Goal: Task Accomplishment & Management: Manage account settings

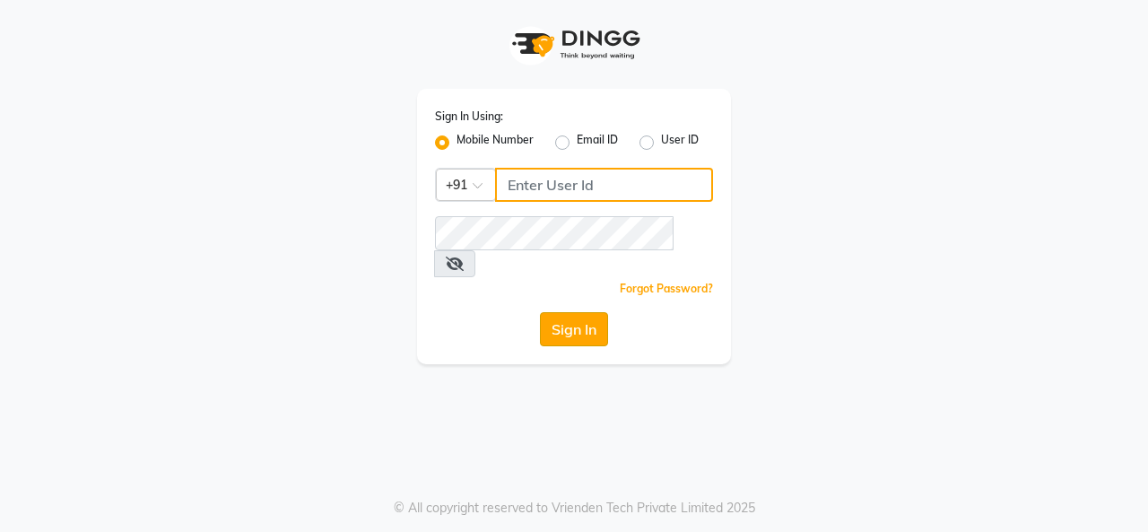
type input "7666993697"
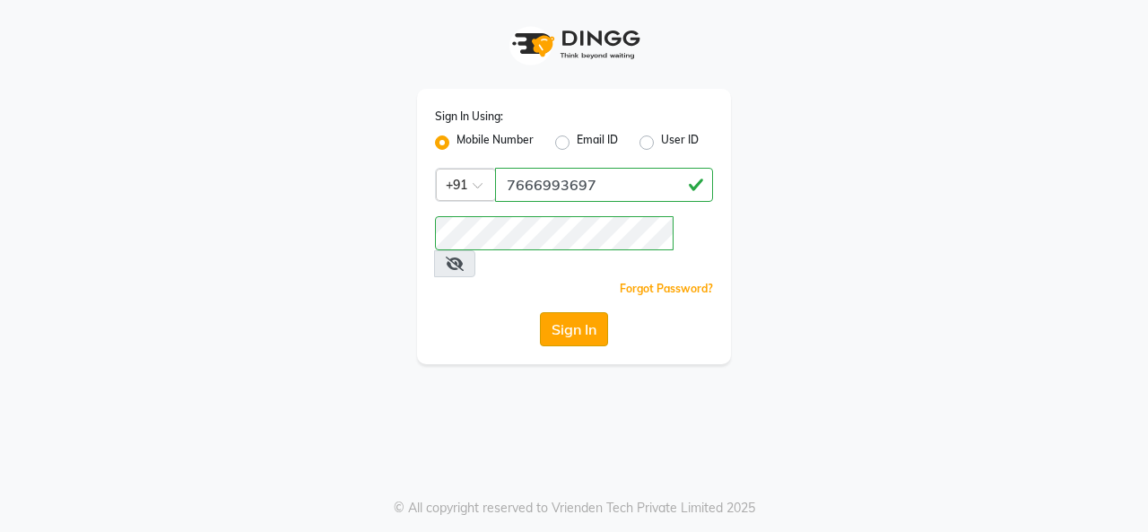
click at [549, 312] on button "Sign In" at bounding box center [574, 329] width 68 height 34
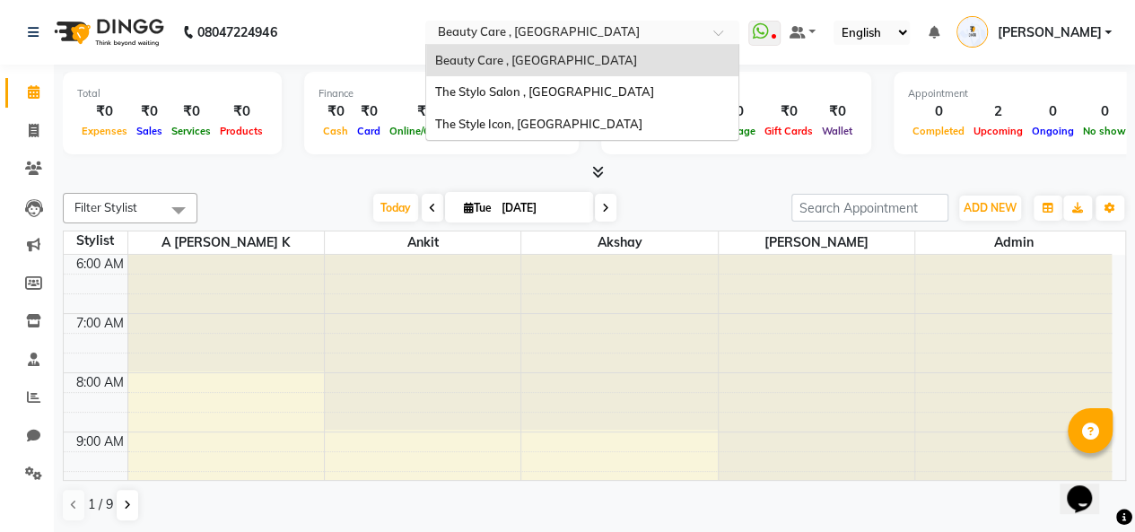
click at [636, 28] on input "text" at bounding box center [564, 34] width 260 height 18
click at [621, 81] on div "The Stylo Salon , [GEOGRAPHIC_DATA]" at bounding box center [582, 92] width 312 height 32
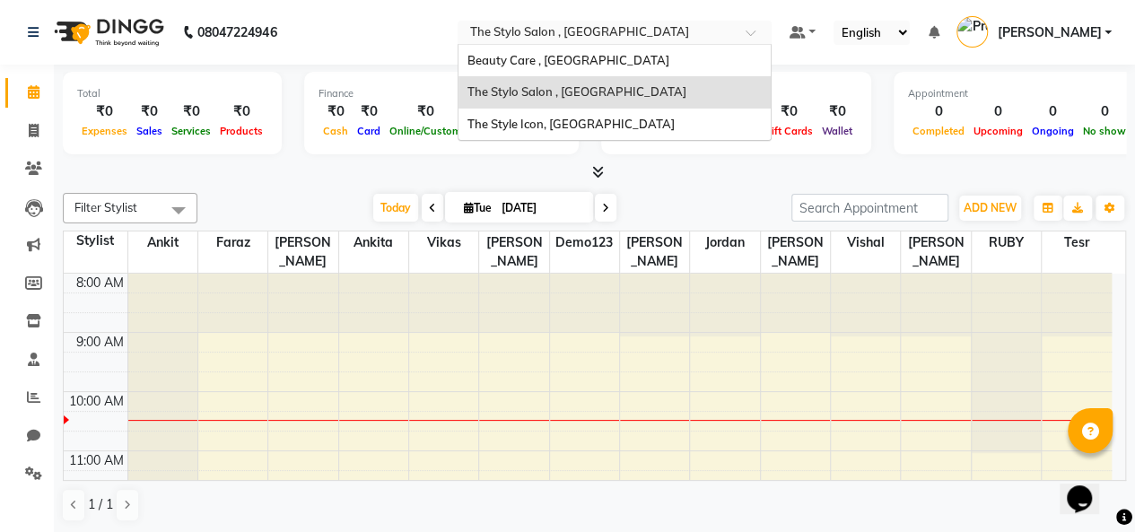
click at [674, 25] on input "text" at bounding box center [596, 34] width 260 height 18
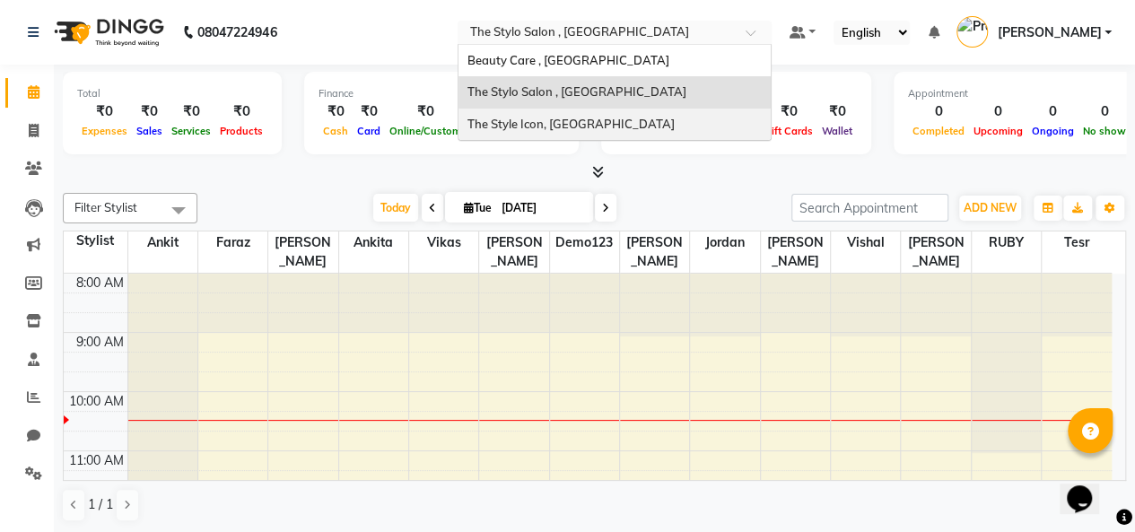
click at [641, 125] on div "The Style Icon, South Delhi" at bounding box center [614, 125] width 312 height 32
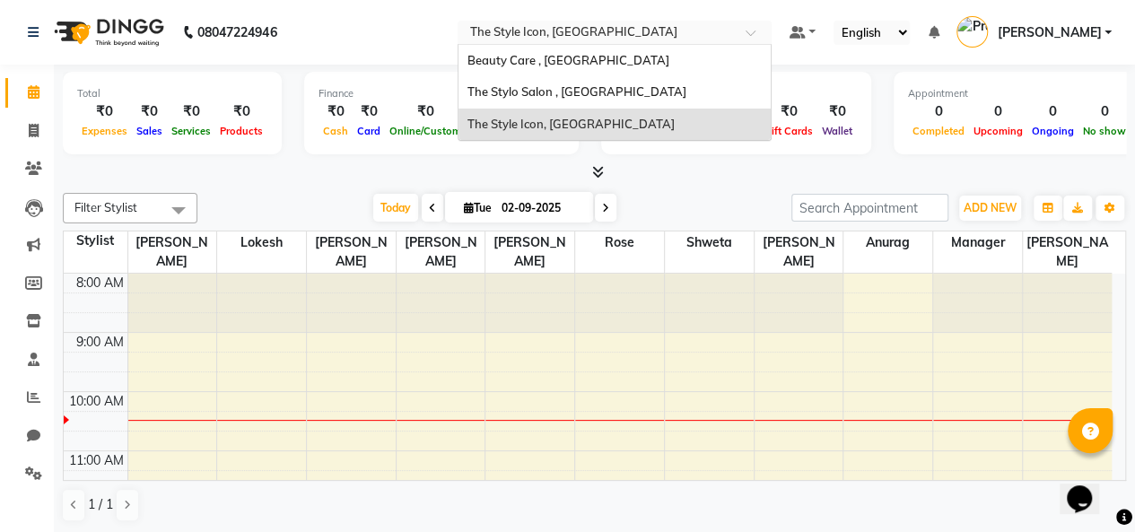
click at [641, 36] on input "text" at bounding box center [596, 34] width 260 height 18
click at [610, 54] on span "Beauty Care , [GEOGRAPHIC_DATA]" at bounding box center [568, 60] width 202 height 14
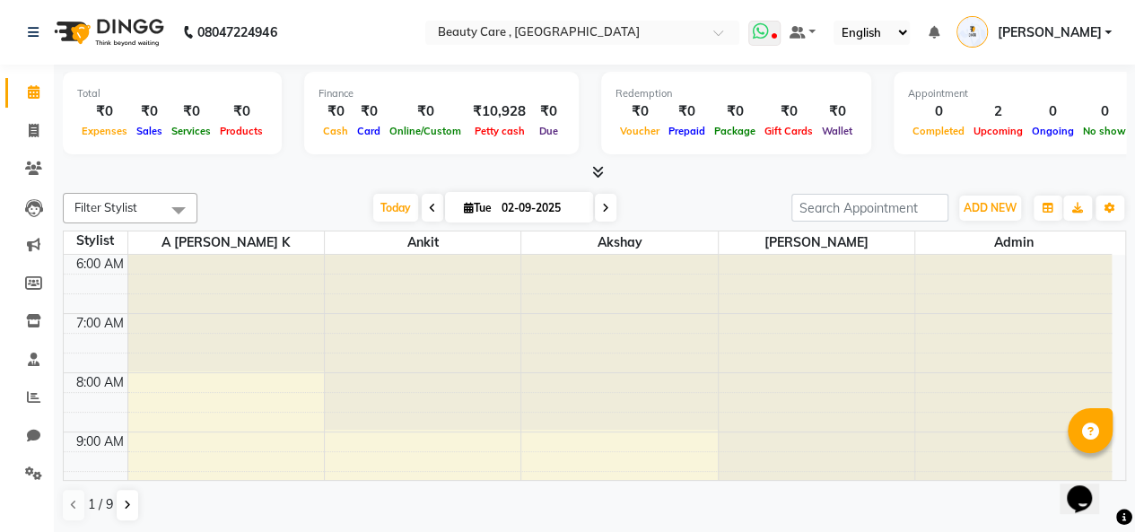
click at [776, 34] on icon at bounding box center [773, 37] width 5 height 9
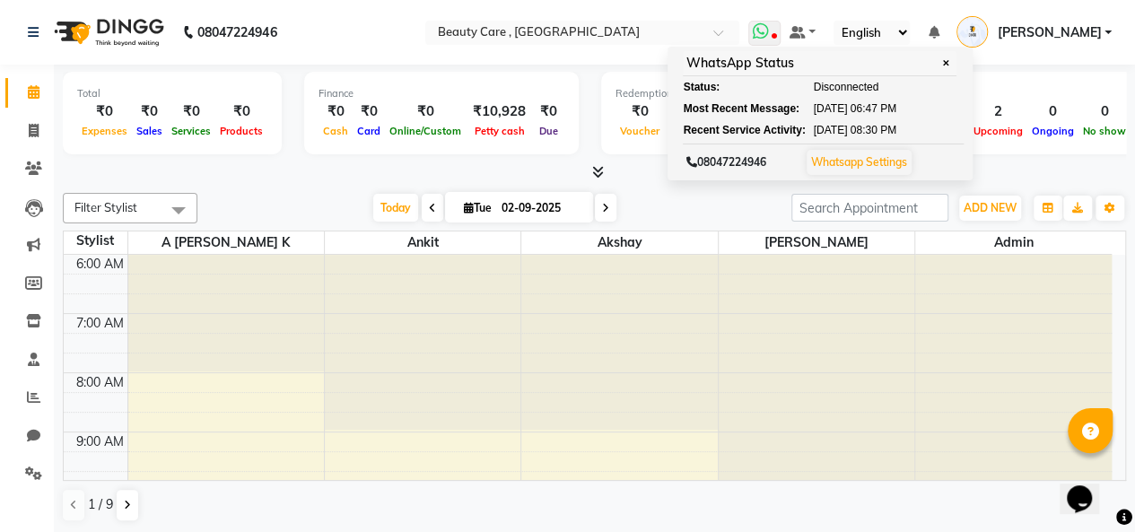
click at [954, 64] on span "✕" at bounding box center [945, 63] width 16 height 13
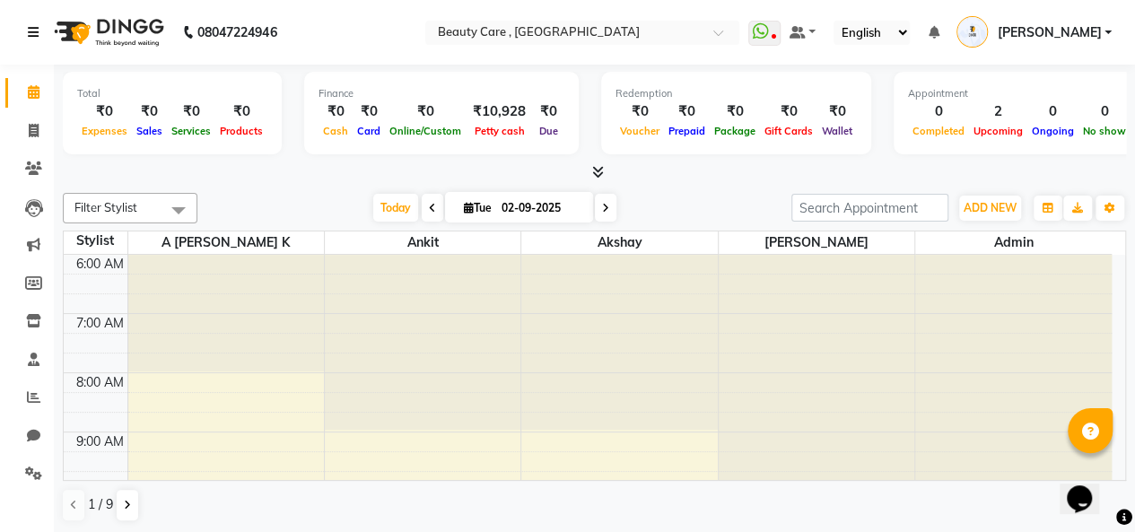
click at [30, 33] on icon at bounding box center [33, 32] width 11 height 13
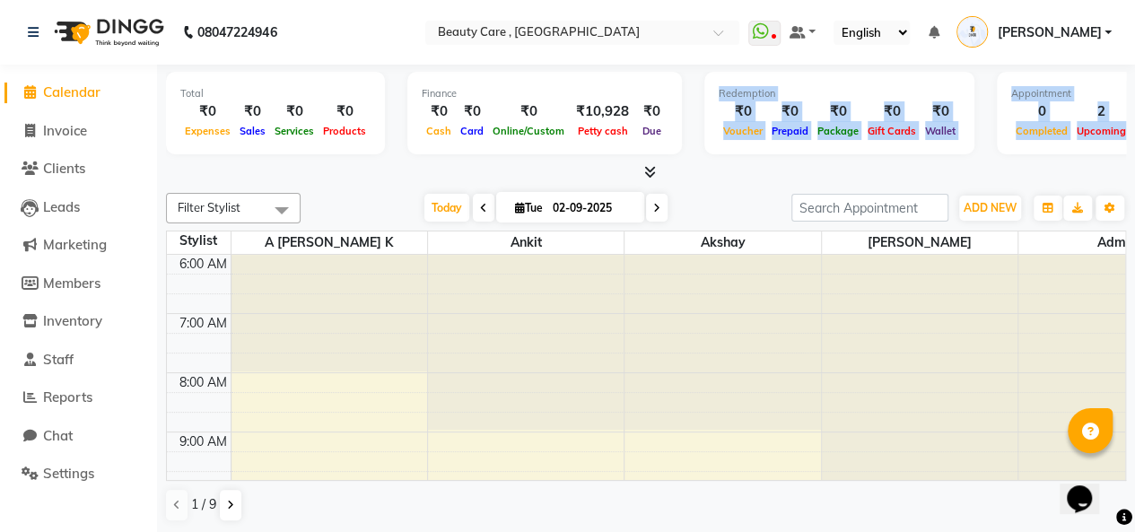
drag, startPoint x: 389, startPoint y: 179, endPoint x: 624, endPoint y: 162, distance: 235.6
click at [628, 161] on div "Total ₹0 Expenses ₹0 Sales ₹0 Services ₹0 Products Finance ₹0 Cash ₹0 Card ₹0 O…" at bounding box center [646, 124] width 960 height 118
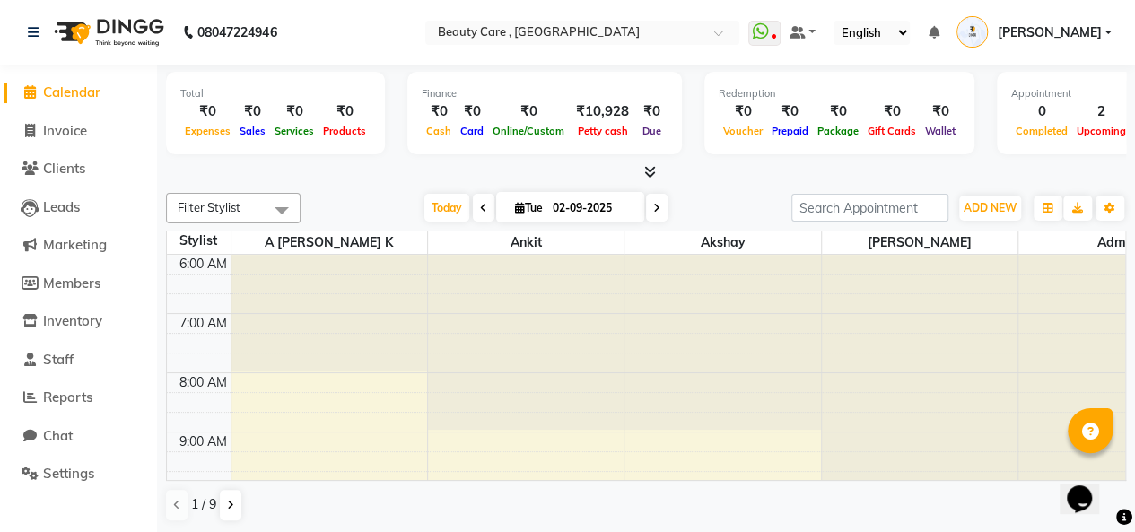
click at [407, 166] on div at bounding box center [646, 172] width 960 height 19
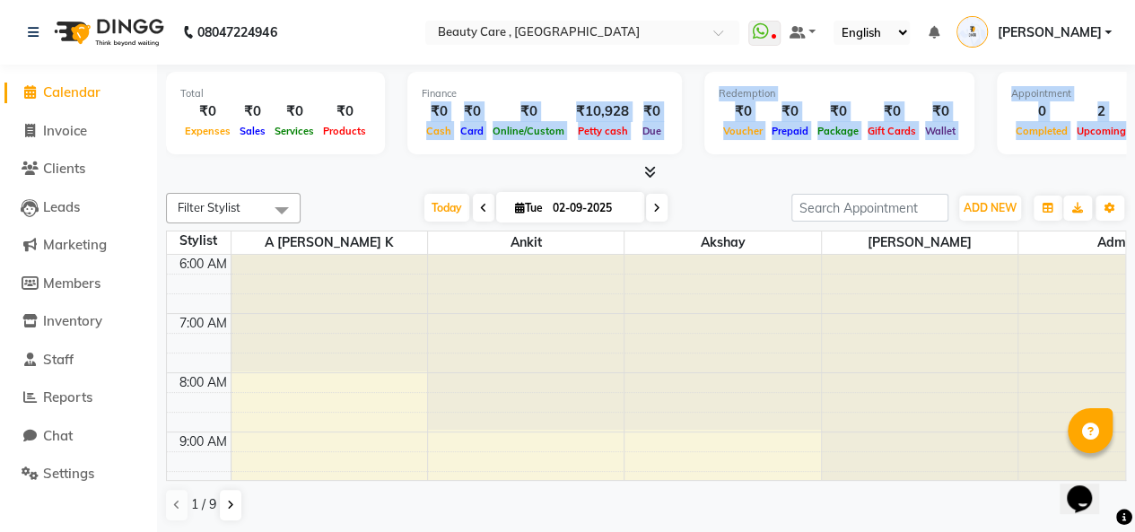
drag, startPoint x: 407, startPoint y: 166, endPoint x: 416, endPoint y: 107, distance: 59.9
click at [416, 107] on div "Total ₹0 Expenses ₹0 Sales ₹0 Services ₹0 Products Finance ₹0 Cash ₹0 Card ₹0 O…" at bounding box center [646, 124] width 960 height 118
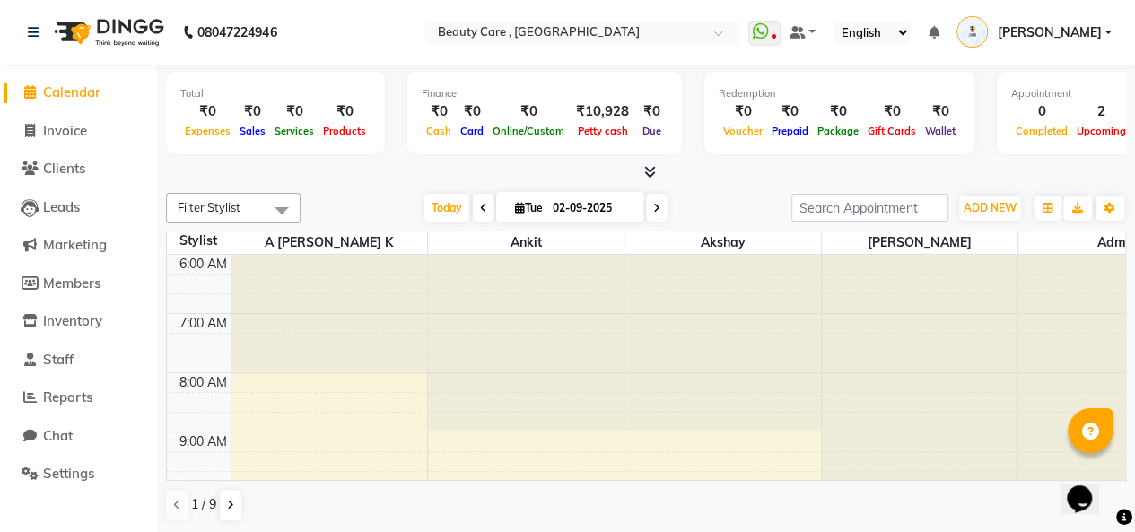
click at [402, 139] on div "Total ₹0 Expenses ₹0 Sales ₹0 Services ₹0 Products Finance ₹0 Cash ₹0 Card ₹0 O…" at bounding box center [646, 116] width 960 height 88
drag, startPoint x: 399, startPoint y: 84, endPoint x: 330, endPoint y: 110, distance: 73.8
click at [330, 110] on div "₹0" at bounding box center [344, 111] width 52 height 21
click at [359, 153] on div "Total ₹0 Expenses ₹0 Sales ₹0 Services ₹0 Products" at bounding box center [275, 113] width 219 height 83
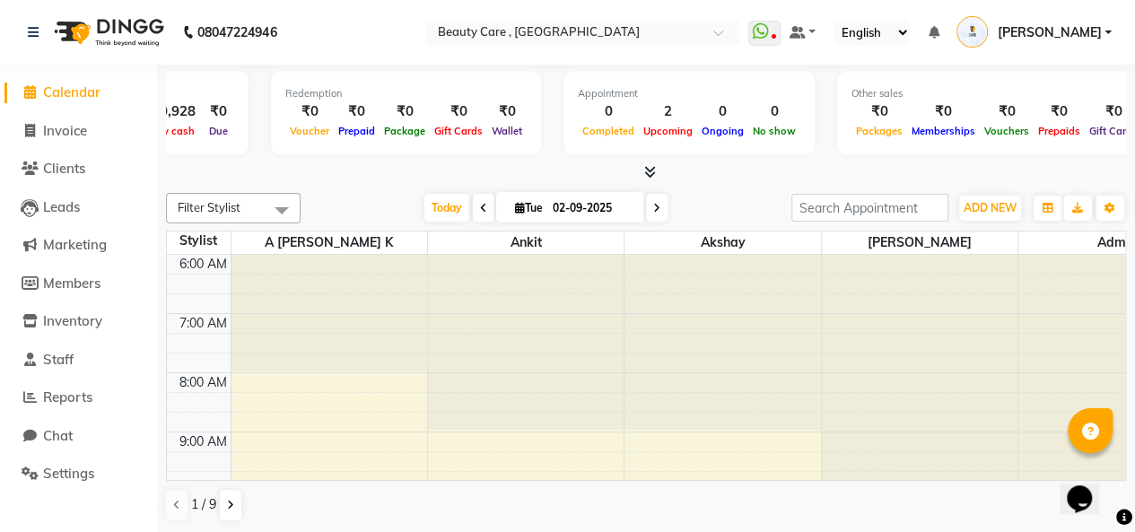
scroll to position [0, 460]
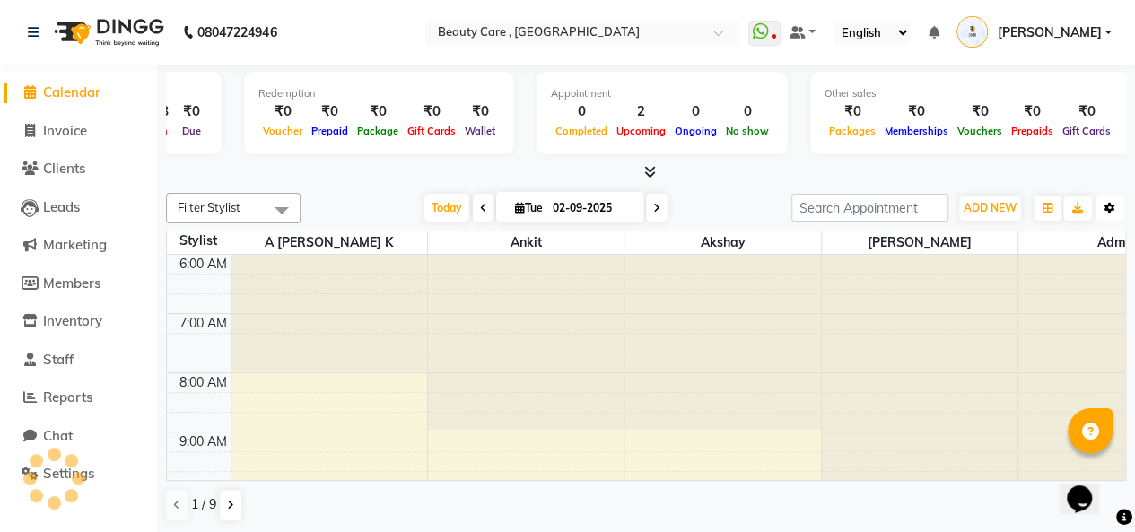
click at [1111, 203] on icon "button" at bounding box center [1109, 208] width 11 height 11
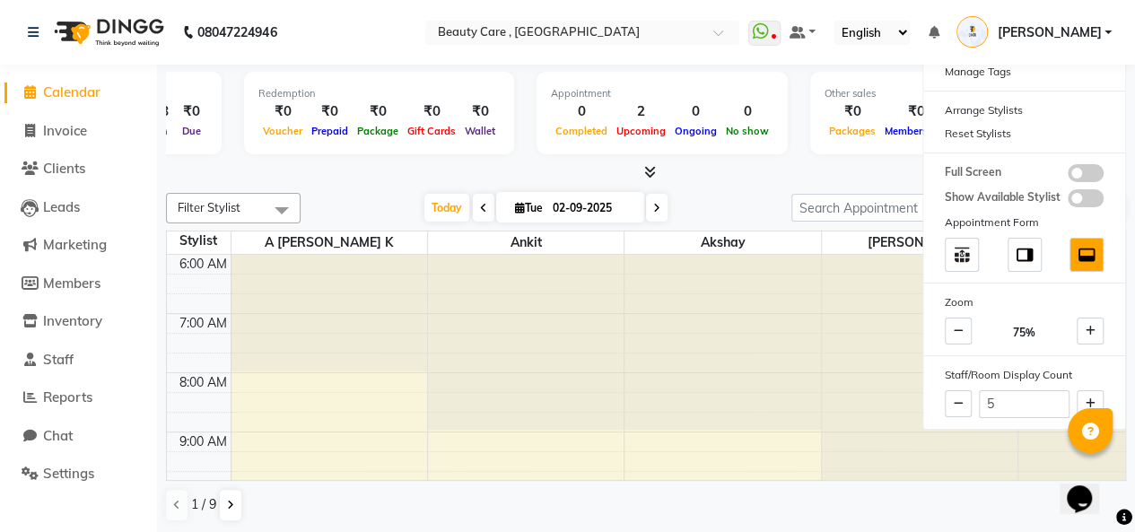
click at [797, 176] on div at bounding box center [646, 172] width 960 height 19
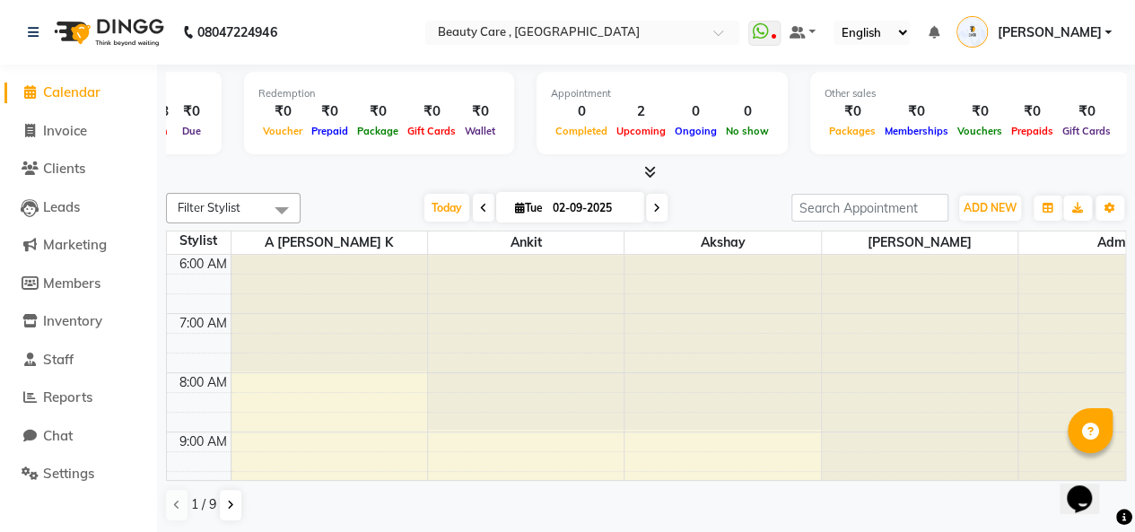
drag, startPoint x: 797, startPoint y: 176, endPoint x: 694, endPoint y: 159, distance: 103.7
click at [694, 159] on div "Total ₹0 Expenses ₹0 Sales ₹0 Services ₹0 Products Finance ₹0 Cash ₹0 Card ₹0 O…" at bounding box center [646, 124] width 960 height 118
drag, startPoint x: 694, startPoint y: 159, endPoint x: 677, endPoint y: 165, distance: 18.2
click at [677, 165] on div at bounding box center [646, 172] width 960 height 19
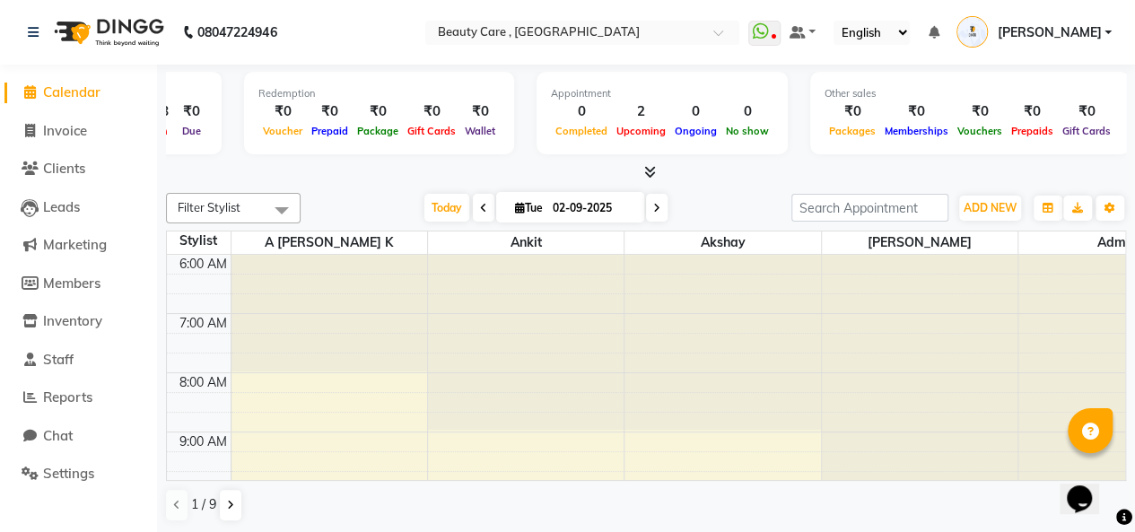
click at [823, 20] on ul "WhatsApp Status ✕ Status: Disconnected Most Recent Message: 14 August 2025 06:4…" at bounding box center [934, 33] width 372 height 30
click at [806, 35] on span at bounding box center [797, 32] width 16 height 13
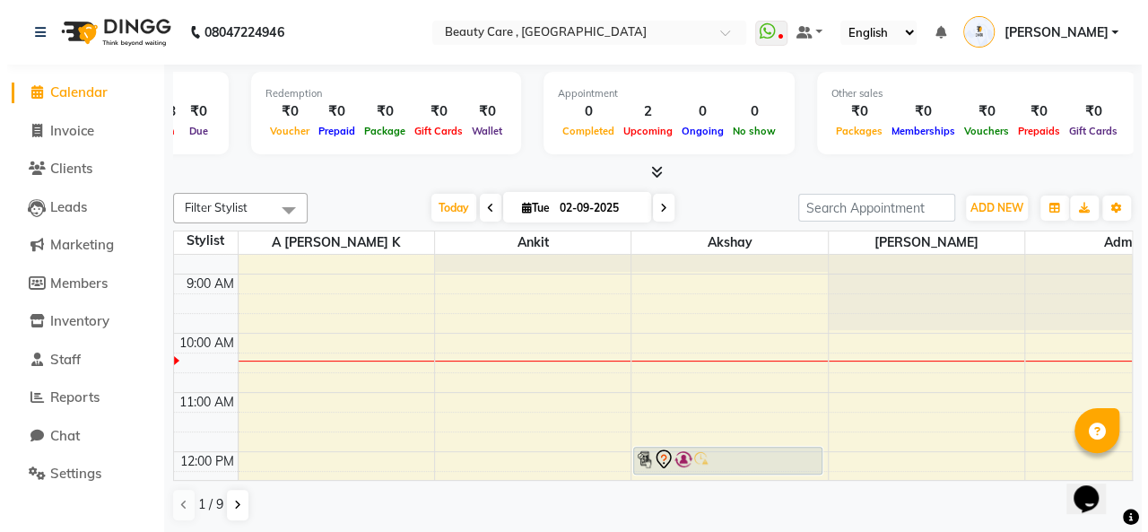
scroll to position [73, 0]
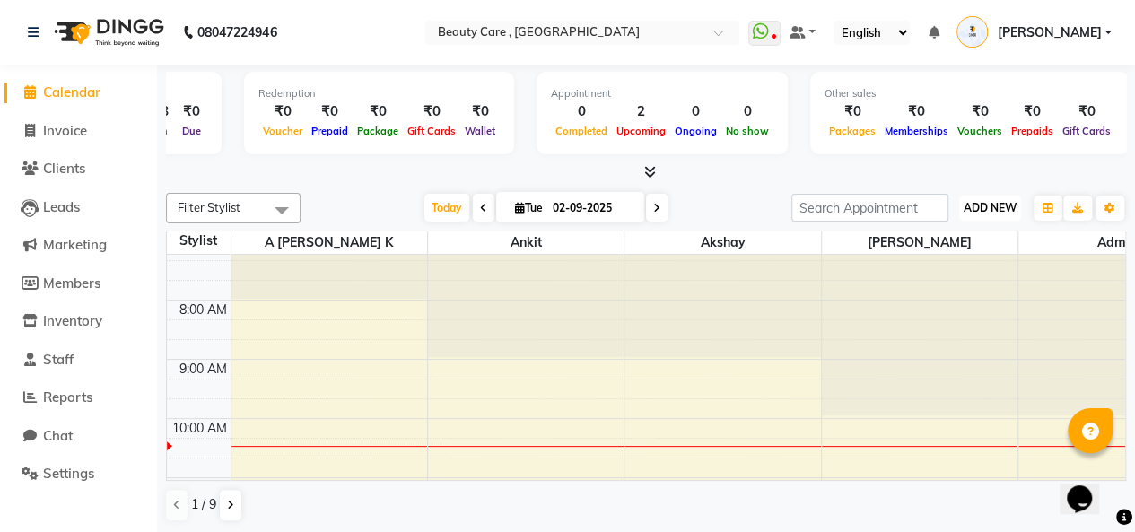
click at [1009, 199] on button "ADD NEW Toggle Dropdown" at bounding box center [990, 208] width 62 height 25
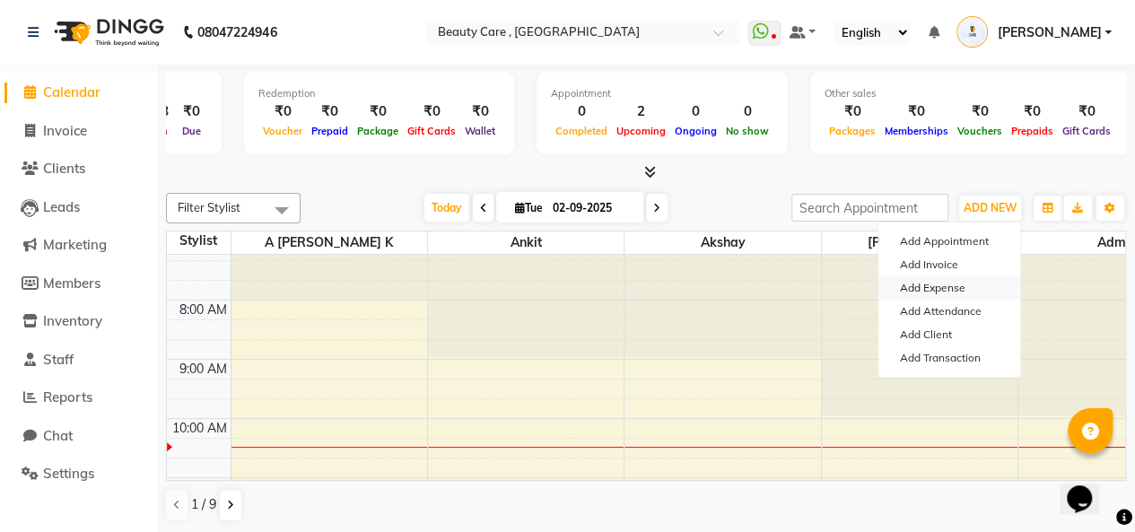
click at [943, 297] on link "Add Expense" at bounding box center [949, 287] width 142 height 23
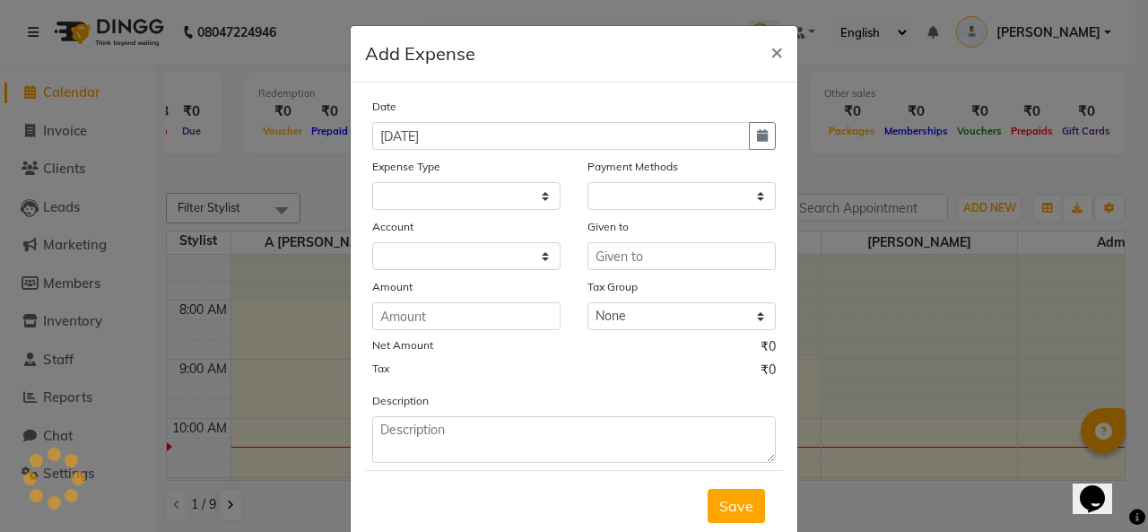
select select "1"
select select "2399"
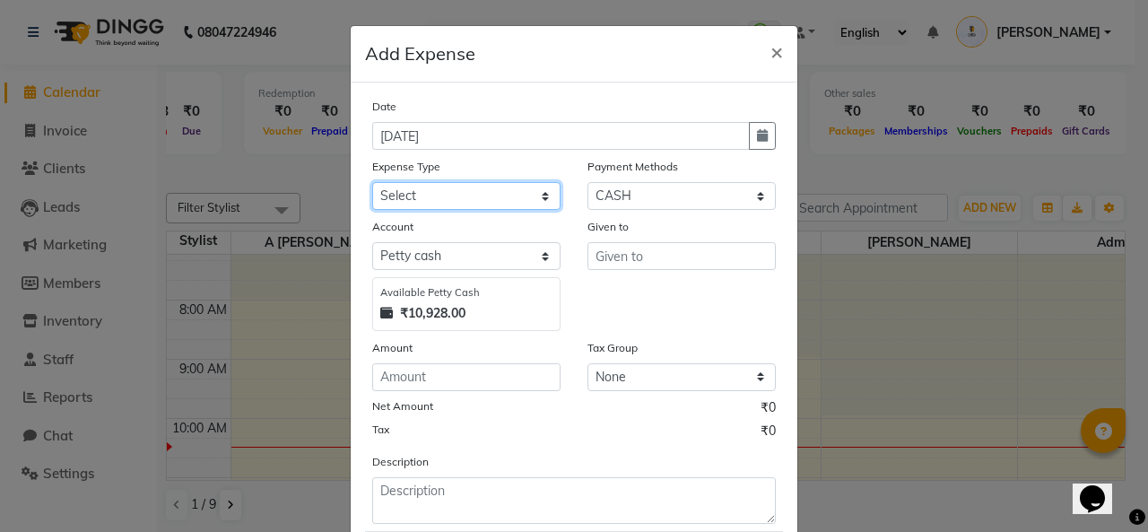
click at [443, 196] on select "Select Advance Salary Cash Handover to owner Cash paid to employees Client Snac…" at bounding box center [466, 196] width 188 height 28
select select "14347"
click at [372, 182] on select "Select Advance Salary Cash Handover to owner Cash paid to employees Client Snac…" at bounding box center [466, 196] width 188 height 28
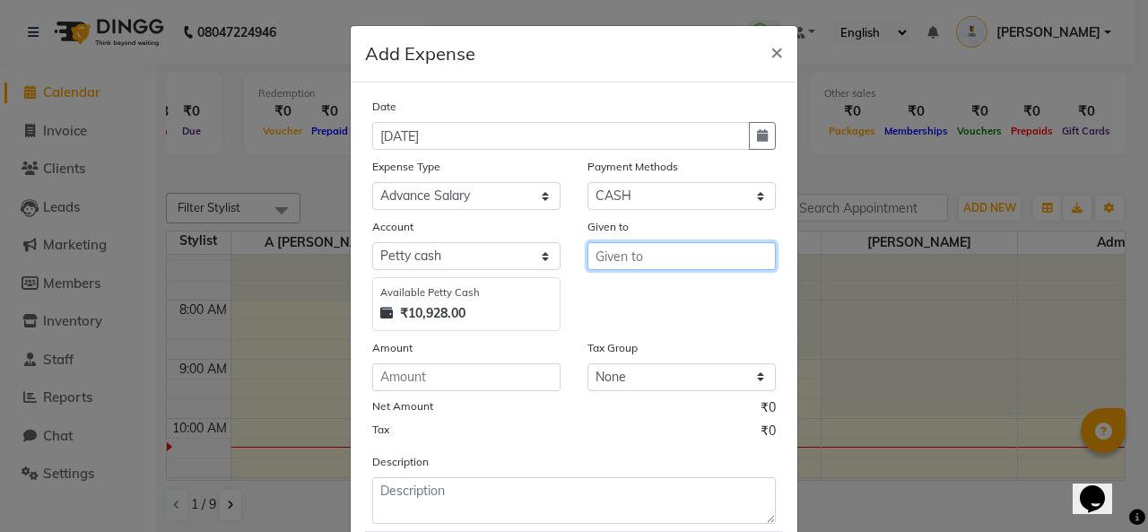
click at [677, 260] on input "text" at bounding box center [682, 256] width 188 height 28
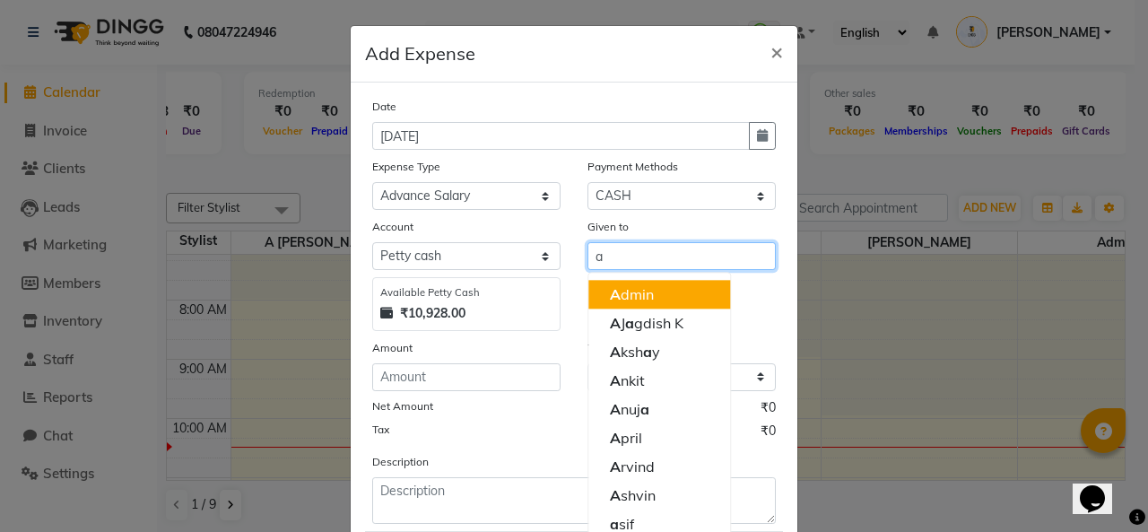
click at [658, 295] on button "A dmin" at bounding box center [659, 294] width 142 height 29
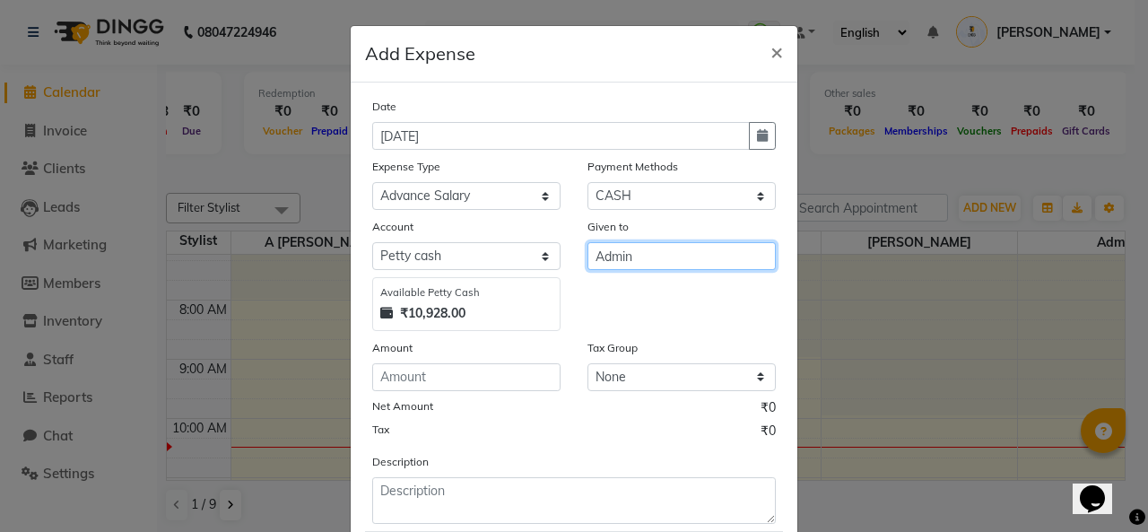
type input "Admin"
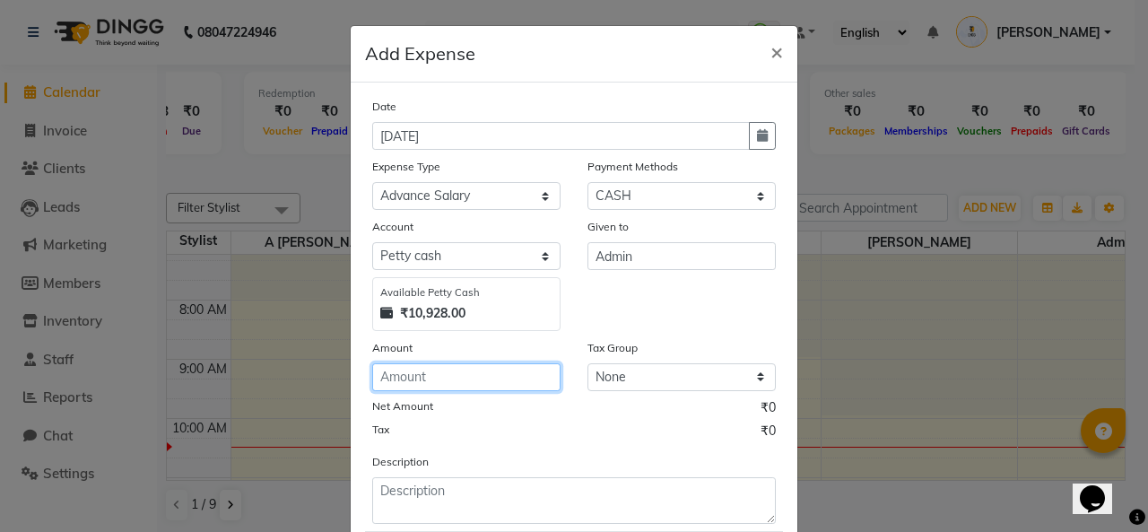
click at [425, 374] on input "number" at bounding box center [466, 377] width 188 height 28
type input "20000"
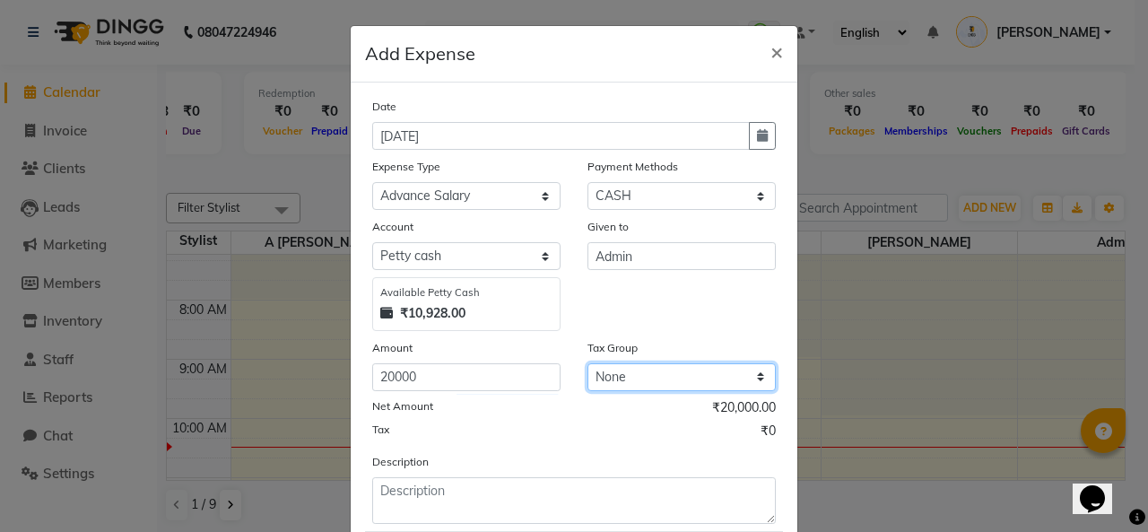
click at [628, 378] on select "None 12% Orijine GST NEW duhduh Low wastage disposal V1 VAT GST0 GST1 CGST cafe…" at bounding box center [682, 377] width 188 height 28
click at [588, 363] on select "None 12% Orijine GST NEW duhduh Low wastage disposal V1 VAT GST0 GST1 CGST cafe…" at bounding box center [682, 377] width 188 height 28
click at [666, 371] on select "None 12% Orijine GST NEW duhduh Low wastage disposal V1 VAT GST0 GST1 CGST cafe…" at bounding box center [682, 377] width 188 height 28
select select "null"
click at [588, 363] on select "None 12% Orijine GST NEW duhduh Low wastage disposal V1 VAT GST0 GST1 CGST cafe…" at bounding box center [682, 377] width 188 height 28
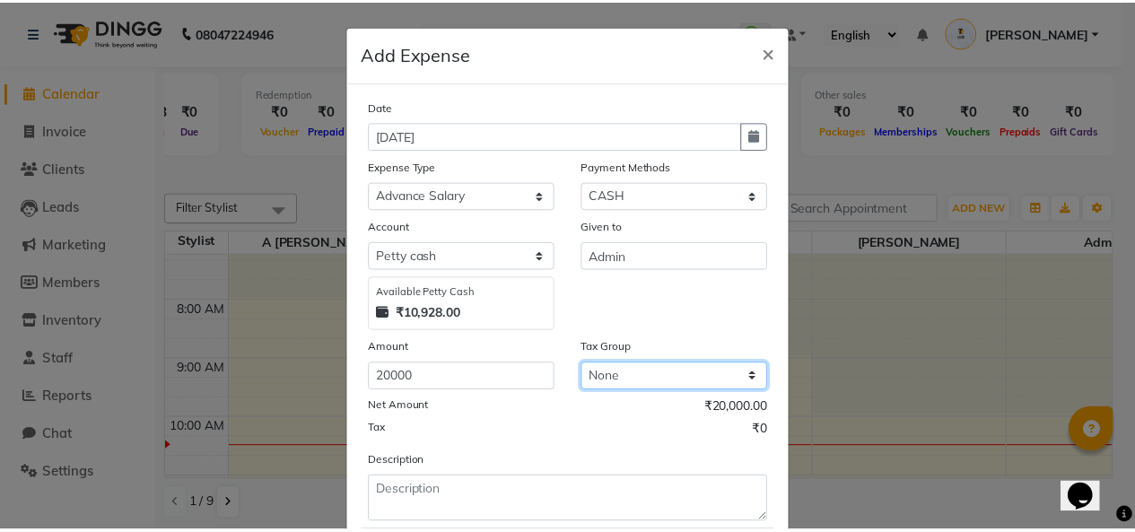
scroll to position [107, 0]
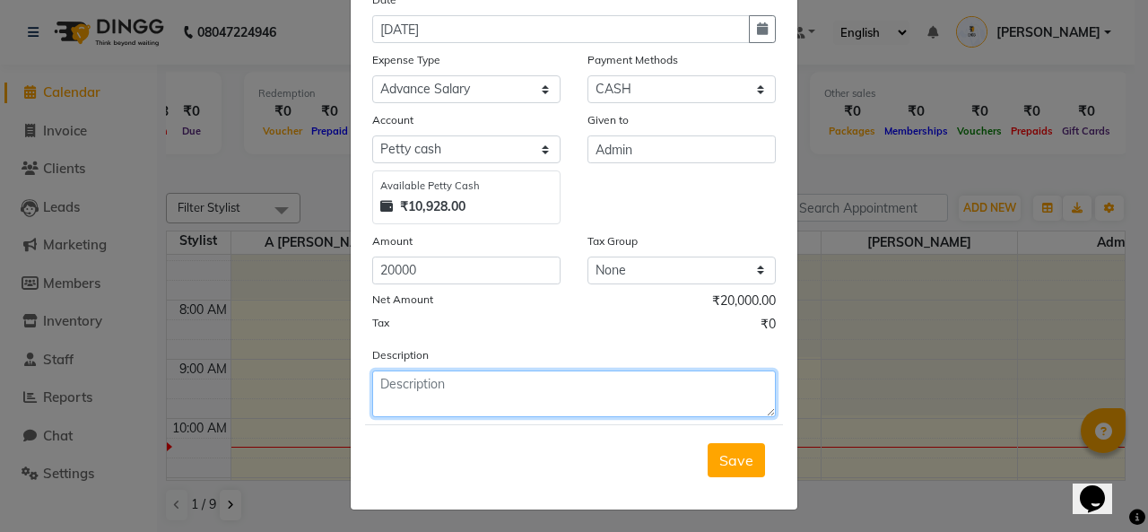
click at [626, 394] on textarea at bounding box center [574, 393] width 404 height 47
type textarea "aq"
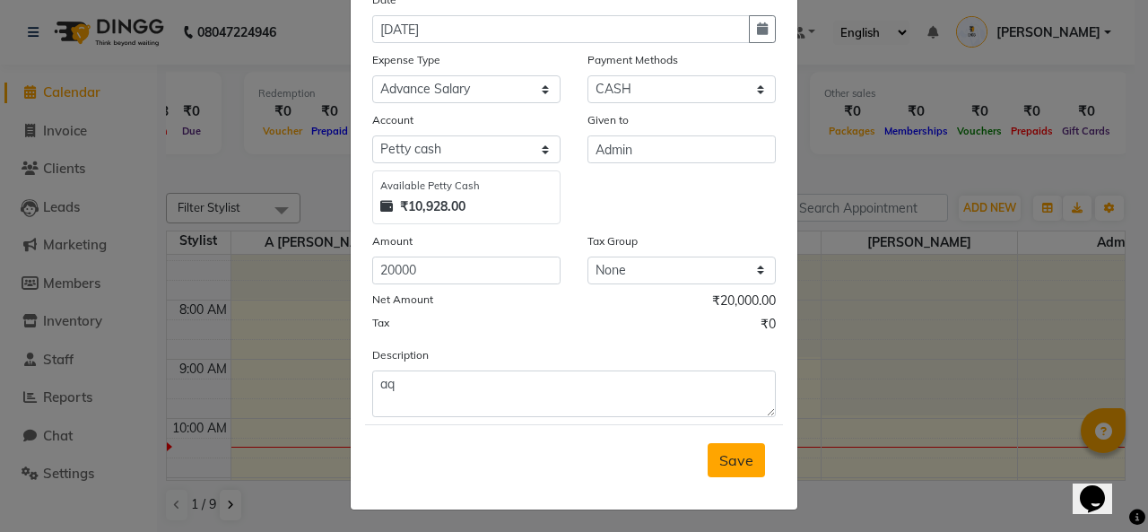
click at [734, 464] on span "Save" at bounding box center [736, 460] width 34 height 18
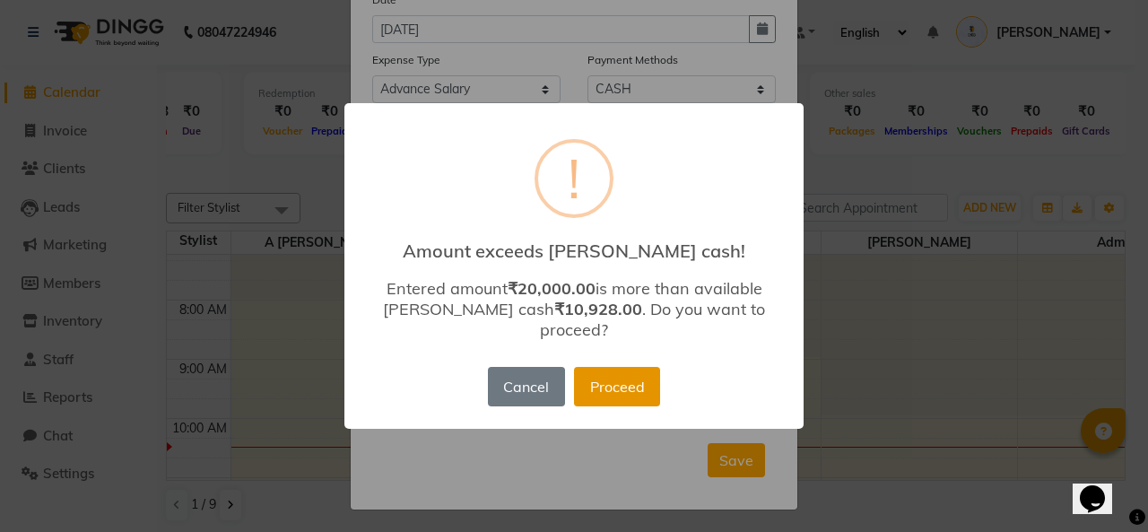
click at [605, 384] on button "Proceed" at bounding box center [617, 386] width 86 height 39
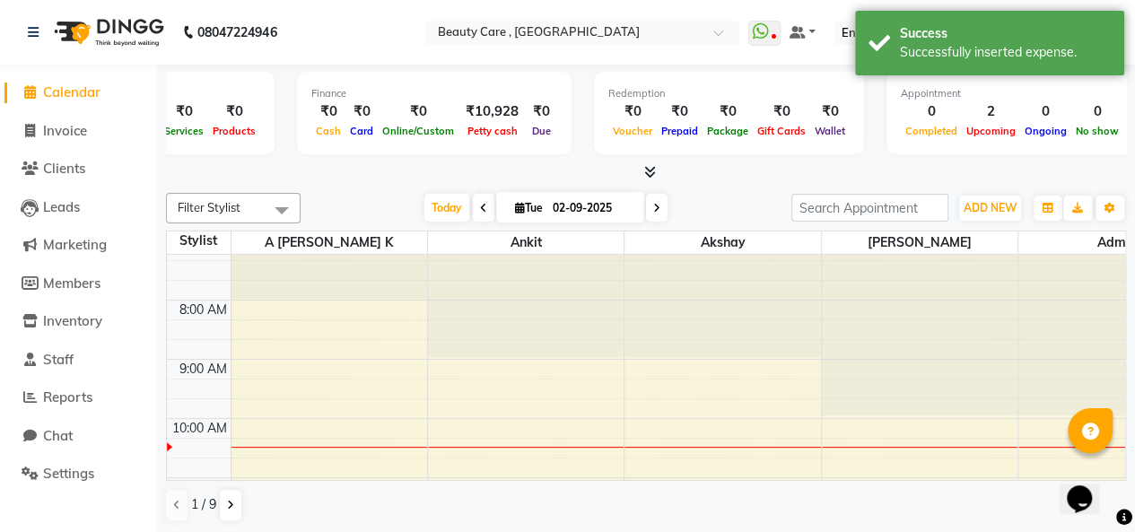
scroll to position [0, 0]
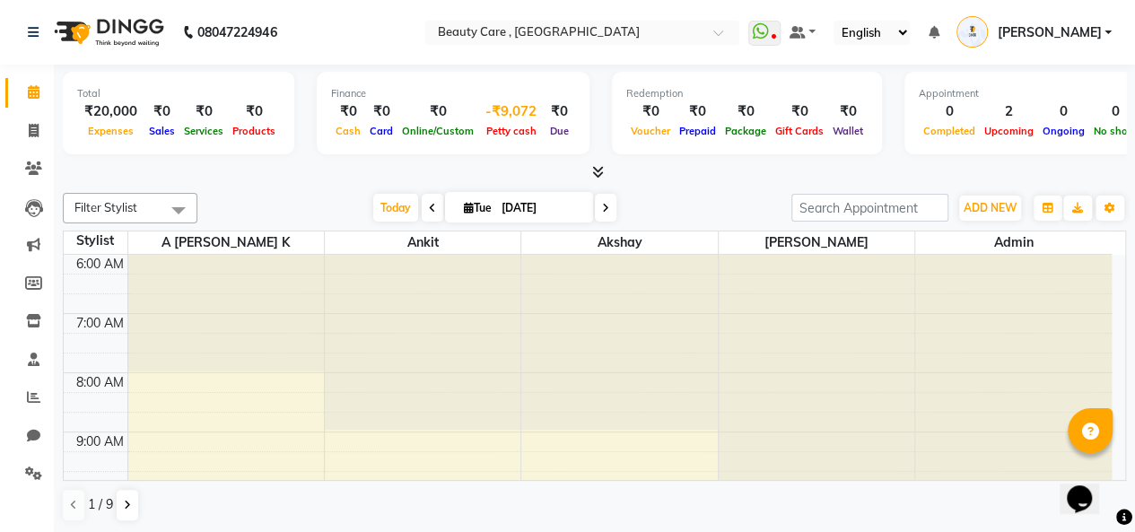
click at [507, 104] on div "-₹9,072" at bounding box center [510, 111] width 65 height 21
select select "2399"
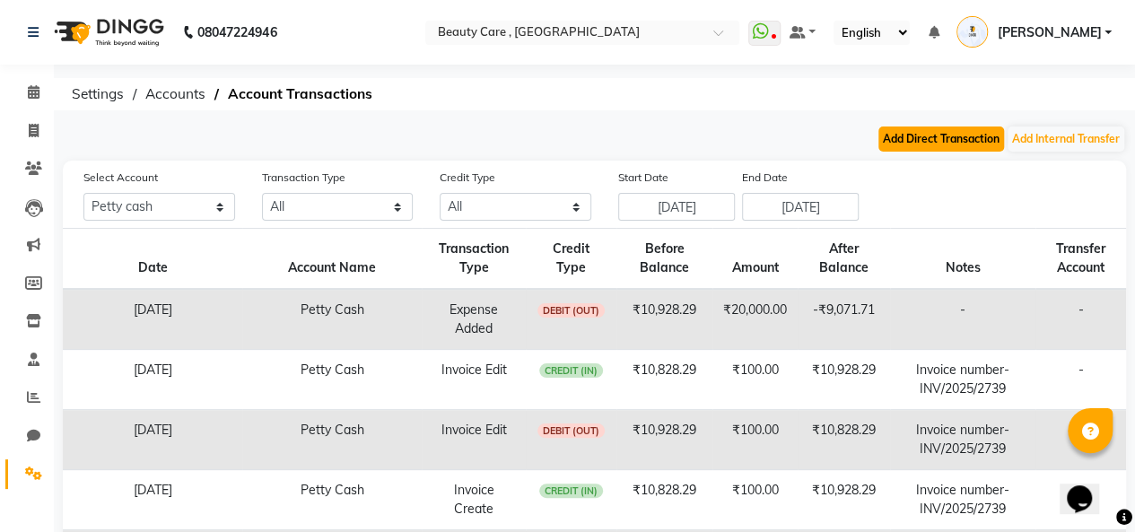
click at [965, 129] on button "Add Direct Transaction" at bounding box center [941, 138] width 126 height 25
select select "direct"
select select "2399"
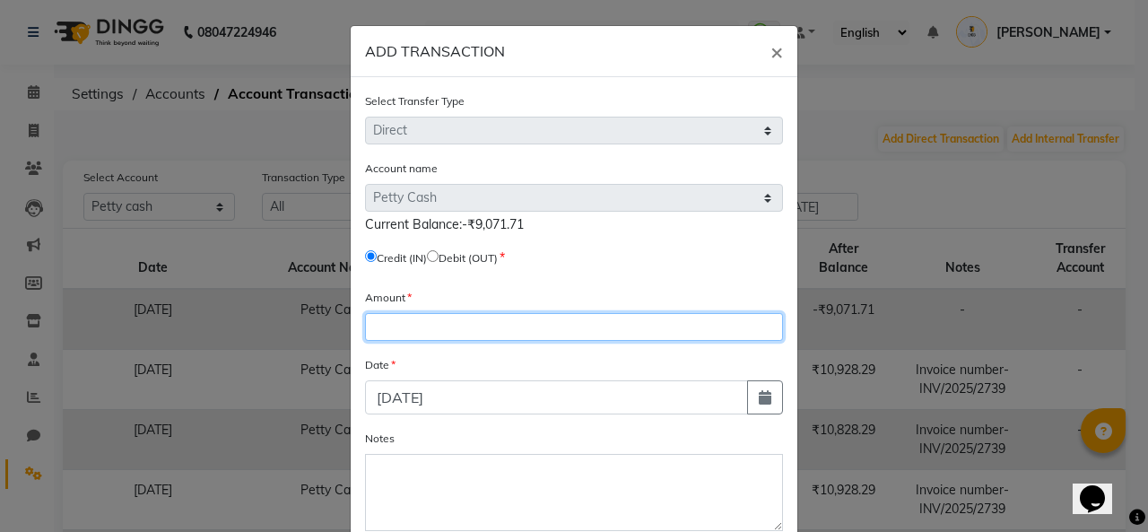
click at [466, 313] on input "number" at bounding box center [574, 327] width 418 height 28
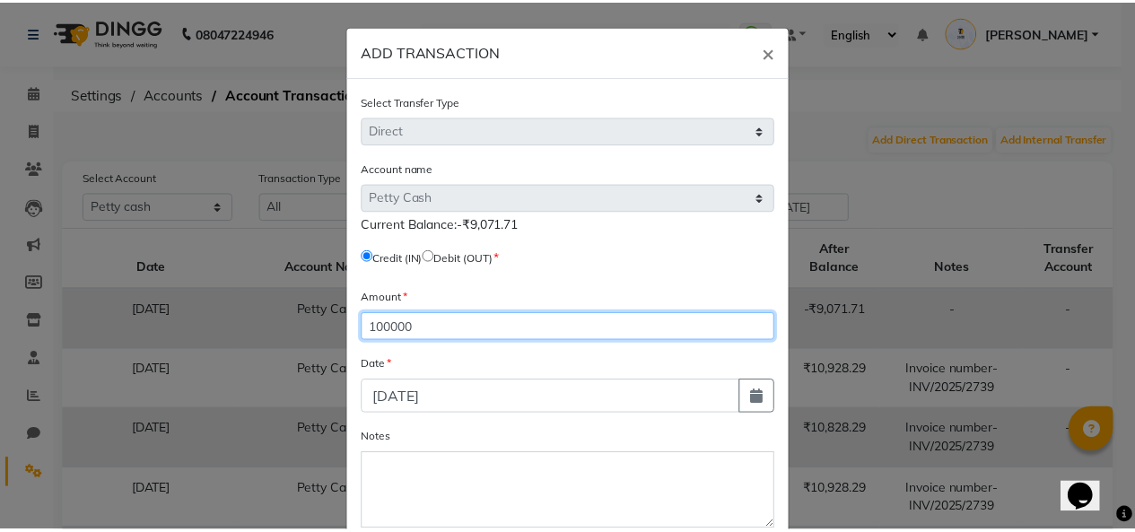
scroll to position [100, 0]
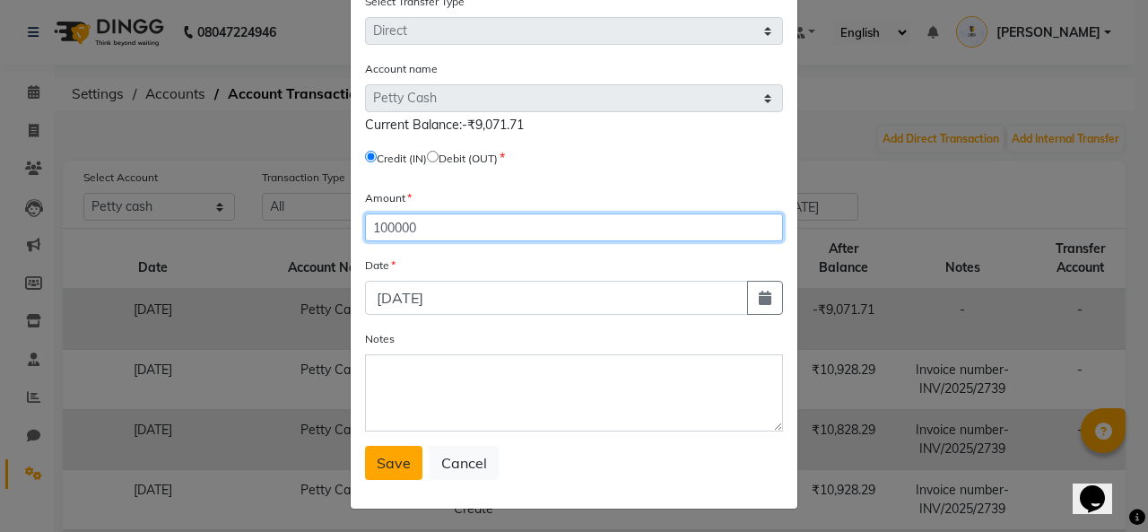
type input "100000"
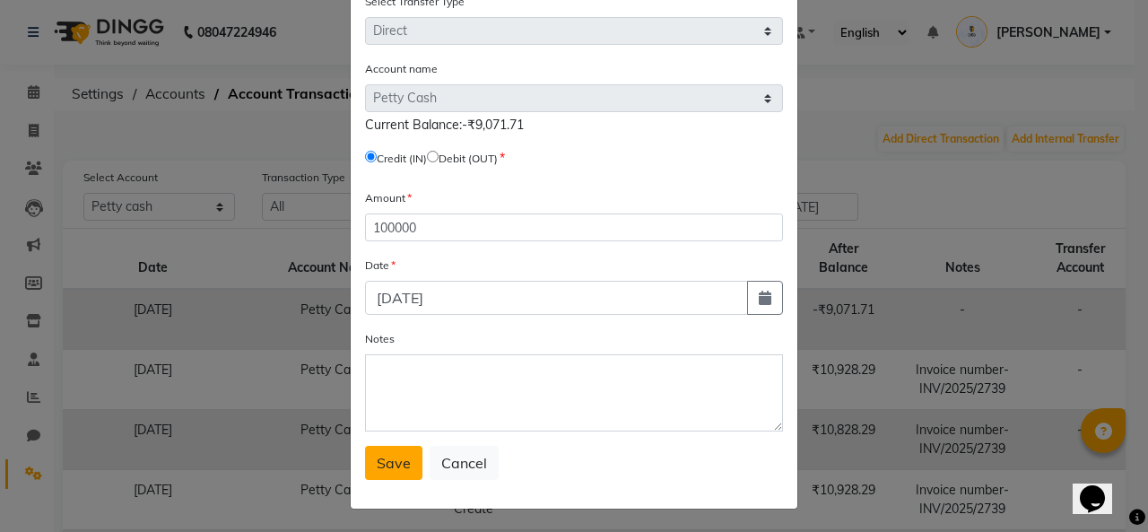
click at [365, 462] on button "Save" at bounding box center [393, 463] width 57 height 34
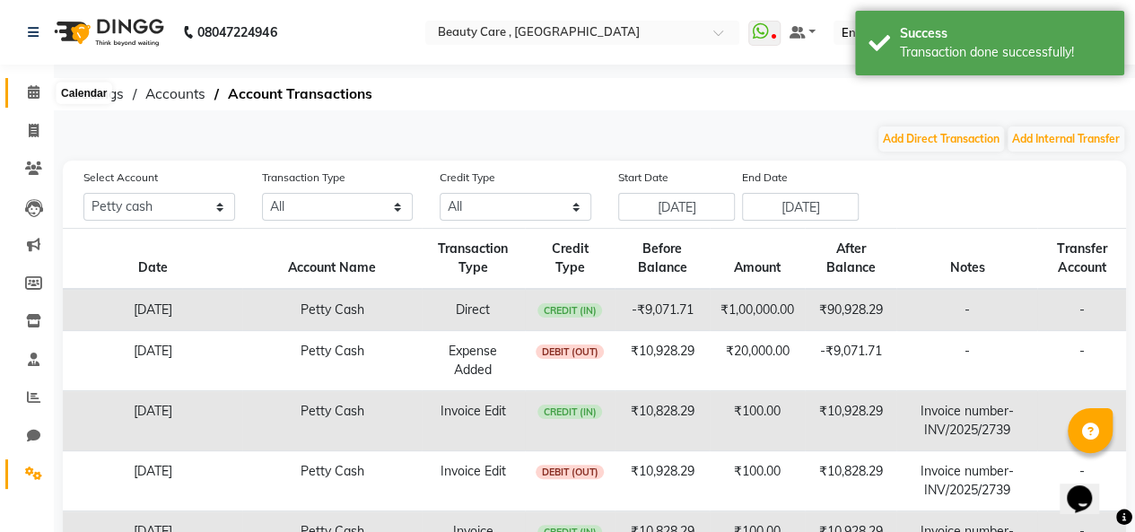
click at [29, 88] on icon at bounding box center [34, 91] width 12 height 13
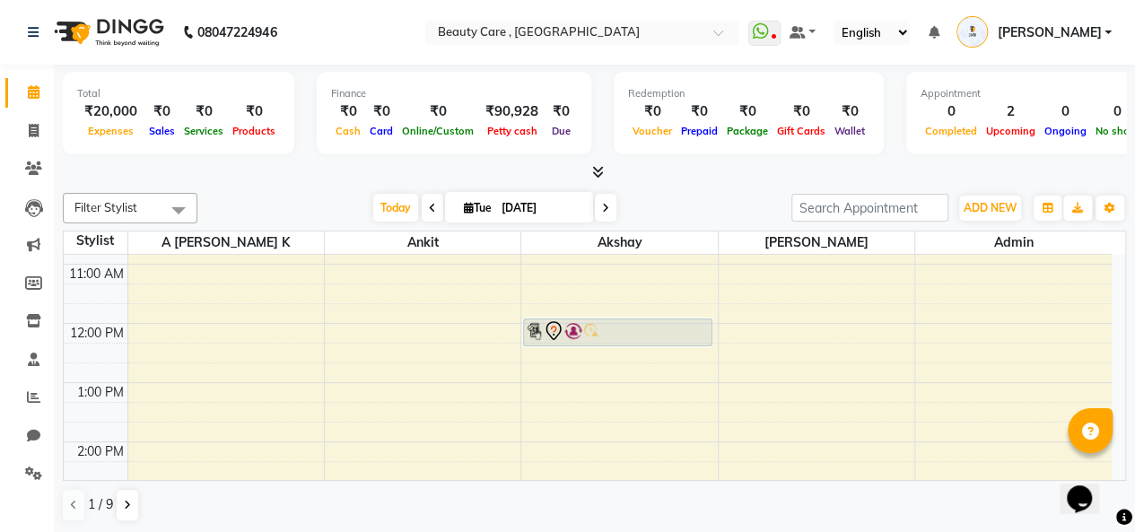
scroll to position [285, 0]
click at [190, 385] on div "6:00 AM 7:00 AM 8:00 AM 9:00 AM 10:00 AM 11:00 AM 12:00 PM 1:00 PM 2:00 PM 3:00…" at bounding box center [588, 443] width 1048 height 946
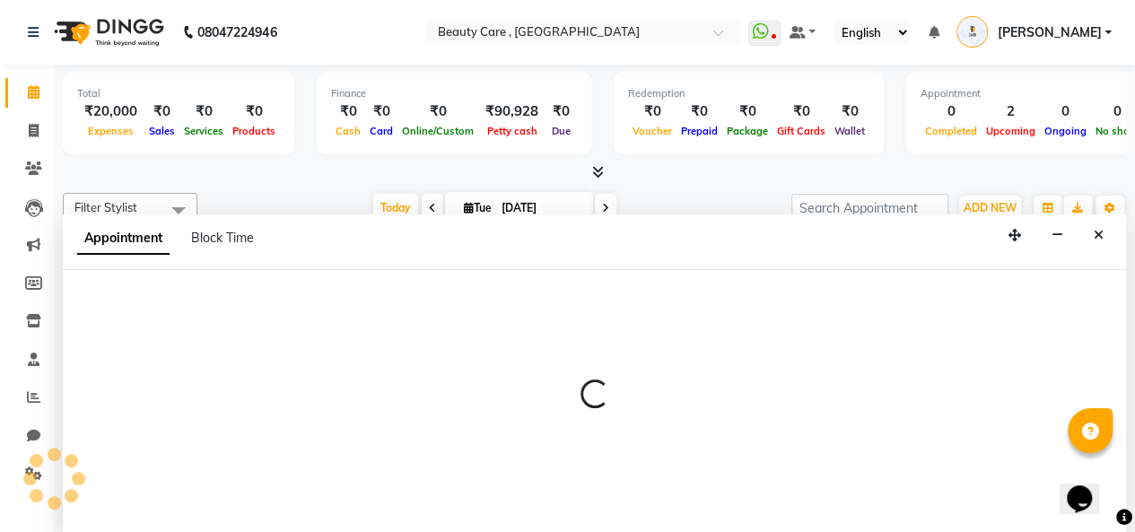
scroll to position [0, 0]
select select "1777"
select select "tentative"
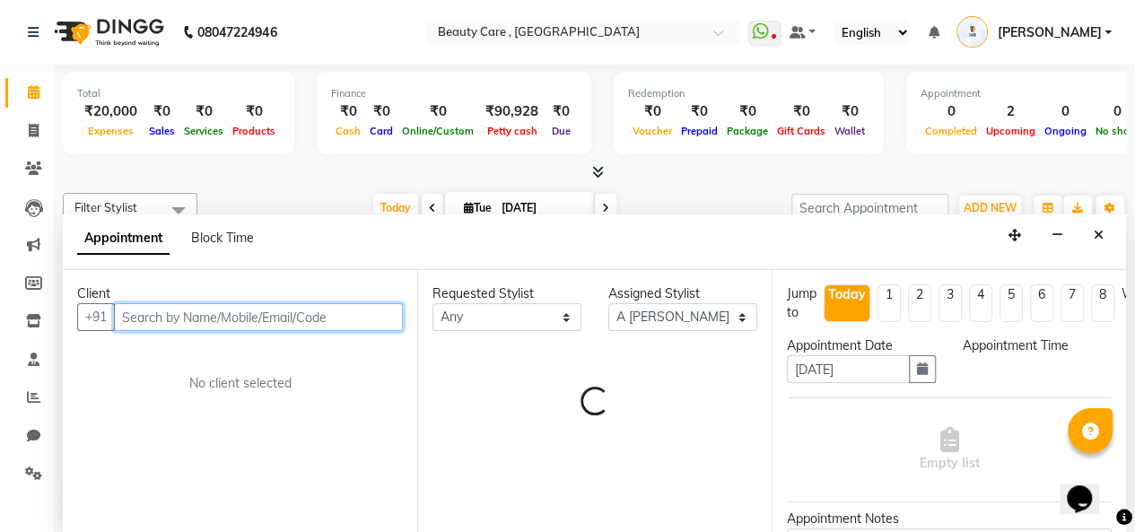
select select "780"
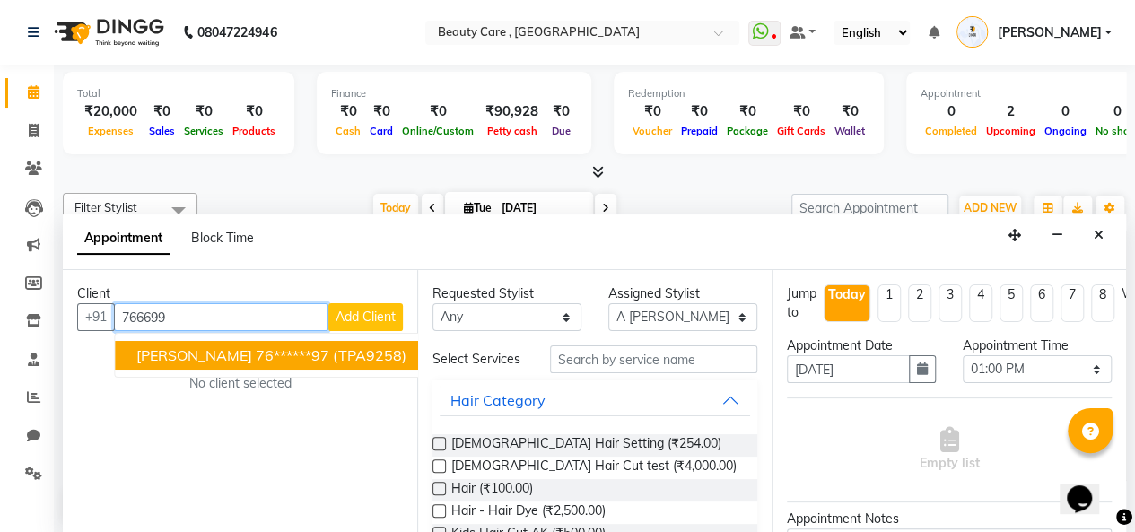
click at [196, 363] on button "[PERSON_NAME] 76******97 (TPA9258)" at bounding box center [273, 355] width 317 height 29
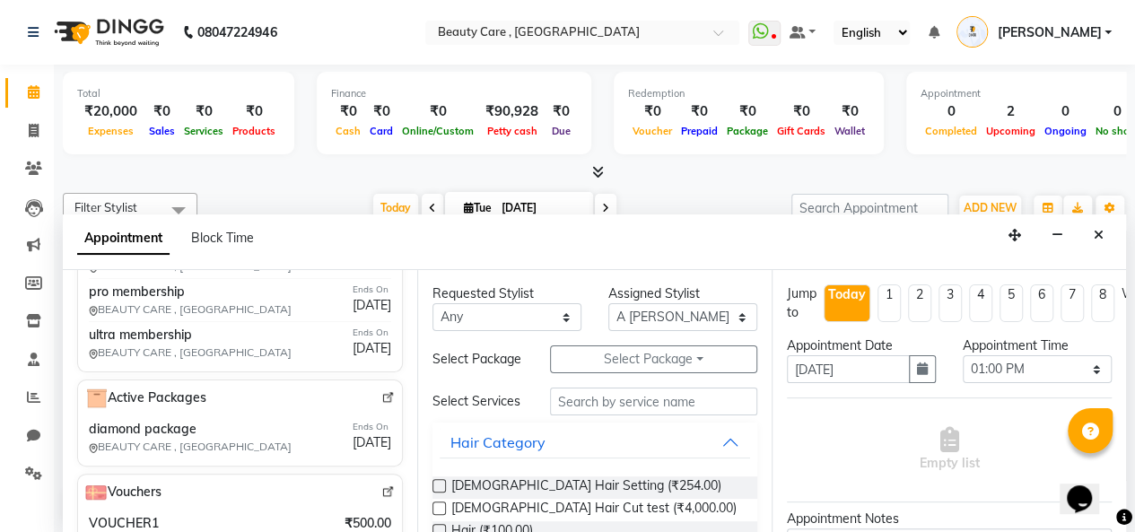
scroll to position [881, 0]
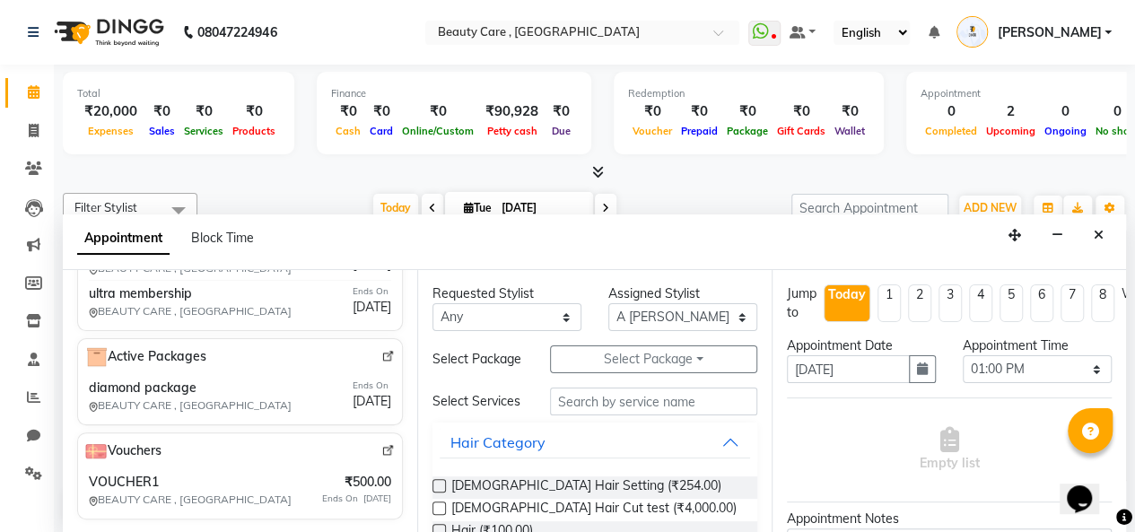
type input "76******97"
click at [519, 315] on select "Any Admin A [PERSON_NAME] K Akshay [PERSON_NAME] April [PERSON_NAME] [DATE][PER…" at bounding box center [506, 317] width 149 height 28
select select "88162"
click at [432, 303] on select "Any Admin A [PERSON_NAME] K Akshay [PERSON_NAME] April [PERSON_NAME] [DATE][PER…" at bounding box center [506, 317] width 149 height 28
select select "88162"
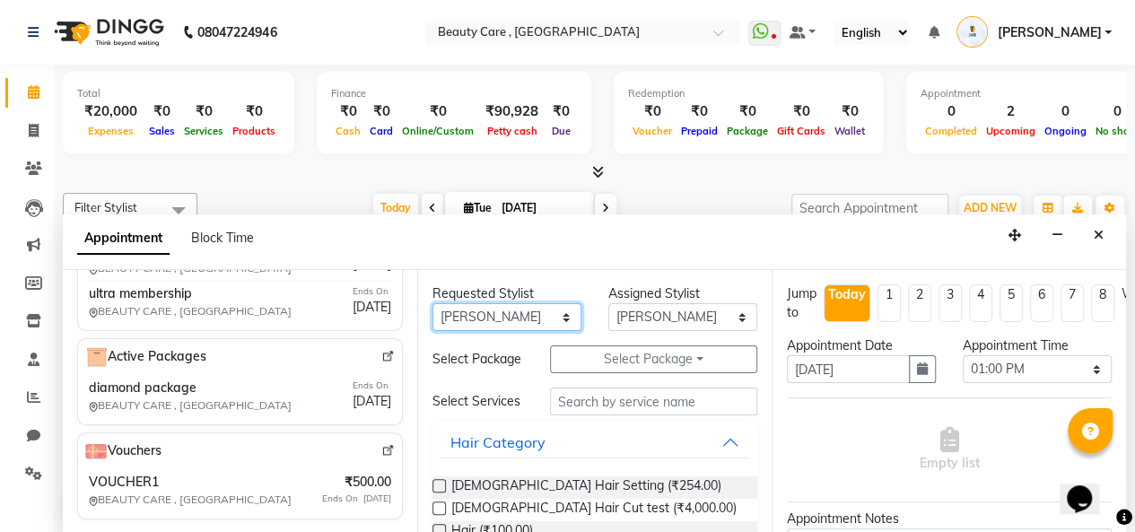
scroll to position [38, 0]
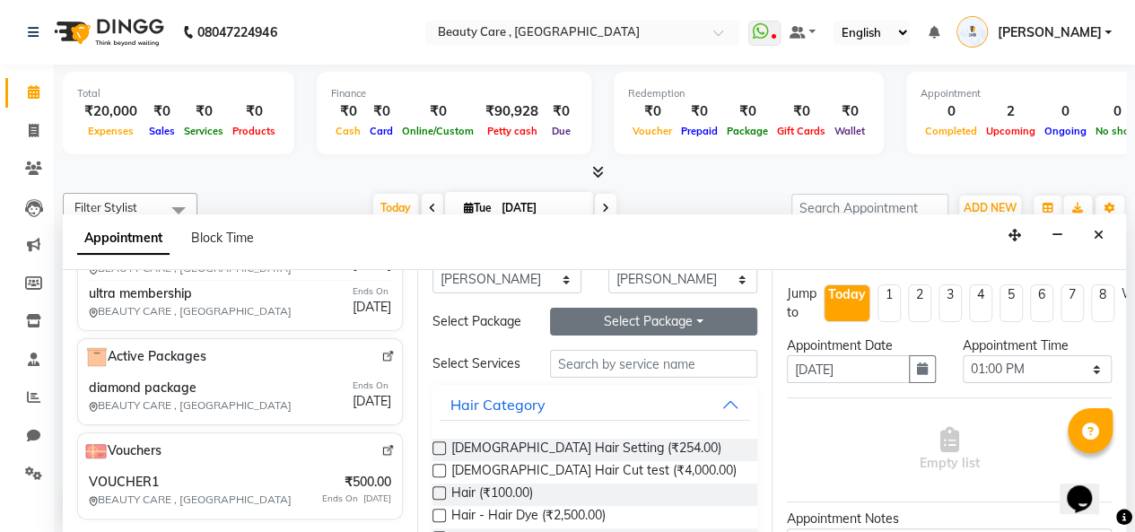
click at [621, 334] on button "Select Package Toggle Dropdown" at bounding box center [653, 322] width 207 height 28
click at [605, 361] on li "diamond package" at bounding box center [625, 358] width 148 height 26
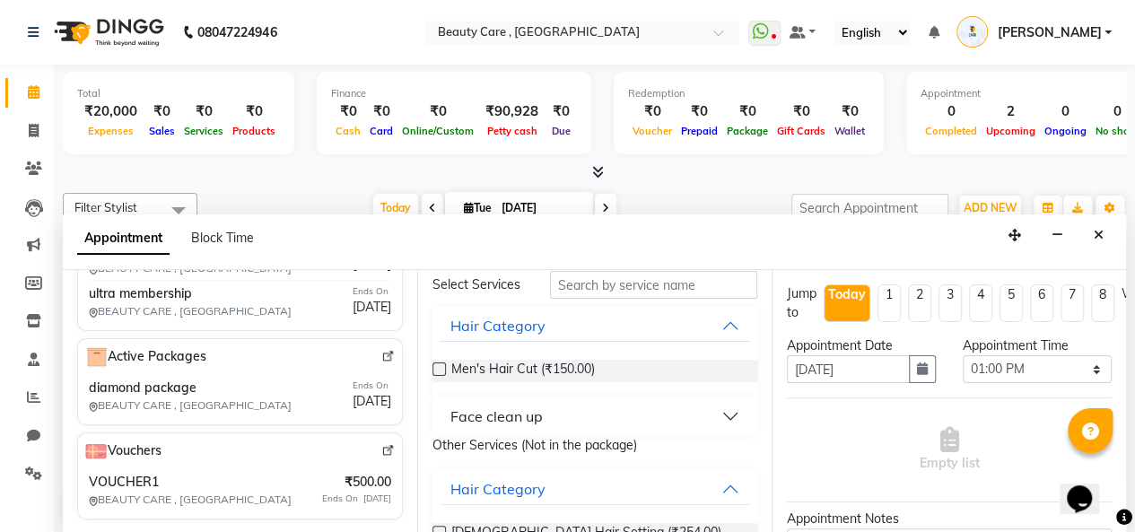
scroll to position [119, 0]
click at [454, 424] on div "Face clean up" at bounding box center [496, 414] width 92 height 22
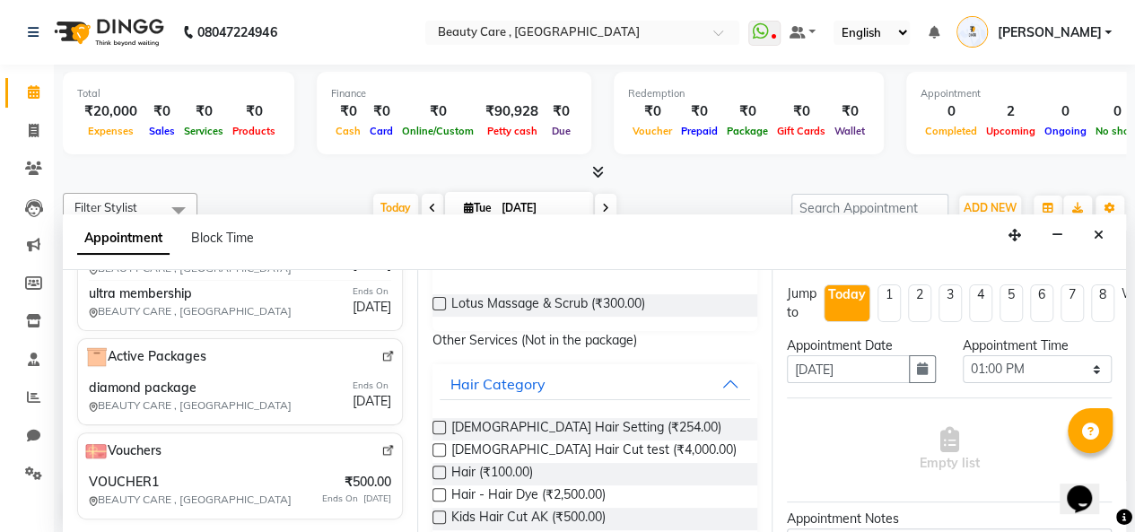
scroll to position [274, 0]
click at [502, 393] on div "Hair Category" at bounding box center [497, 382] width 95 height 22
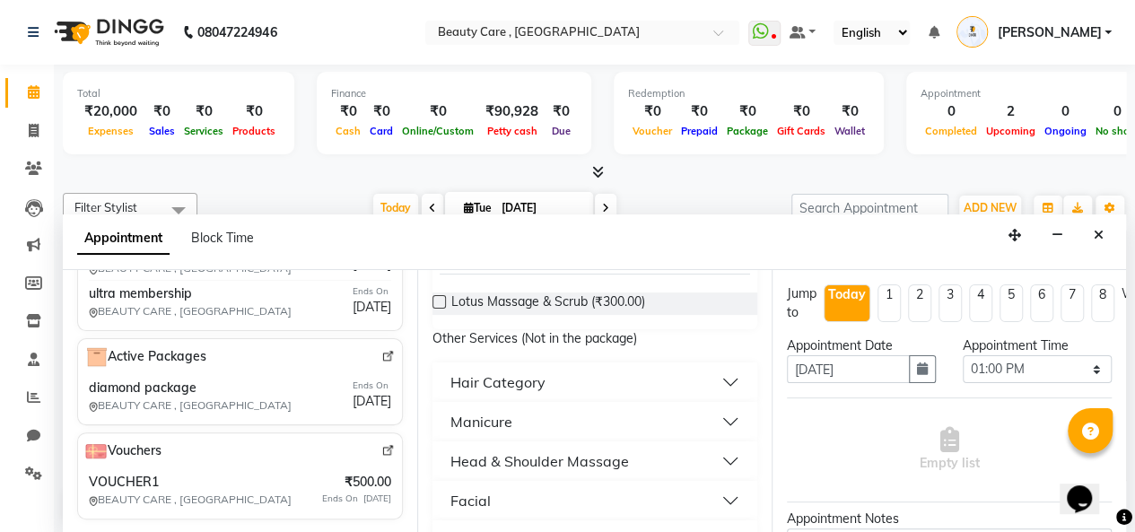
click at [502, 393] on div "Hair Category" at bounding box center [497, 382] width 95 height 22
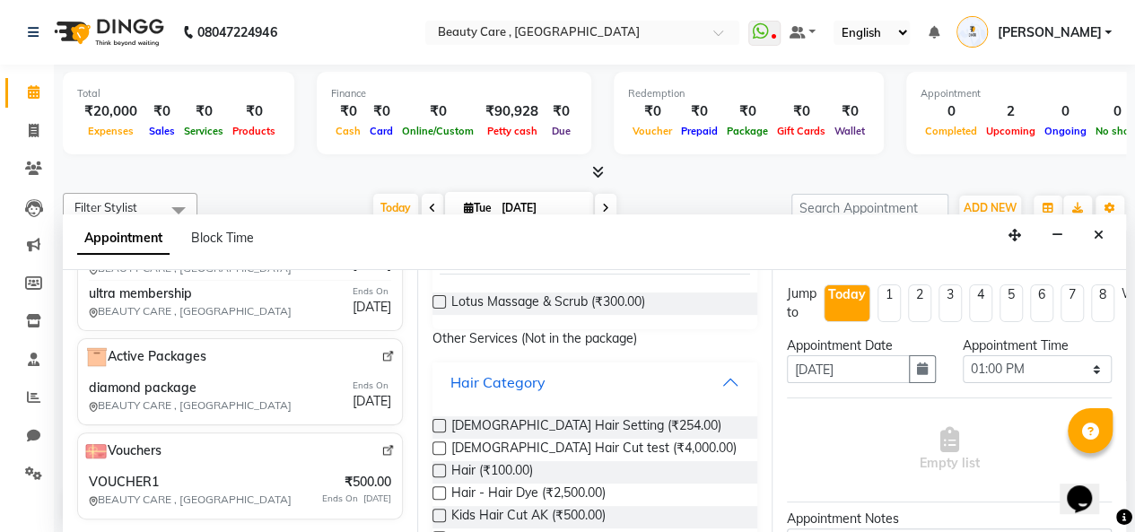
click at [502, 393] on div "Hair Category" at bounding box center [497, 382] width 95 height 22
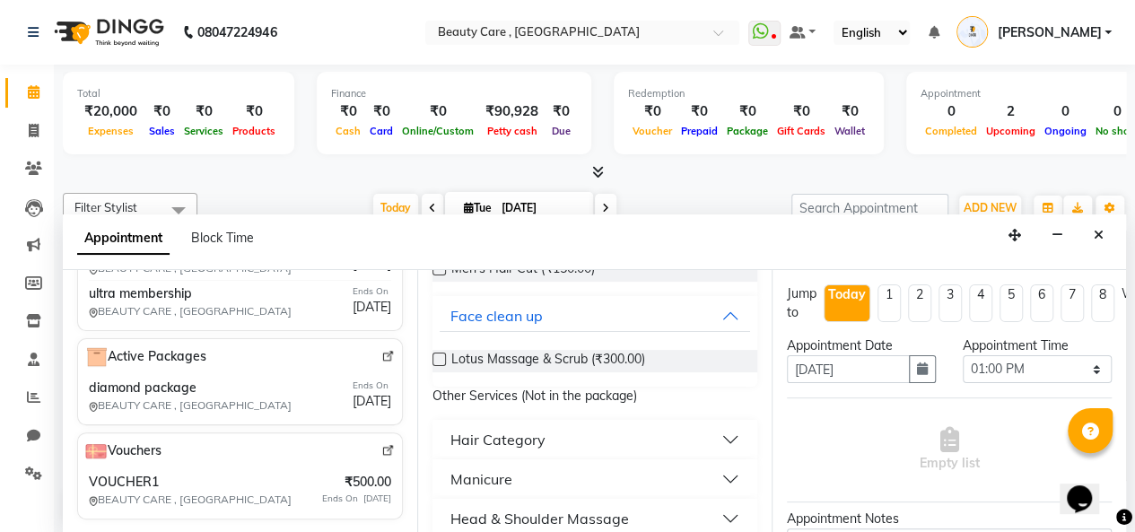
scroll to position [213, 0]
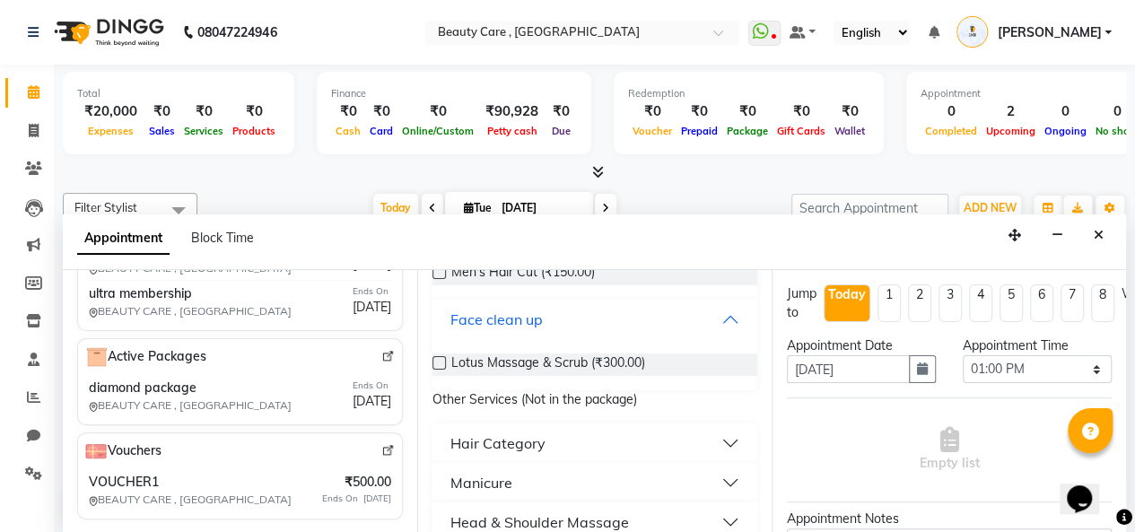
click at [524, 330] on div "Face clean up" at bounding box center [496, 320] width 92 height 22
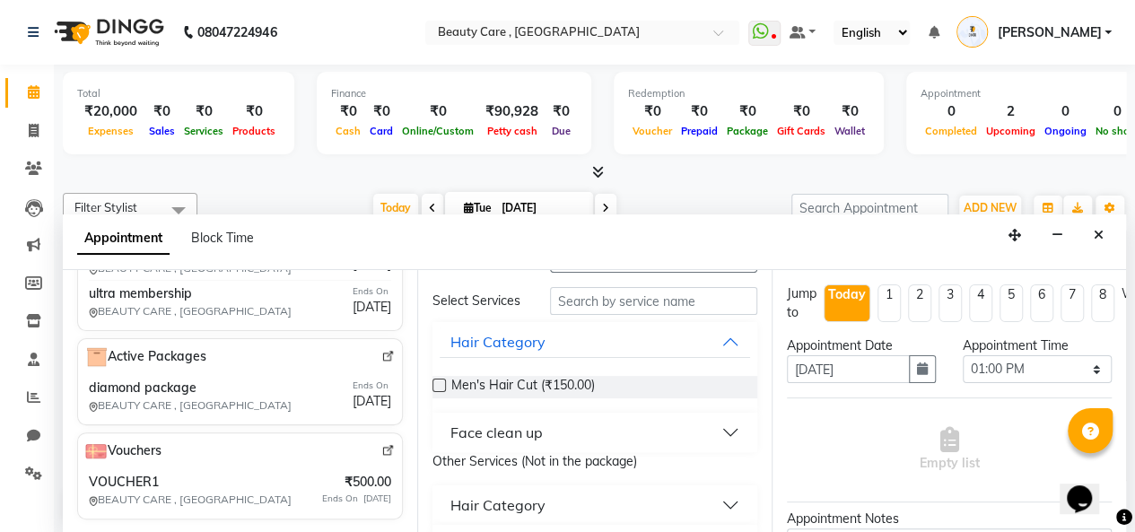
scroll to position [98, 0]
click at [475, 401] on span "Men's Hair Cut (₹150.00)" at bounding box center [523, 390] width 144 height 22
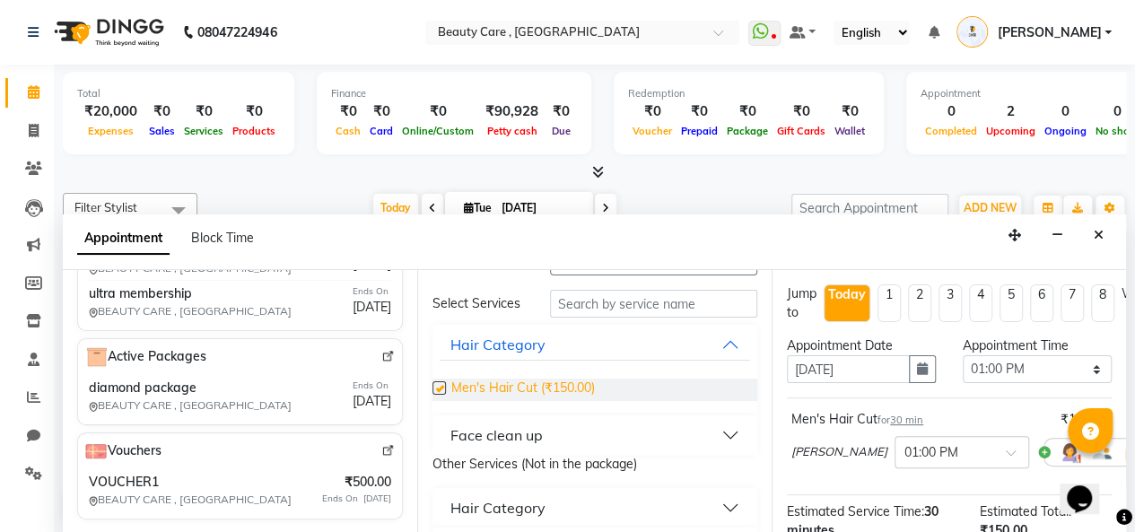
checkbox input "false"
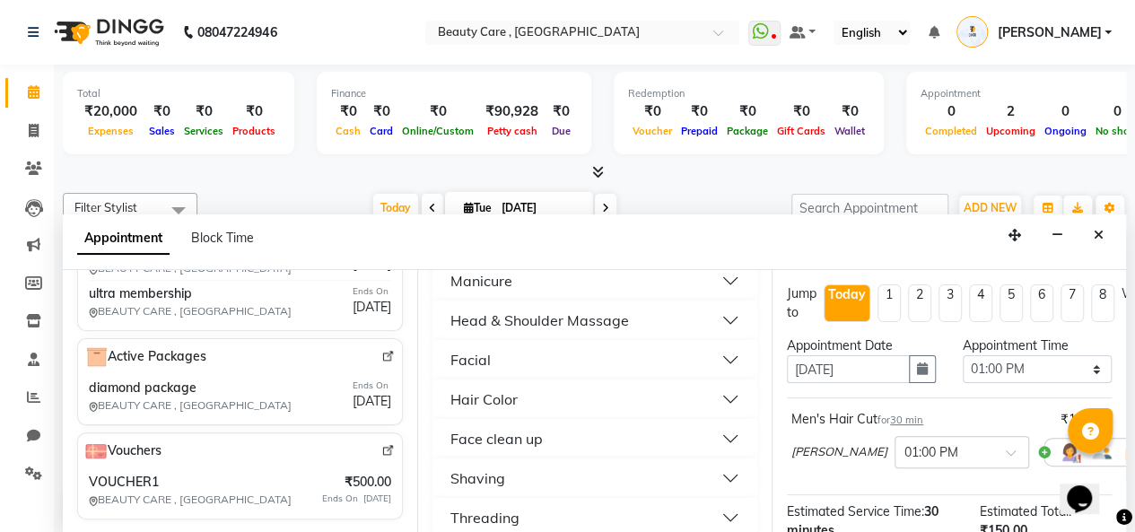
scroll to position [375, 0]
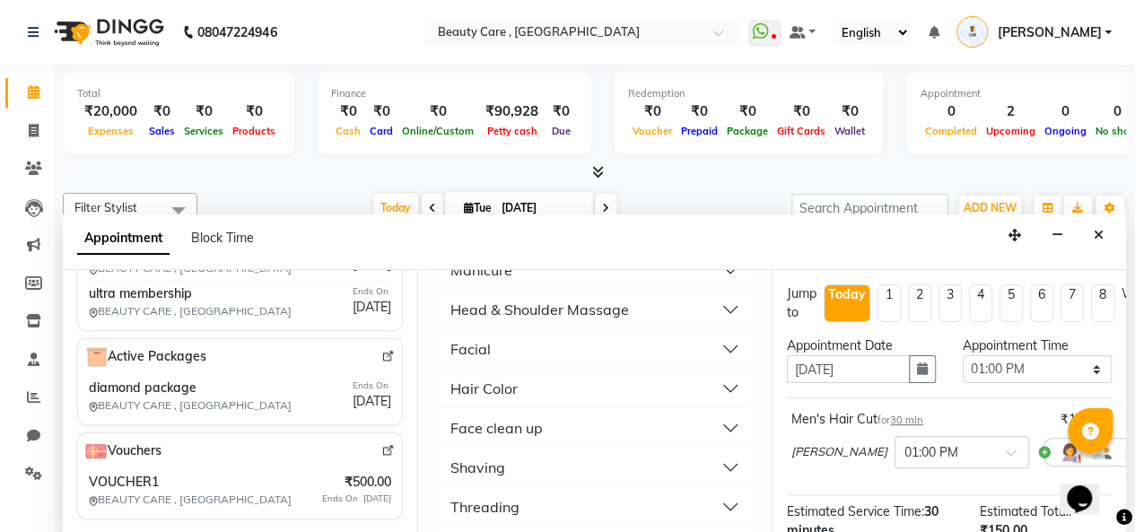
click at [562, 361] on button "Facial" at bounding box center [595, 349] width 310 height 32
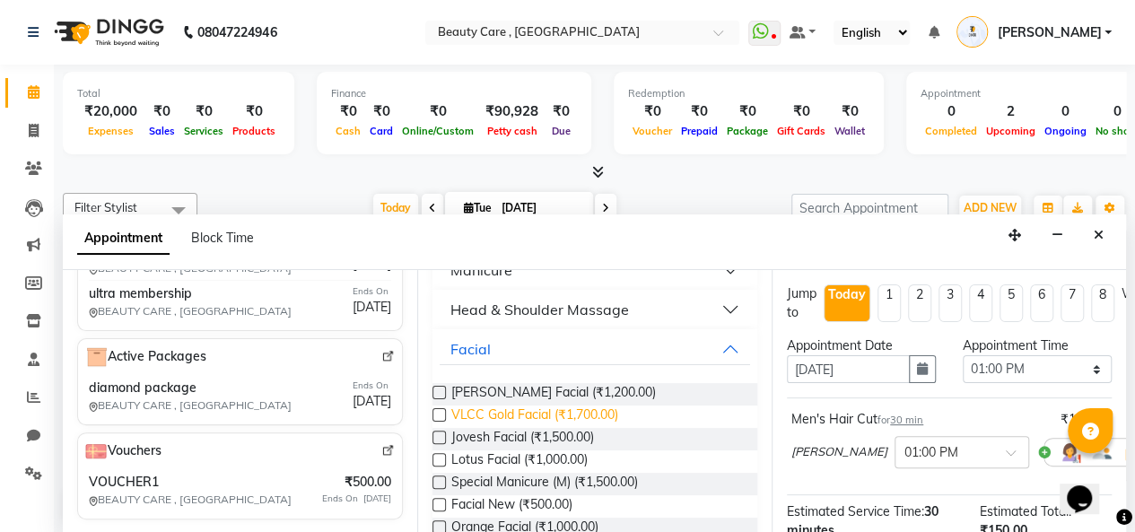
click at [511, 428] on span "VLCC Gold Facial (₹1,700.00)" at bounding box center [534, 416] width 167 height 22
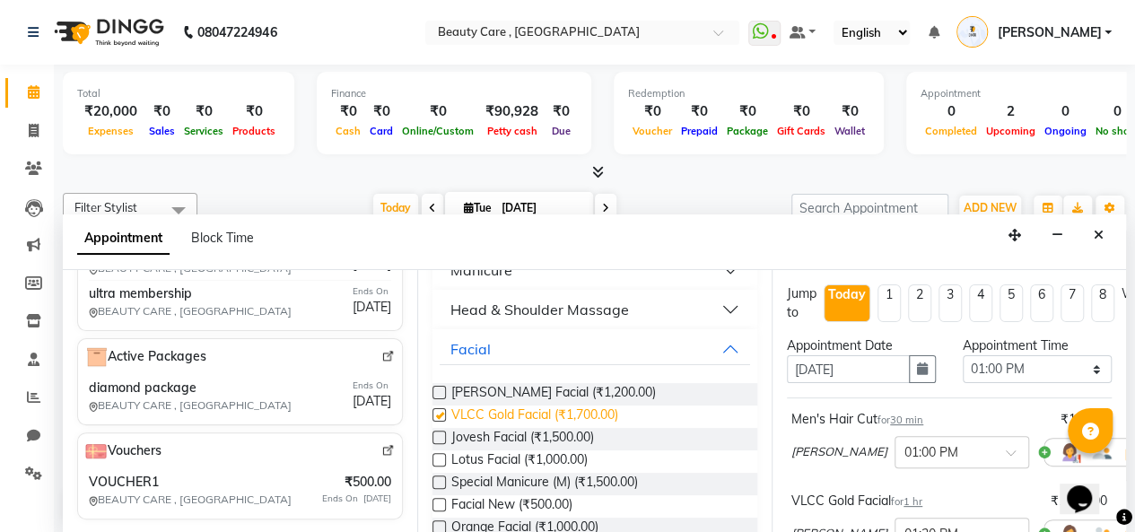
checkbox input "false"
click at [486, 473] on span "Lotus Facial (₹1,000.00)" at bounding box center [519, 461] width 136 height 22
checkbox input "false"
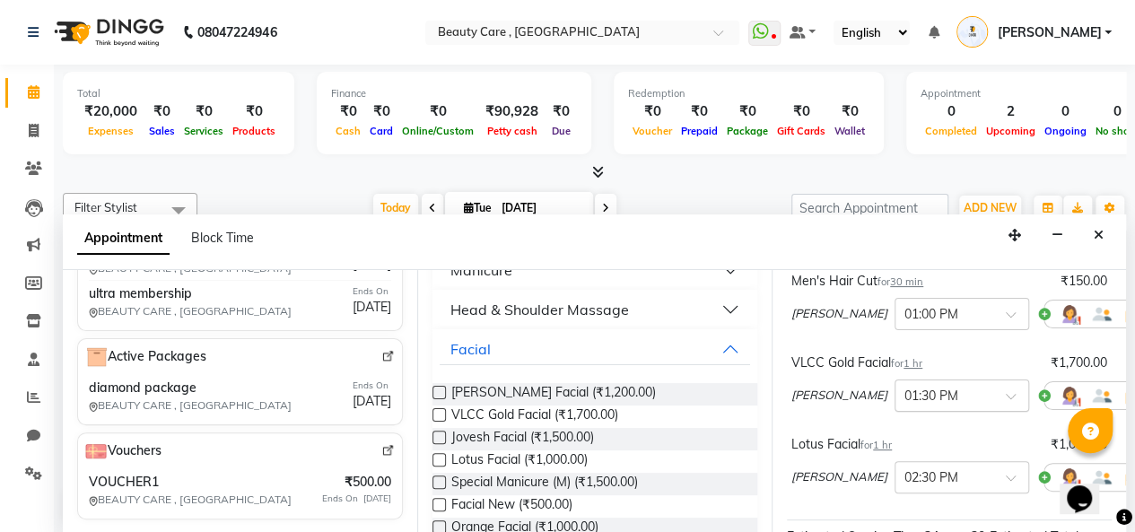
scroll to position [390, 0]
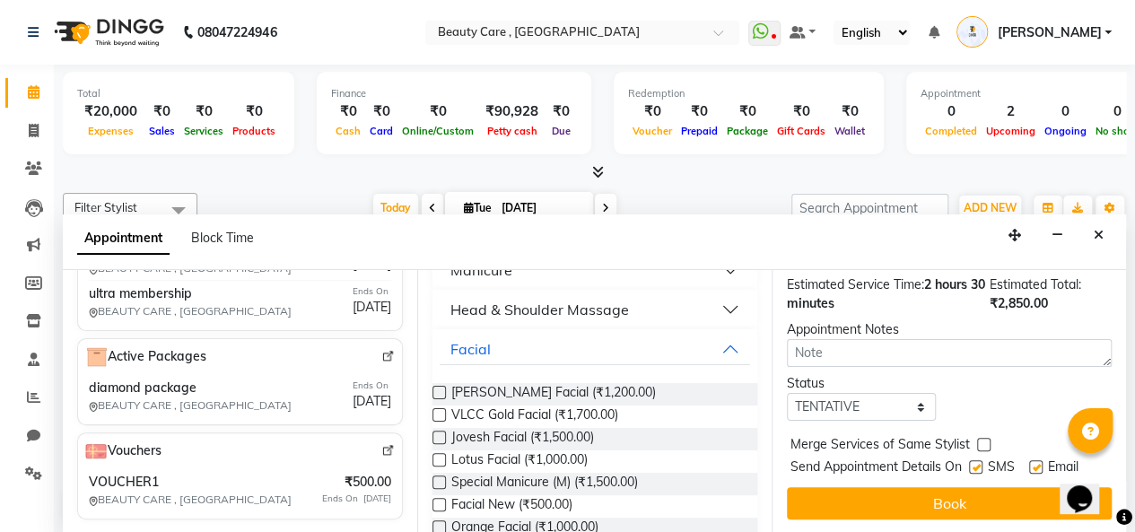
click at [977, 467] on label at bounding box center [975, 466] width 13 height 13
click at [977, 467] on input "checkbox" at bounding box center [975, 469] width 12 height 12
checkbox input "false"
click at [1039, 467] on label at bounding box center [1035, 466] width 13 height 13
click at [1039, 467] on input "checkbox" at bounding box center [1035, 469] width 12 height 12
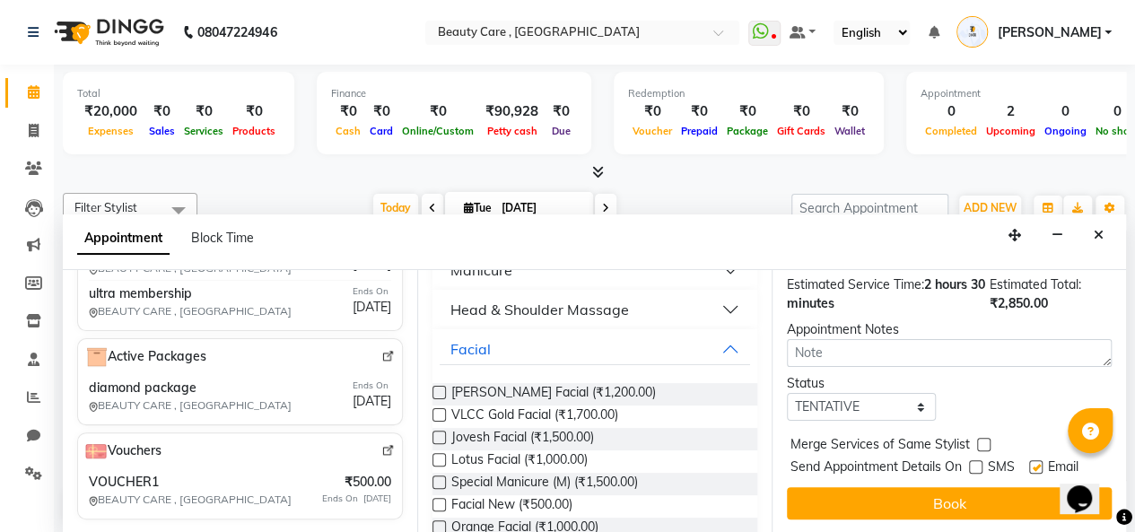
checkbox input "false"
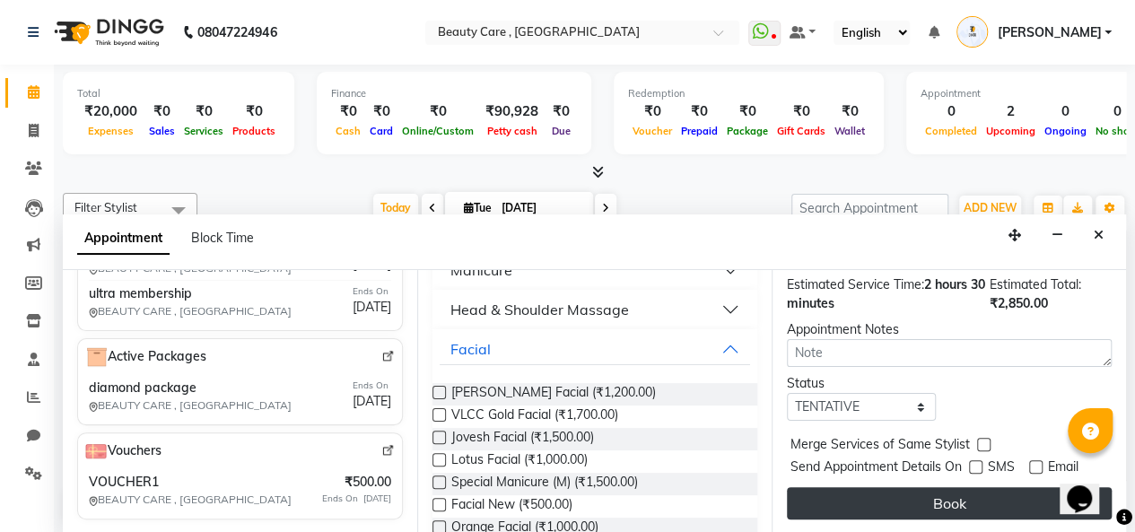
click at [980, 503] on button "Book" at bounding box center [949, 503] width 325 height 32
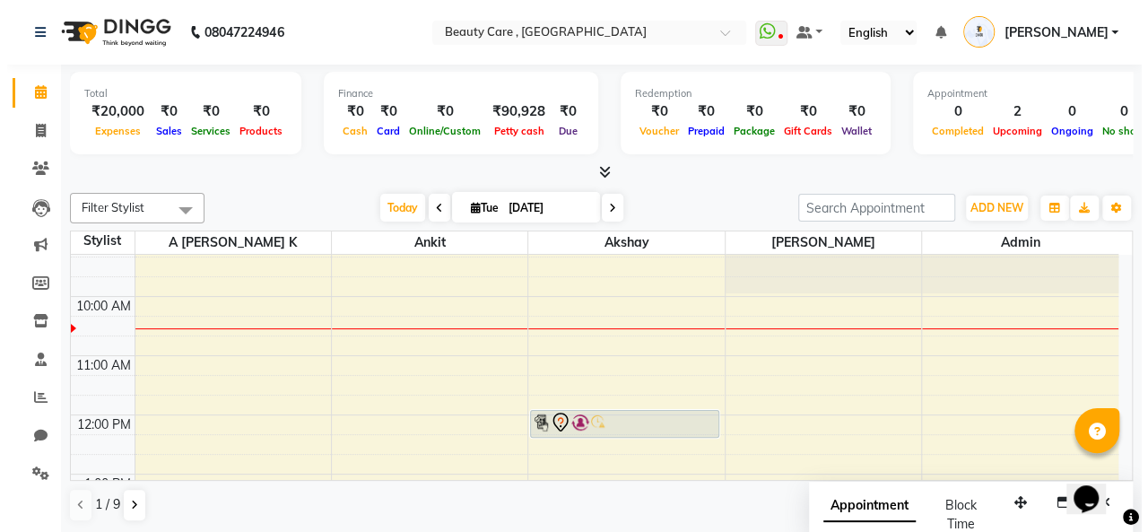
scroll to position [194, 0]
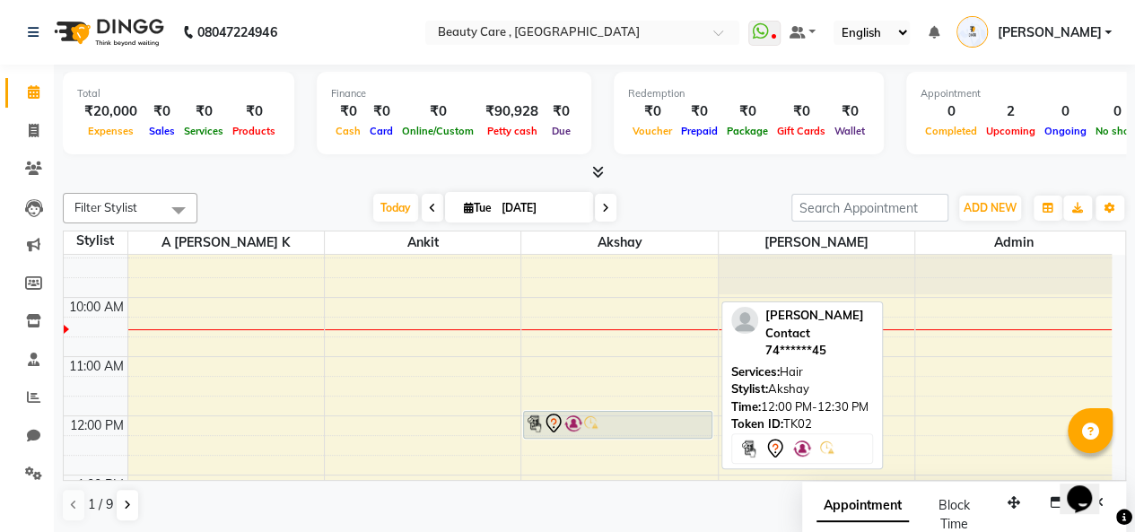
click at [651, 416] on div at bounding box center [618, 424] width 186 height 22
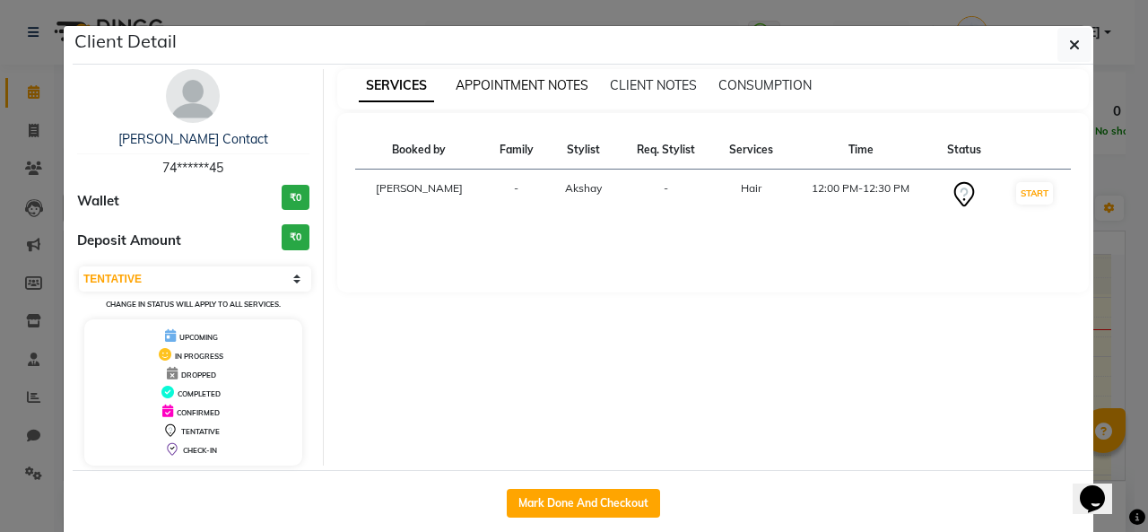
click at [490, 91] on span "APPOINTMENT NOTES" at bounding box center [522, 85] width 133 height 16
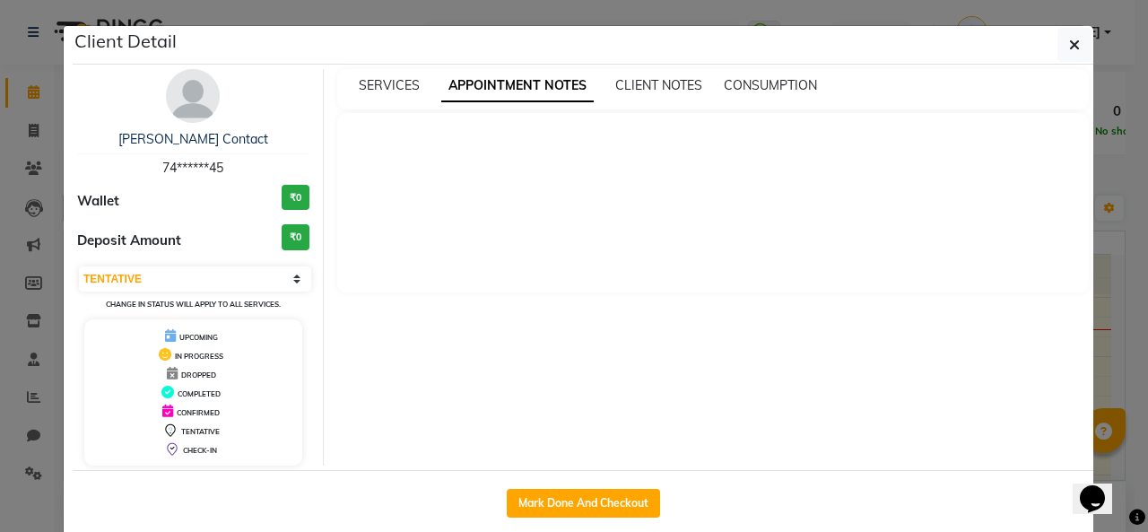
click at [623, 76] on div "CLIENT NOTES" at bounding box center [658, 85] width 87 height 19
click at [625, 91] on span "CLIENT NOTES" at bounding box center [658, 85] width 87 height 16
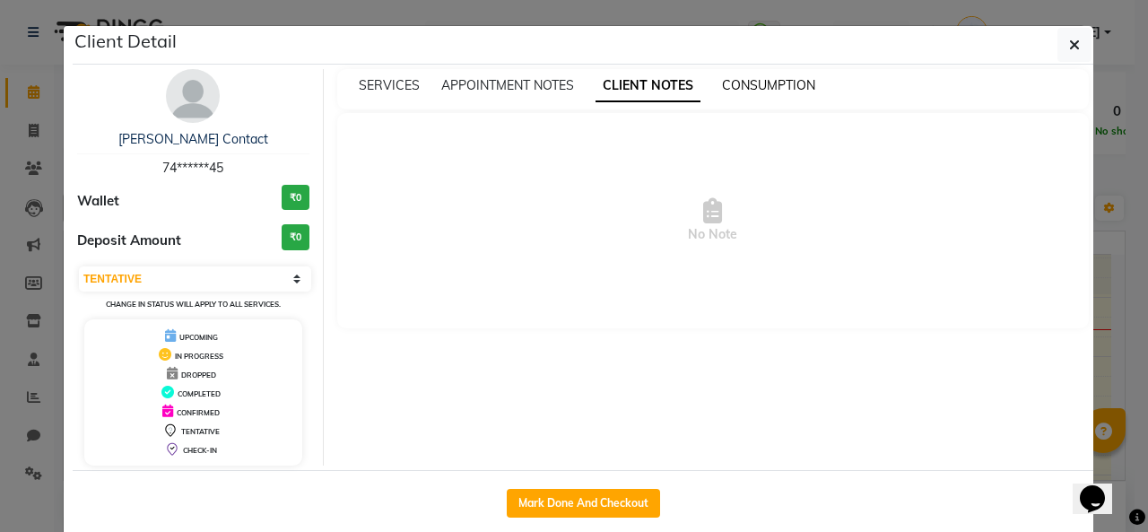
click at [739, 83] on span "CONSUMPTION" at bounding box center [768, 85] width 93 height 16
click at [394, 74] on div "SERVICES APPOINTMENT NOTES CLIENT NOTES CONSUMPTION" at bounding box center [713, 89] width 753 height 40
click at [391, 78] on span "SERVICES" at bounding box center [389, 85] width 61 height 16
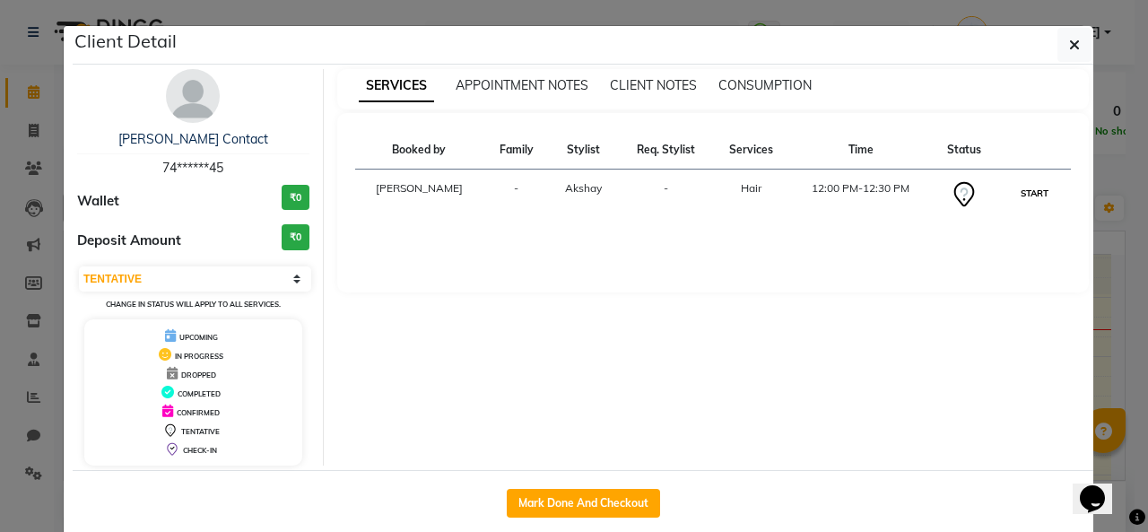
click at [1016, 197] on button "START" at bounding box center [1034, 193] width 37 height 22
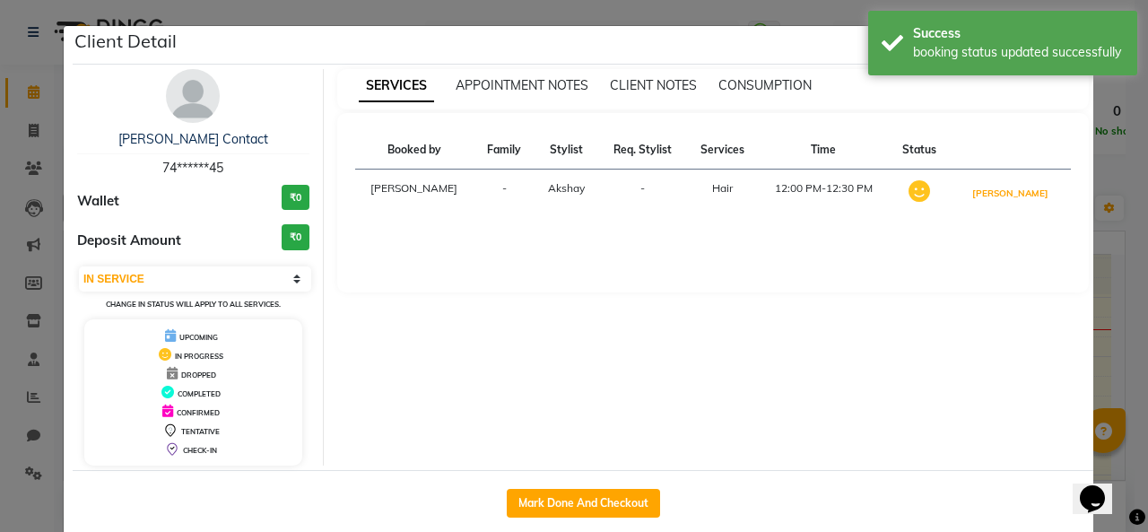
click at [1013, 197] on button "[PERSON_NAME]" at bounding box center [1010, 193] width 85 height 22
select select "3"
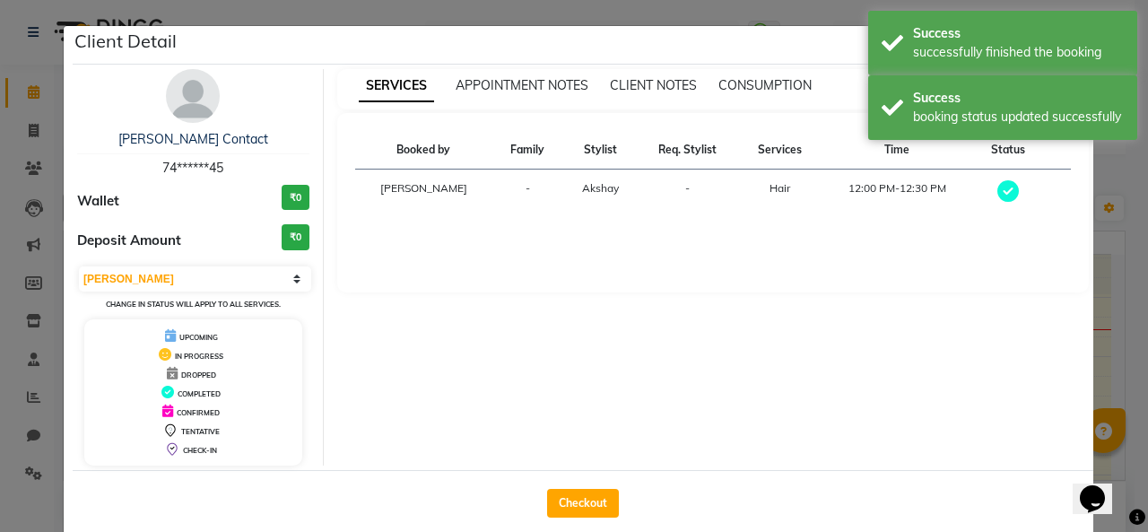
click at [556, 521] on div "Checkout" at bounding box center [583, 502] width 1021 height 65
click at [569, 508] on button "Checkout" at bounding box center [583, 503] width 72 height 29
select select "service"
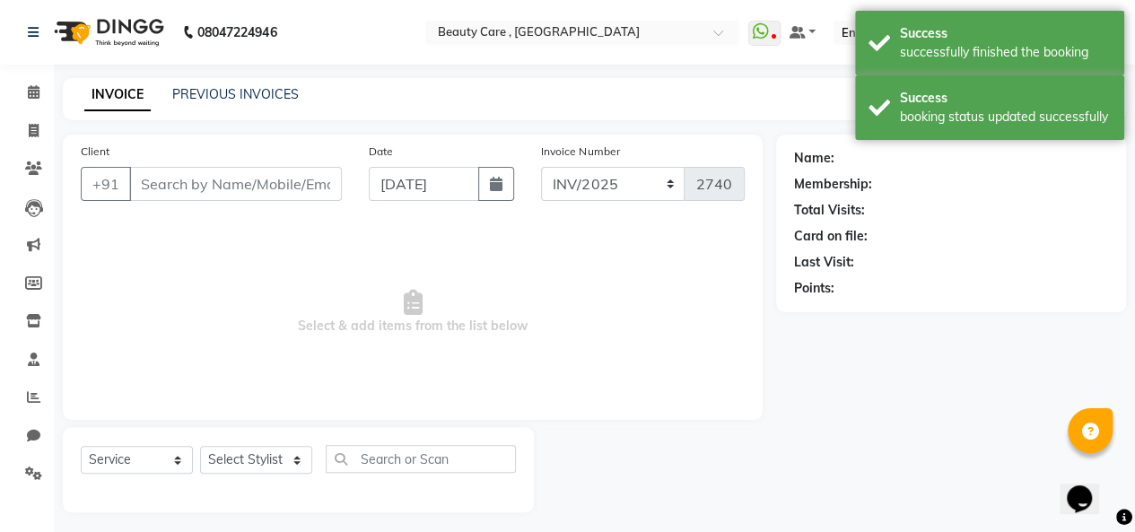
type input "74******45"
select select "60558"
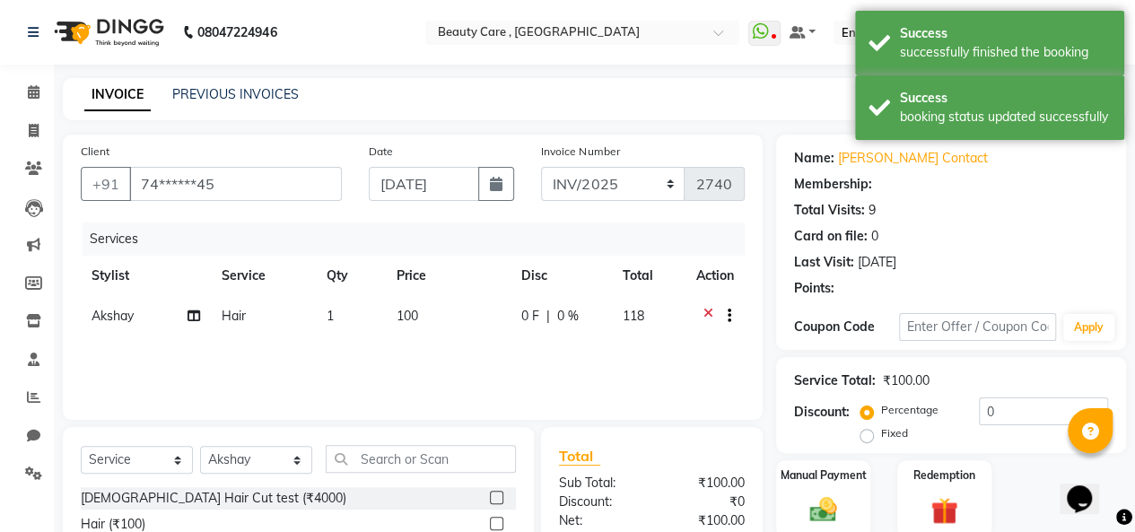
select select "2: Object"
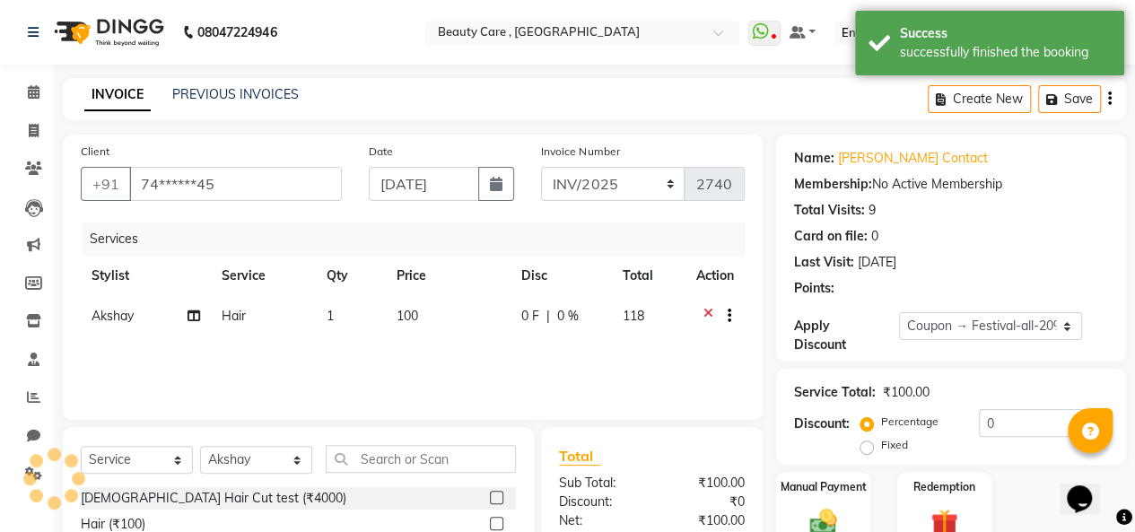
type input "20"
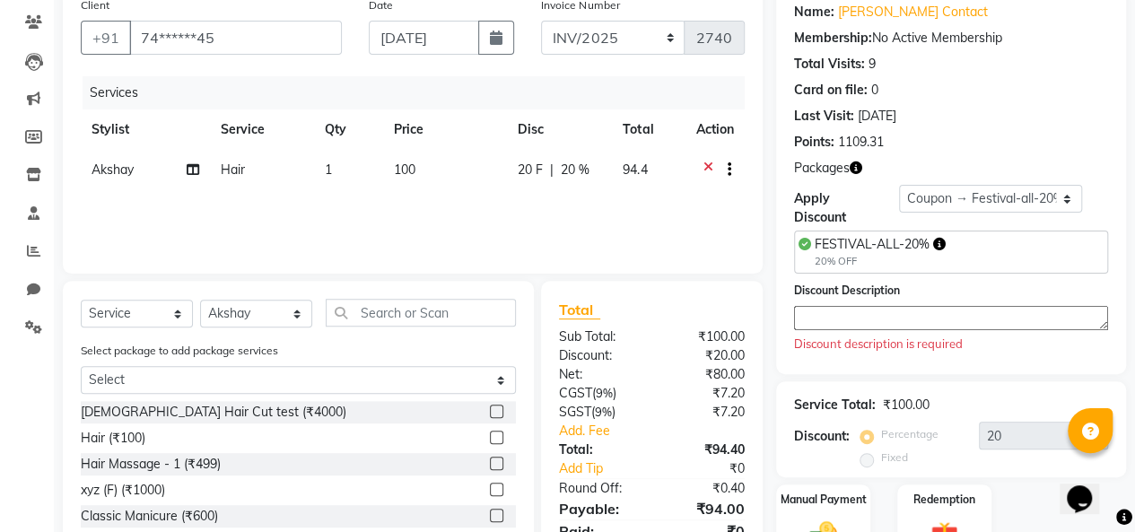
scroll to position [147, 0]
click at [146, 322] on select "Select Service Product Membership Package Voucher Prepaid Gift Card" at bounding box center [137, 313] width 112 height 28
select select "product"
click at [81, 299] on select "Select Service Product Membership Package Voucher Prepaid Gift Card" at bounding box center [137, 313] width 112 height 28
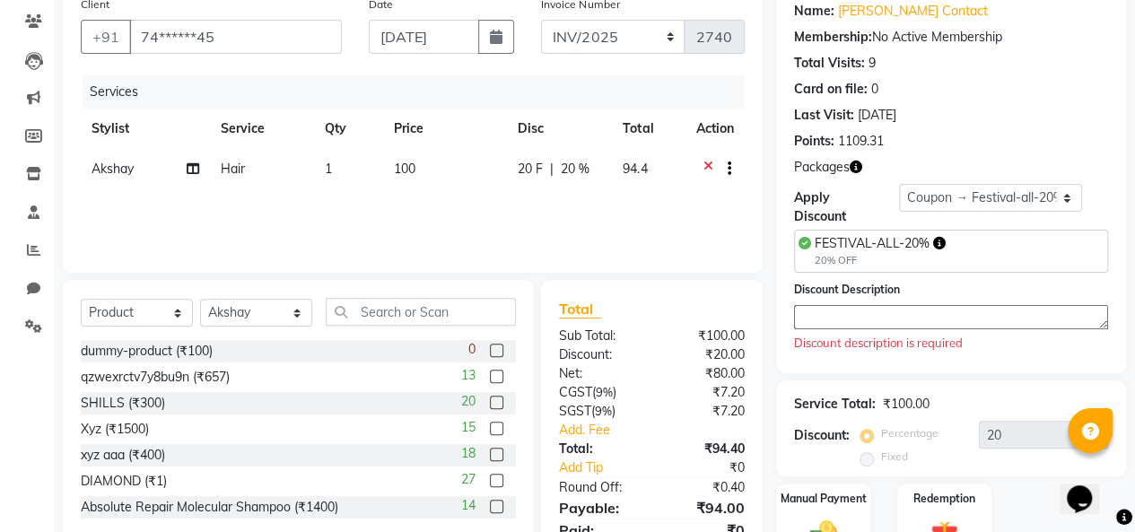
click at [207, 448] on div "xyz aaa (₹400) 18" at bounding box center [298, 455] width 435 height 22
click at [490, 451] on label at bounding box center [496, 454] width 13 height 13
click at [490, 451] on input "checkbox" at bounding box center [496, 455] width 12 height 12
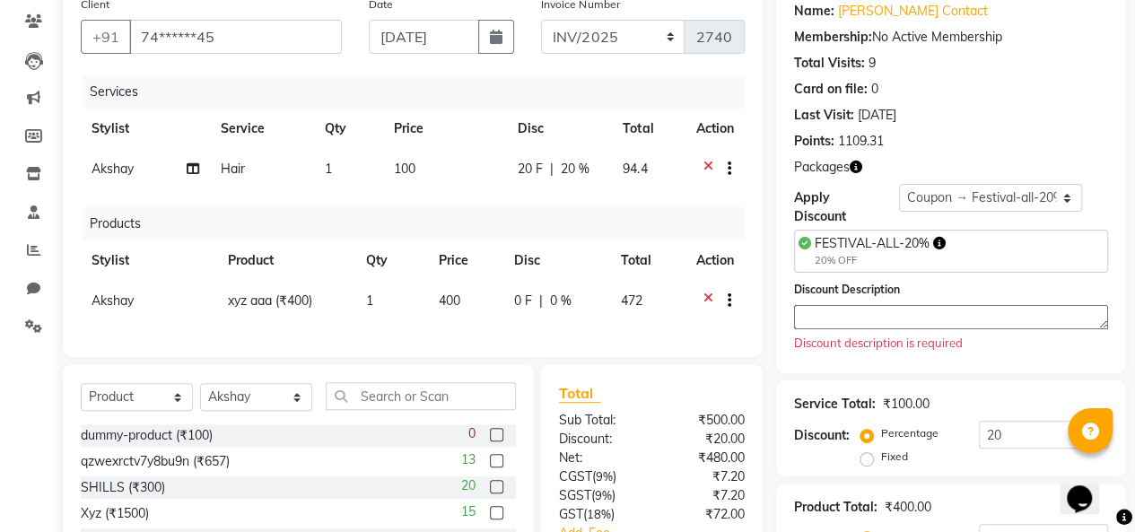
checkbox input "false"
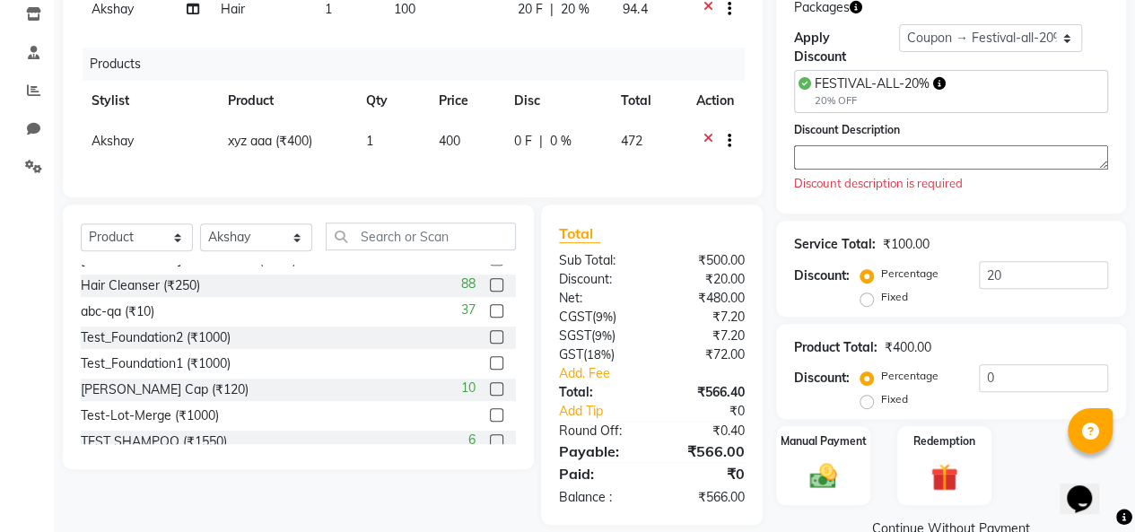
scroll to position [1032, 0]
click at [490, 368] on label at bounding box center [496, 360] width 13 height 13
click at [490, 368] on input "checkbox" at bounding box center [496, 362] width 12 height 12
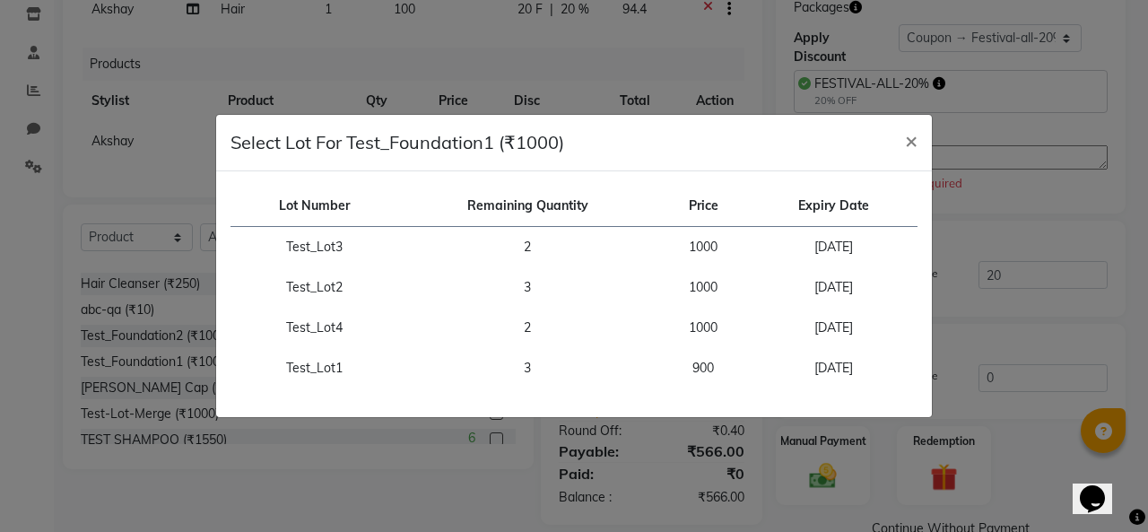
checkbox input "false"
click at [910, 139] on span "×" at bounding box center [911, 139] width 13 height 27
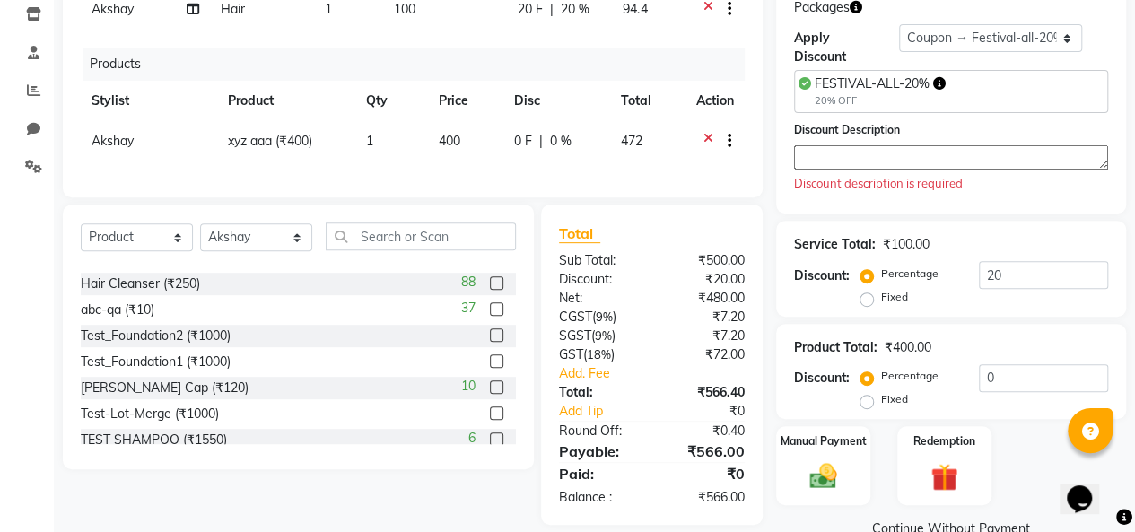
click at [490, 394] on label at bounding box center [496, 386] width 13 height 13
click at [490, 394] on input "checkbox" at bounding box center [496, 388] width 12 height 12
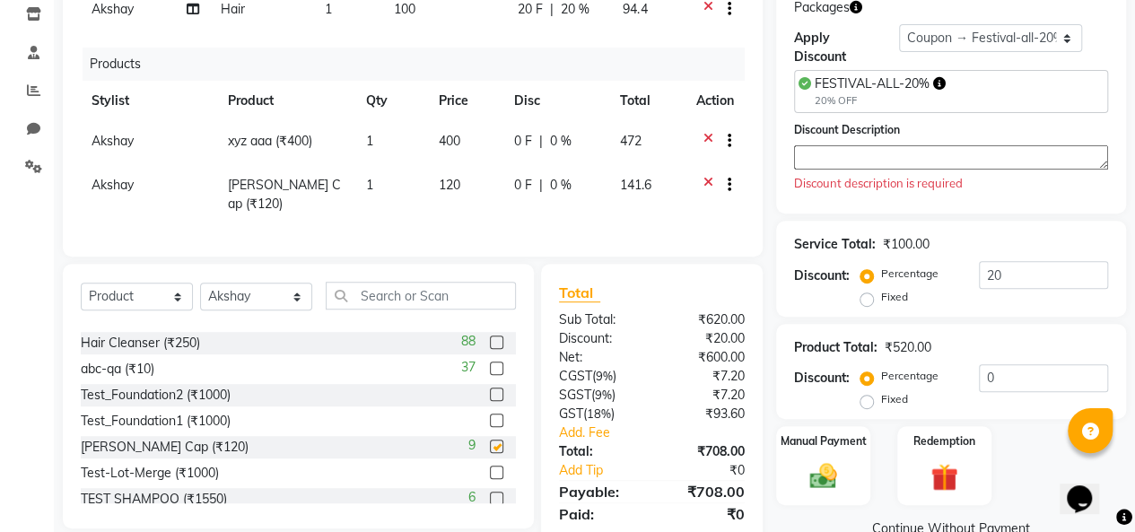
checkbox input "false"
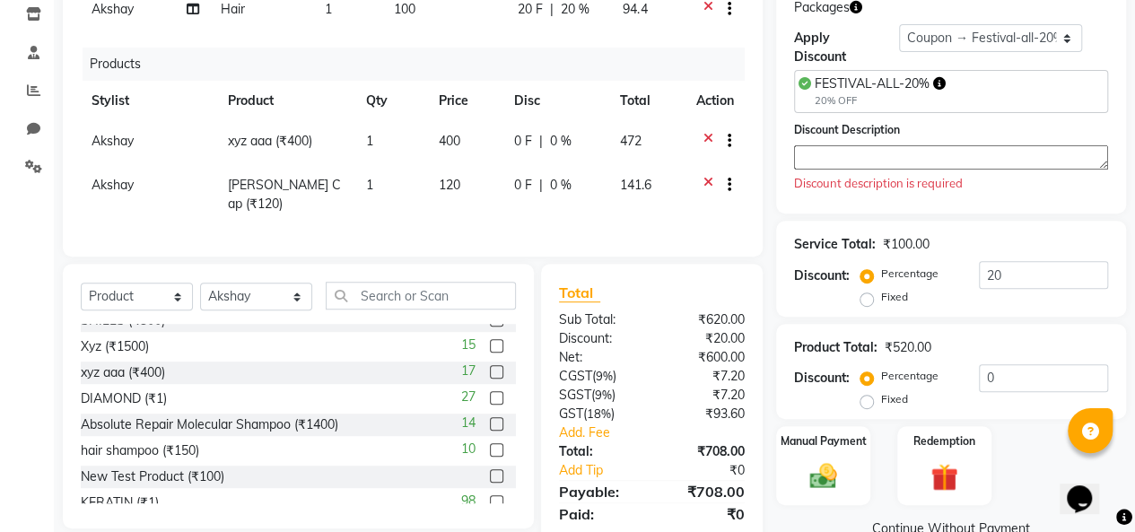
scroll to position [0, 0]
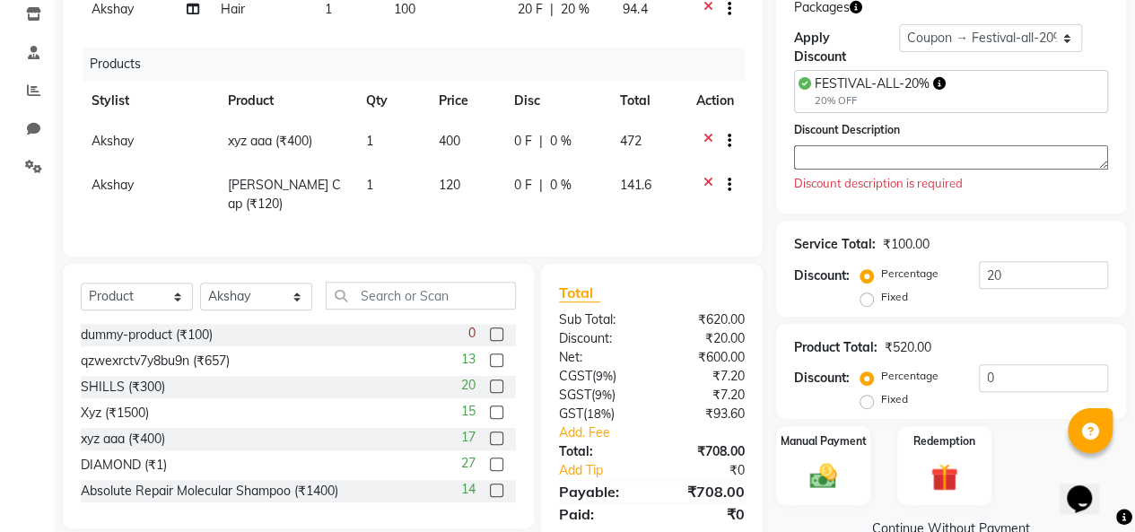
click at [490, 382] on label at bounding box center [496, 385] width 13 height 13
click at [490, 382] on input "checkbox" at bounding box center [496, 387] width 12 height 12
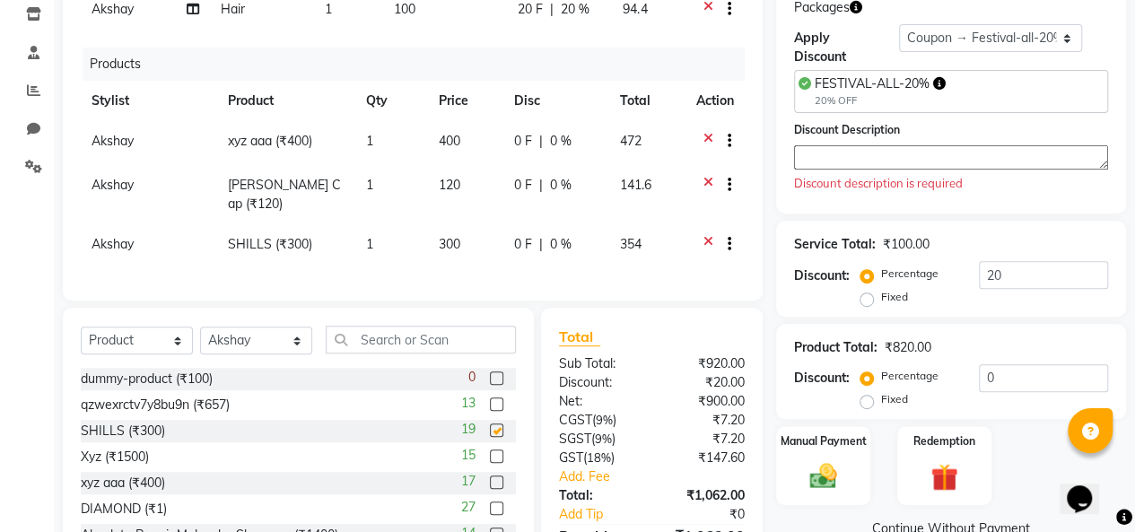
checkbox input "false"
click at [490, 398] on label at bounding box center [496, 403] width 13 height 13
click at [490, 399] on input "checkbox" at bounding box center [496, 405] width 12 height 12
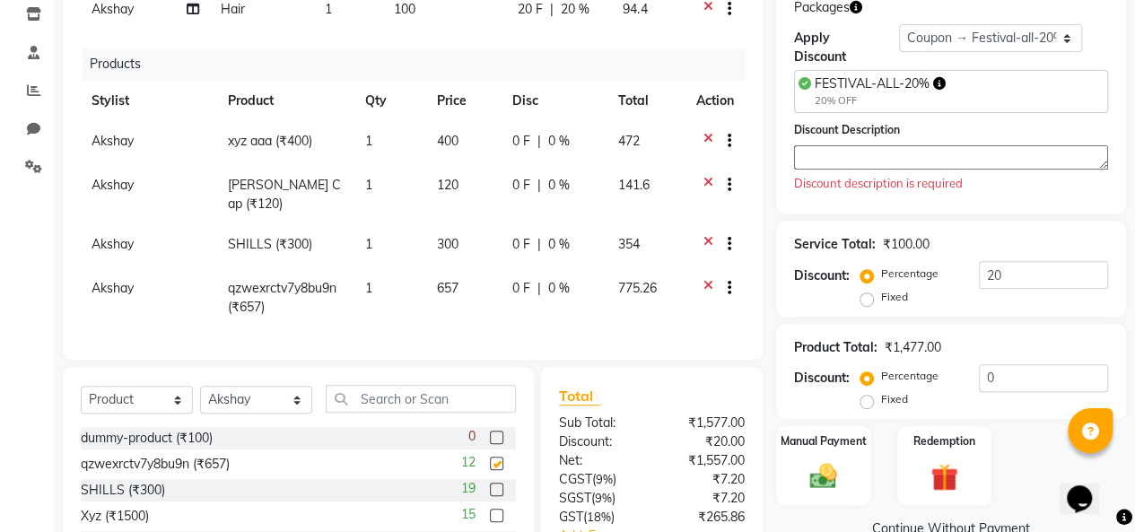
checkbox input "false"
click at [490, 486] on label at bounding box center [496, 489] width 13 height 13
click at [490, 486] on input "checkbox" at bounding box center [496, 490] width 12 height 12
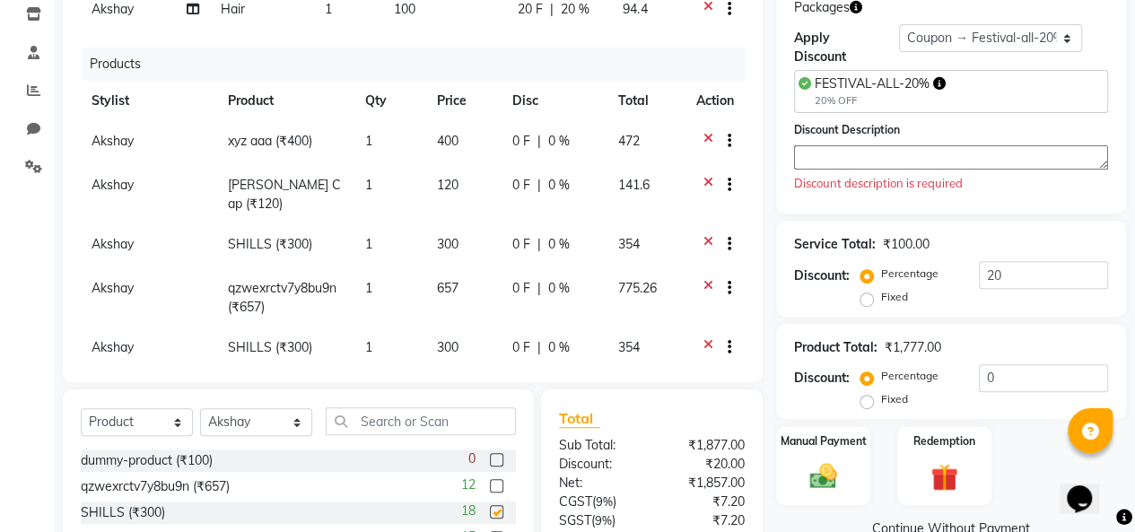
checkbox input "false"
click at [490, 486] on label at bounding box center [496, 485] width 13 height 13
click at [490, 486] on input "checkbox" at bounding box center [496, 487] width 12 height 12
click at [490, 486] on label at bounding box center [496, 485] width 13 height 13
click at [490, 486] on input "checkbox" at bounding box center [496, 487] width 12 height 12
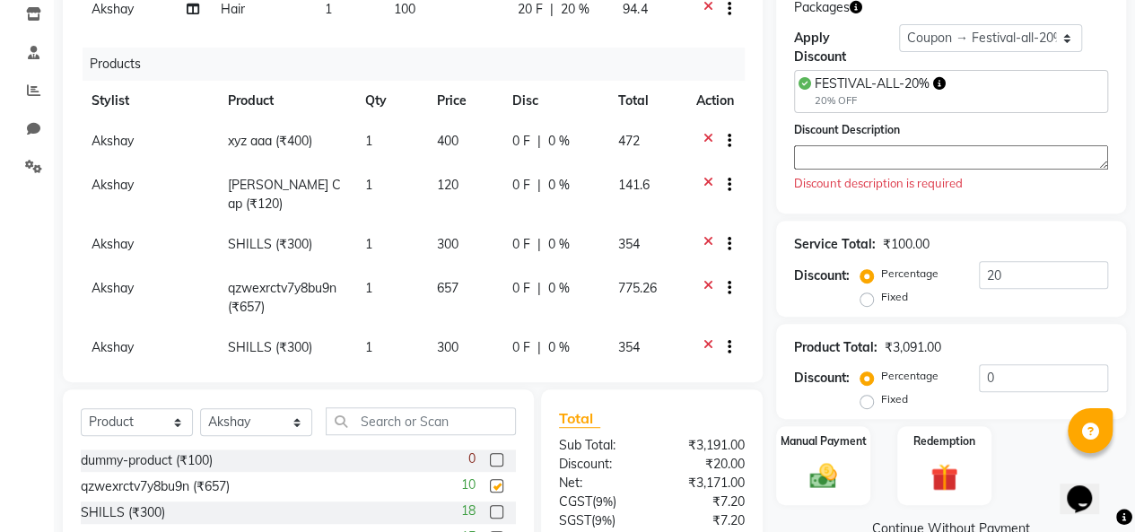
checkbox input "false"
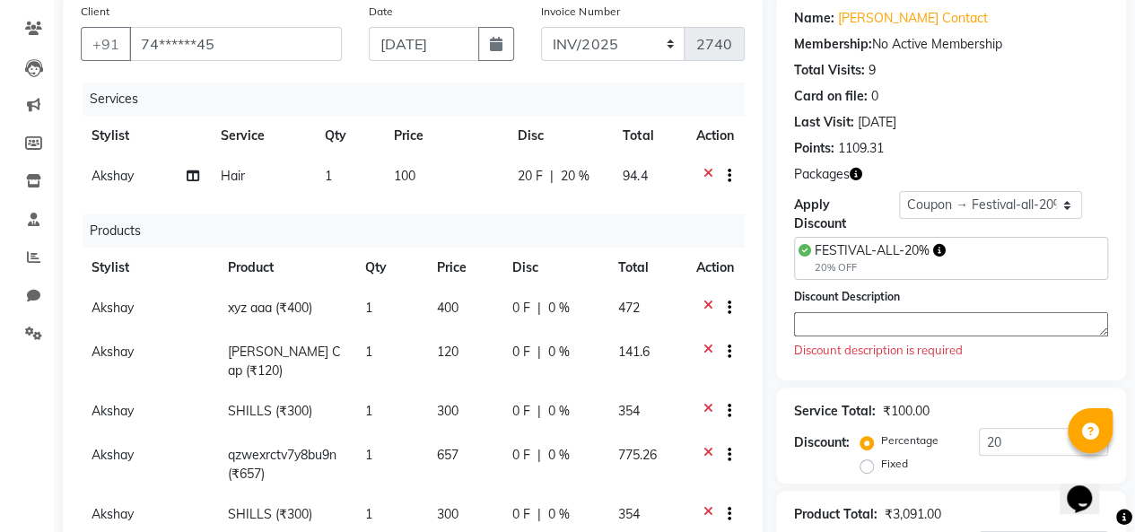
scroll to position [135, 0]
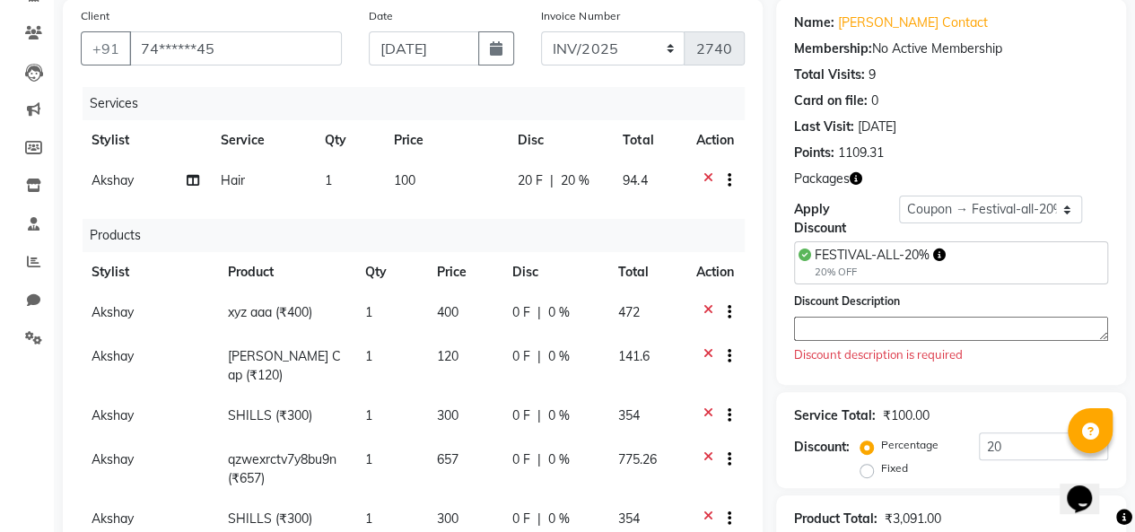
click at [880, 328] on textarea at bounding box center [951, 329] width 314 height 24
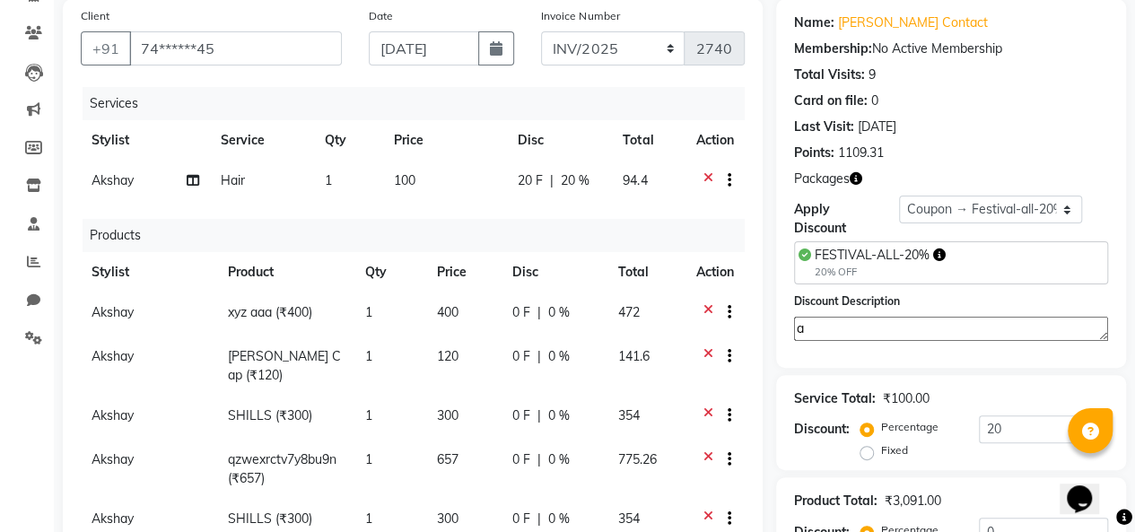
type textarea "a"
click at [940, 203] on select "Select Loyalty → Loyalty level 1222 → All Customers Coupon → Festival-all-20% C…" at bounding box center [990, 210] width 183 height 28
select select "1: Object"
click at [899, 196] on select "Select Loyalty → Loyalty level 1222 → All Customers Coupon → Festival-all-20% C…" at bounding box center [990, 210] width 183 height 28
type input "0"
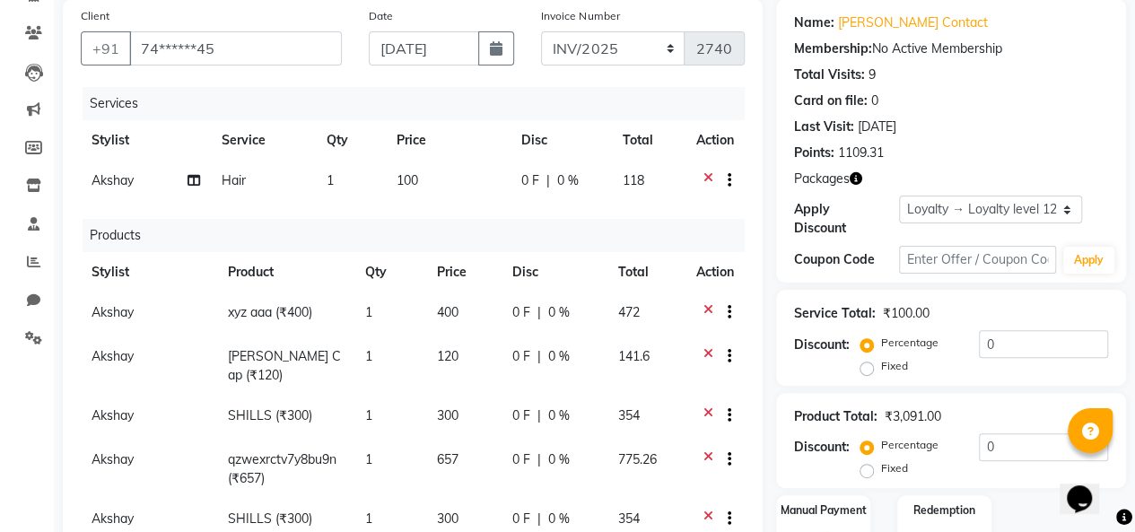
click at [994, 188] on div "Name: [PERSON_NAME] Contact Membership: No Active Membership Total Visits: 9 Ca…" at bounding box center [951, 140] width 350 height 283
click at [985, 199] on select "Select Loyalty → Loyalty level 1222 → All Customers Coupon → Festival-all-20% C…" at bounding box center [990, 210] width 183 height 28
select select "2: Object"
click at [899, 196] on select "Select Loyalty → Loyalty level 1222 → All Customers Coupon → Festival-all-20% C…" at bounding box center [990, 210] width 183 height 28
type input "20"
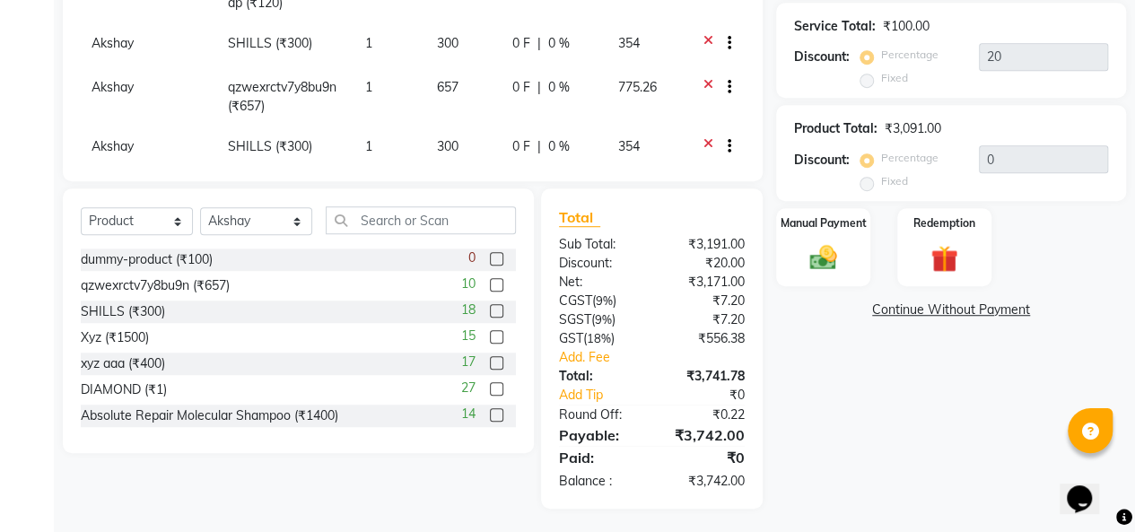
scroll to position [510, 0]
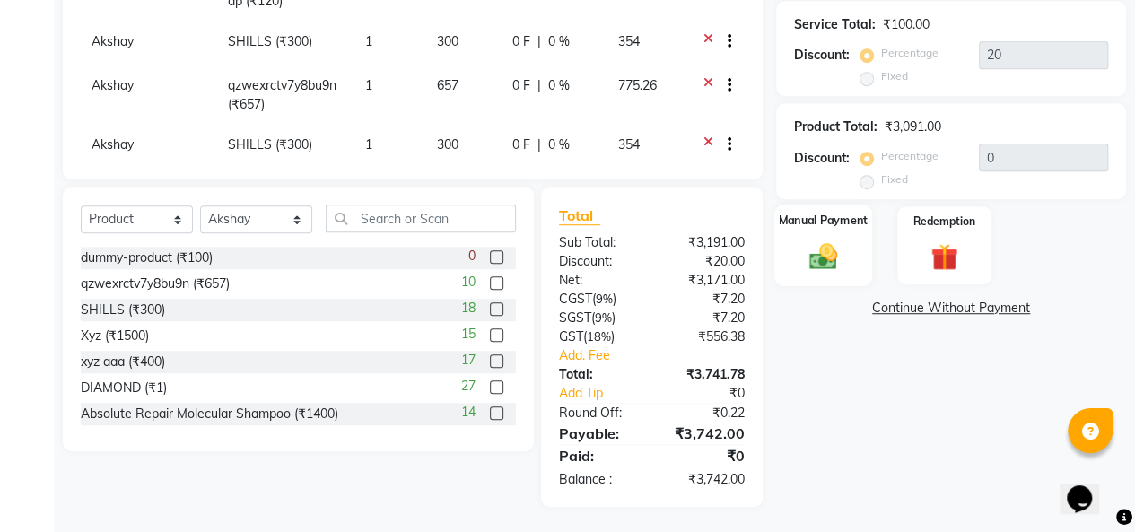
click at [823, 277] on div "Manual Payment" at bounding box center [823, 246] width 98 height 82
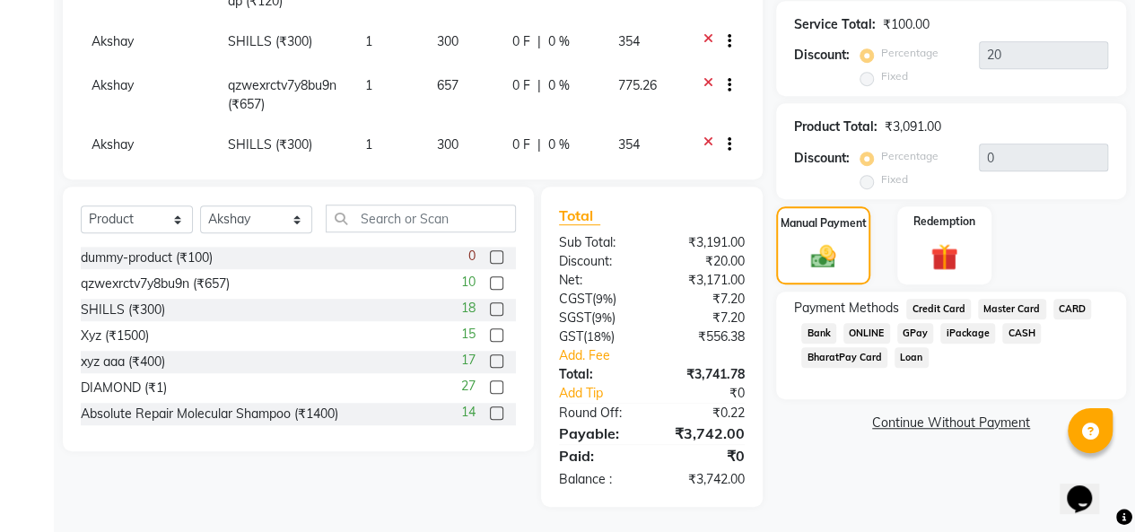
click at [917, 333] on span "GPay" at bounding box center [915, 333] width 37 height 21
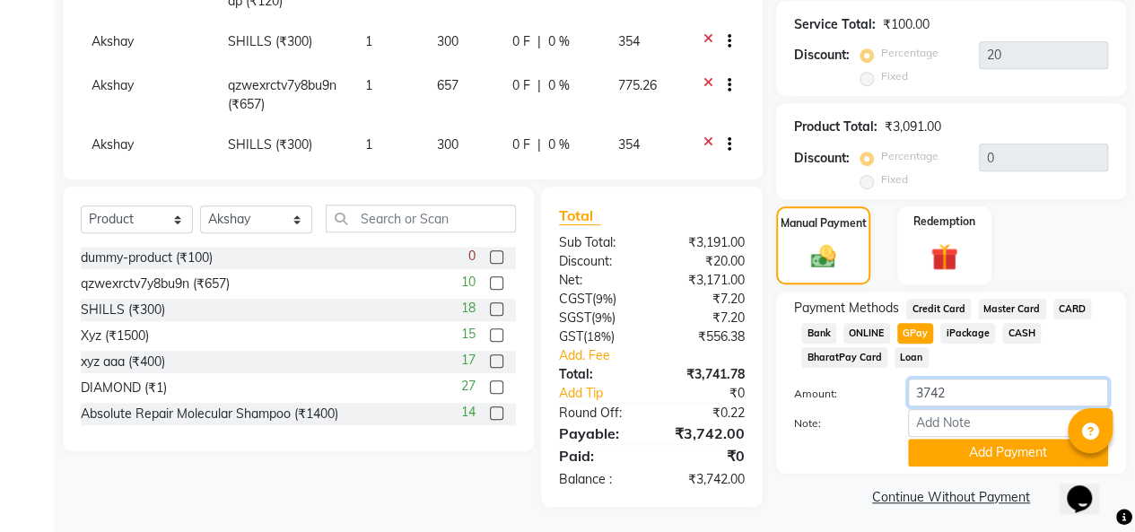
click at [1001, 399] on input "3742" at bounding box center [1008, 393] width 200 height 28
type input "3"
type input "1500"
click at [946, 452] on button "Add Payment" at bounding box center [1008, 453] width 200 height 28
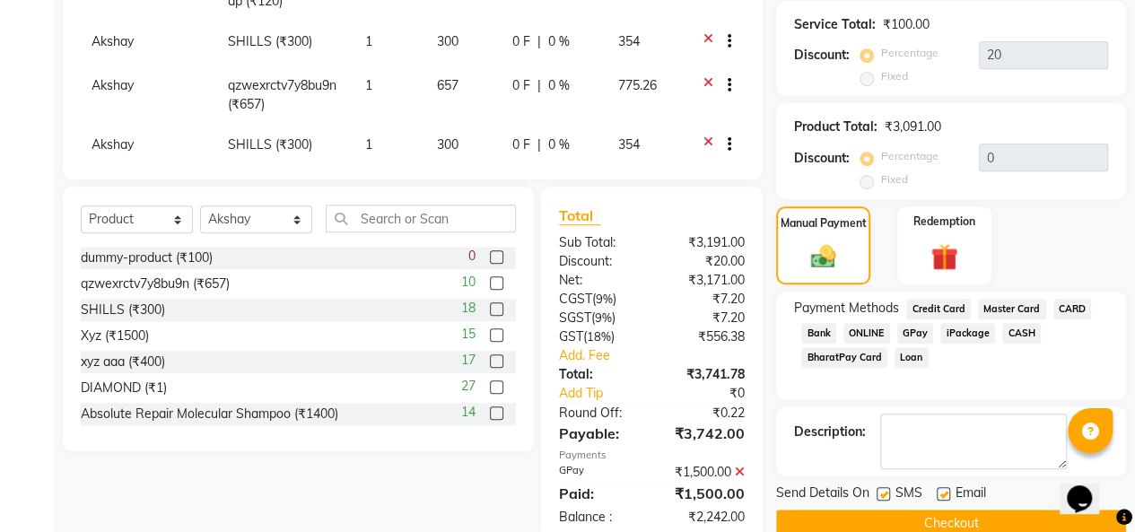
click at [936, 489] on label at bounding box center [942, 493] width 13 height 13
click at [936, 489] on input "checkbox" at bounding box center [942, 495] width 12 height 12
checkbox input "false"
click at [883, 492] on label at bounding box center [882, 493] width 13 height 13
click at [883, 492] on input "checkbox" at bounding box center [882, 495] width 12 height 12
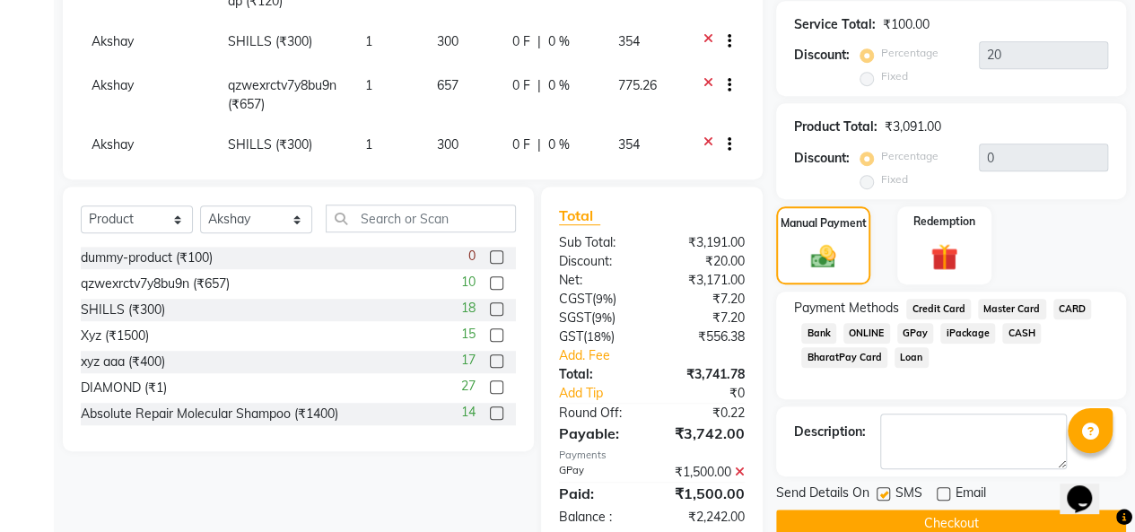
checkbox input "false"
click at [1015, 329] on span "CASH" at bounding box center [1021, 333] width 39 height 21
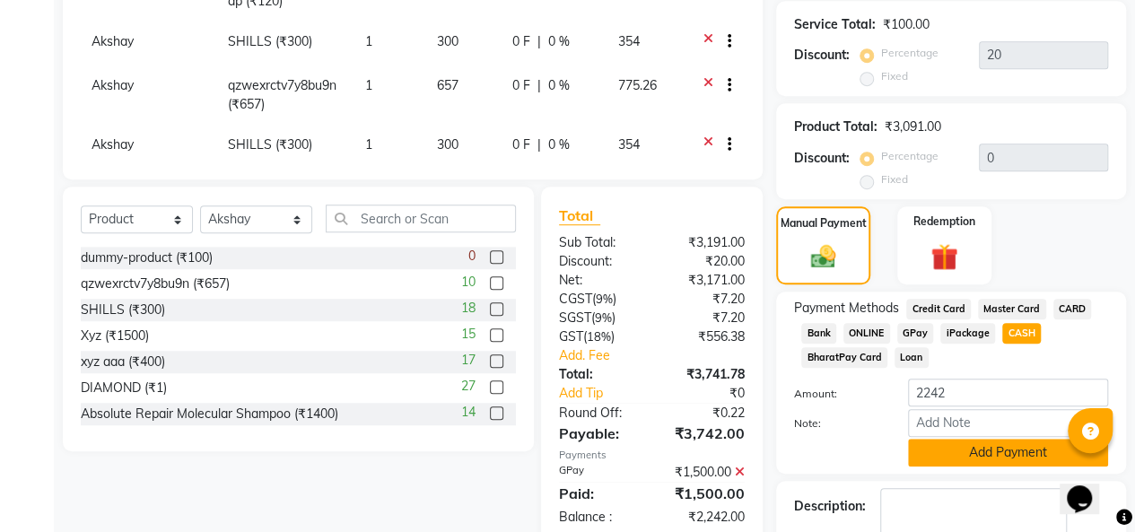
click at [969, 456] on button "Add Payment" at bounding box center [1008, 453] width 200 height 28
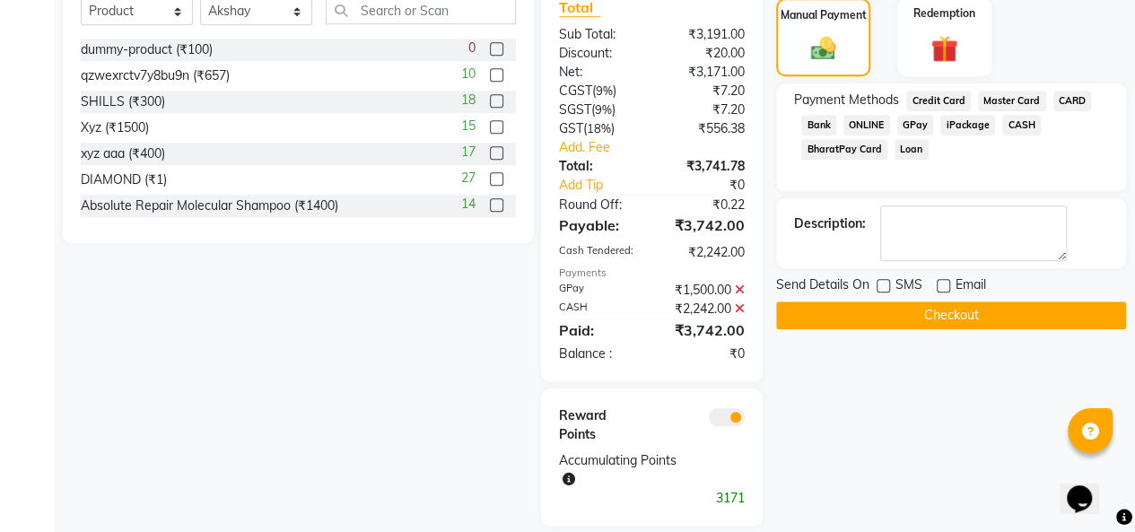
scroll to position [736, 0]
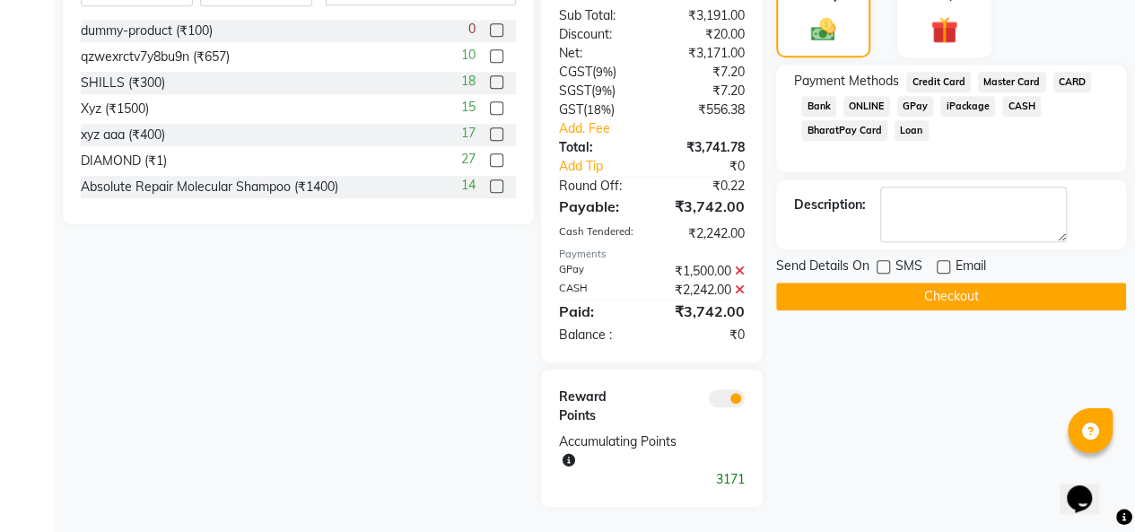
click at [904, 279] on div "Send Details On SMS Email Checkout" at bounding box center [951, 284] width 350 height 54
click at [880, 301] on button "Checkout" at bounding box center [951, 297] width 350 height 28
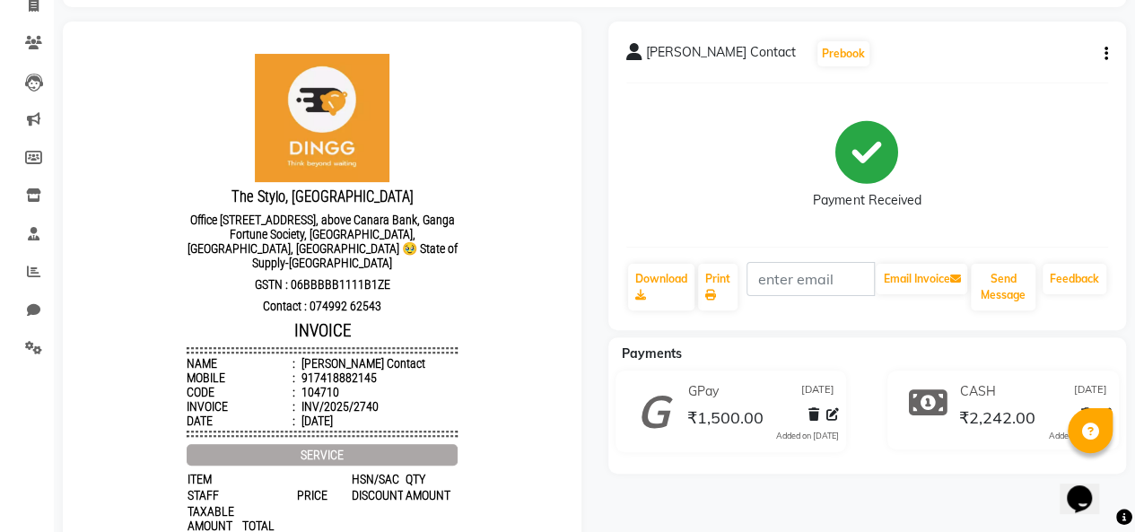
scroll to position [125, 0]
click at [1102, 57] on button "button" at bounding box center [1102, 55] width 11 height 19
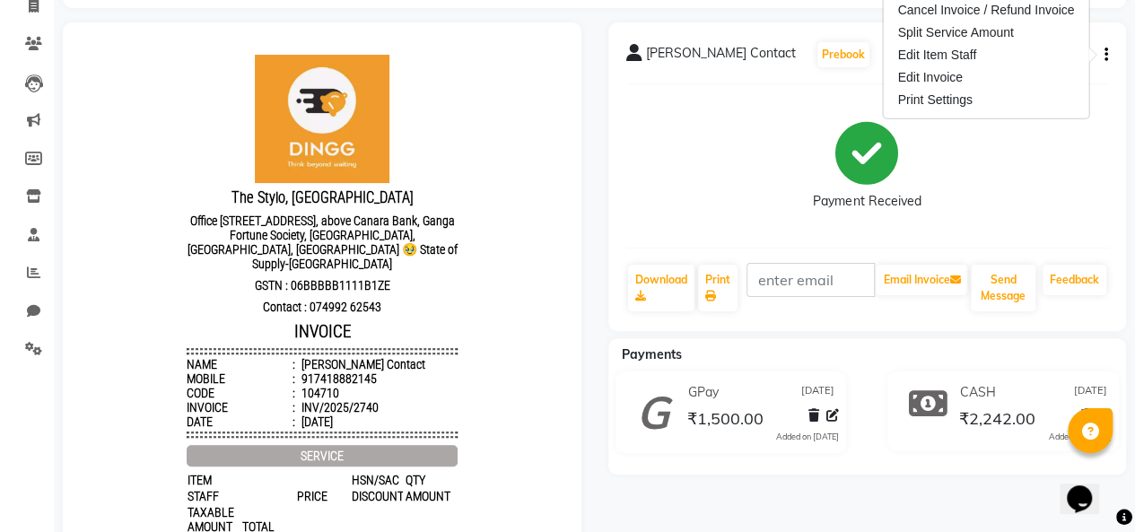
scroll to position [0, 0]
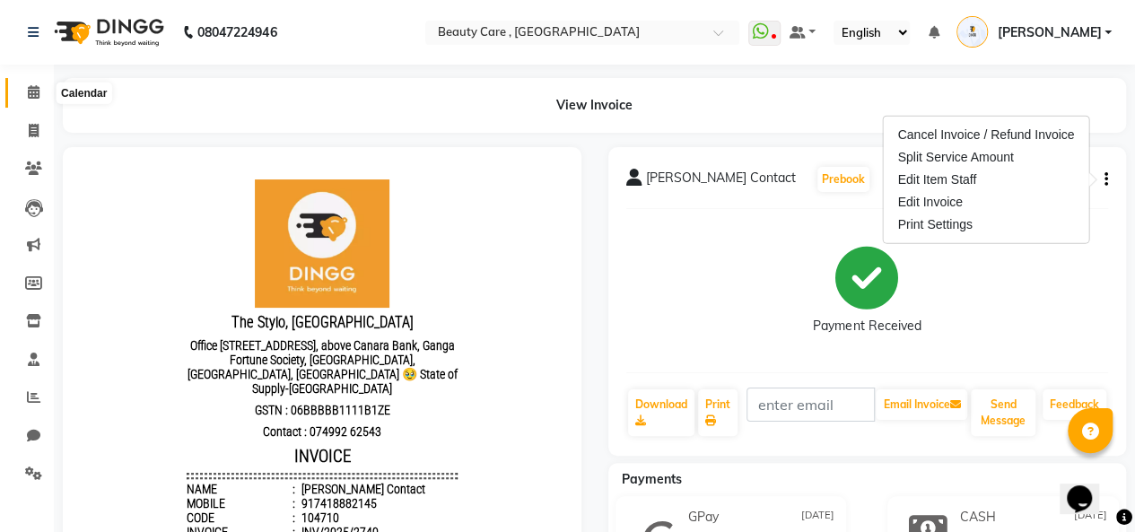
click at [41, 83] on span at bounding box center [33, 93] width 31 height 21
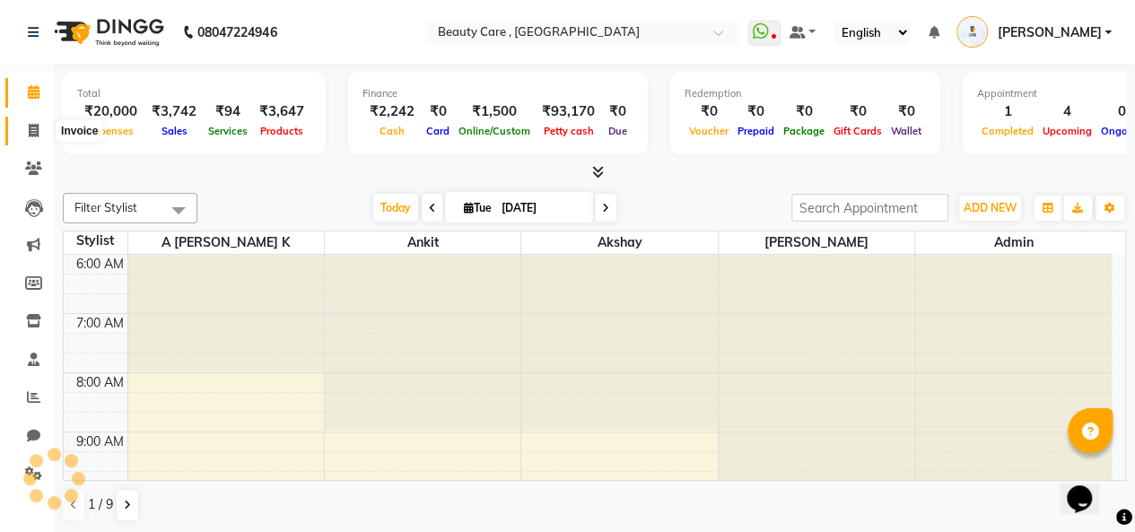
click at [36, 126] on icon at bounding box center [34, 130] width 10 height 13
select select "service"
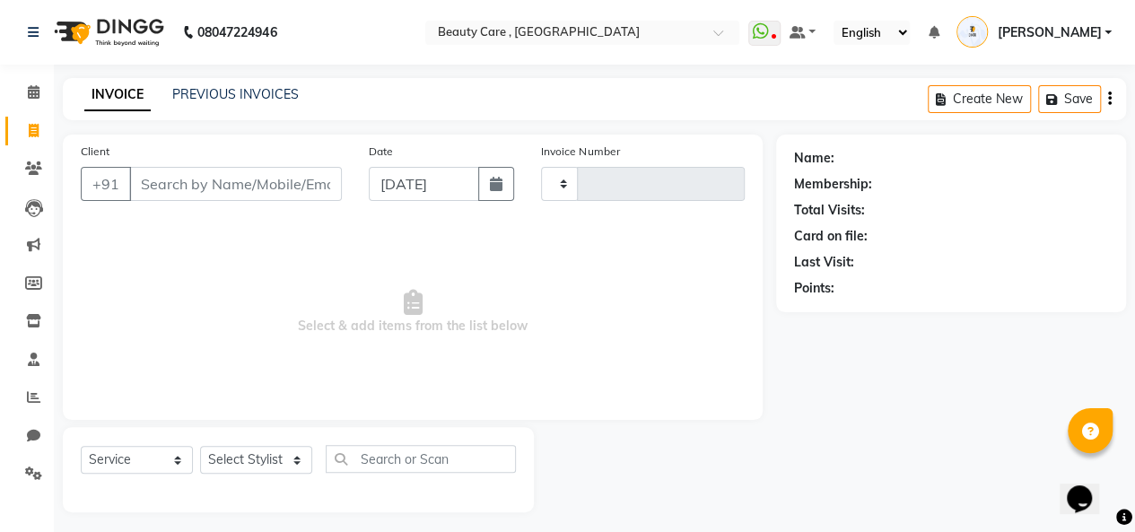
type input "2741"
select select "5646"
click at [22, 164] on span at bounding box center [33, 169] width 31 height 21
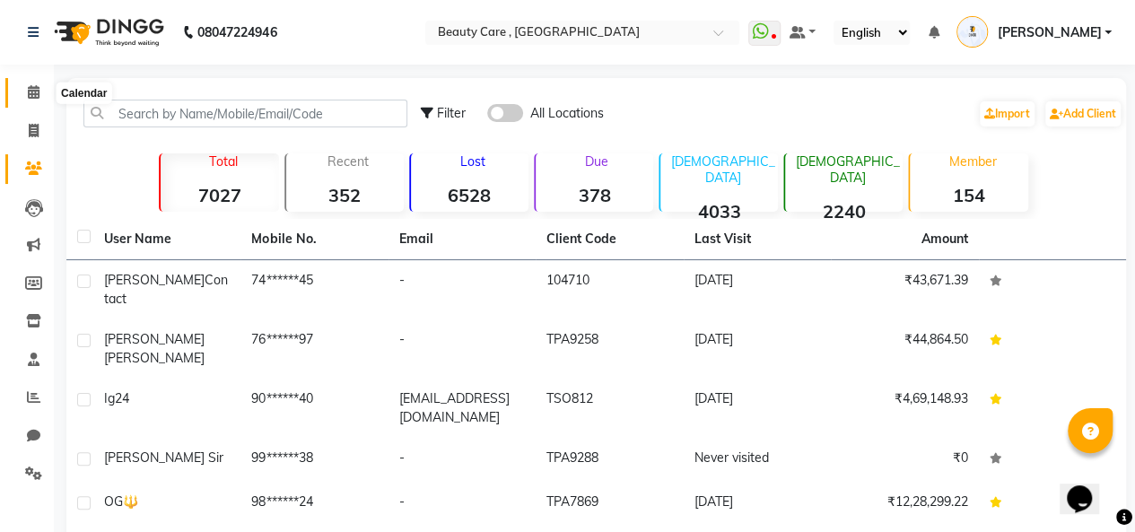
click at [20, 100] on span at bounding box center [33, 93] width 31 height 21
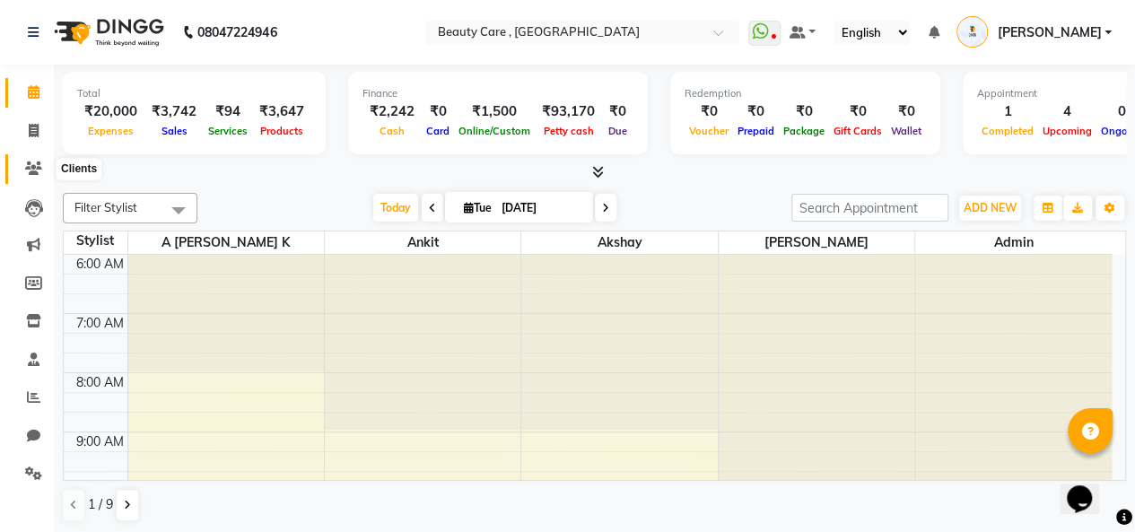
click at [38, 169] on icon at bounding box center [33, 167] width 17 height 13
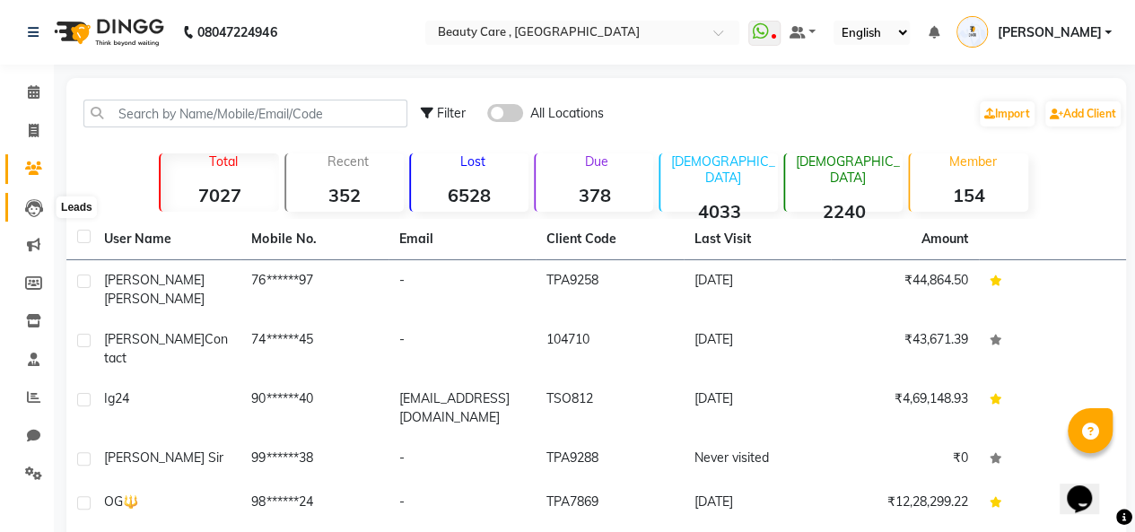
click at [38, 216] on icon at bounding box center [34, 208] width 18 height 18
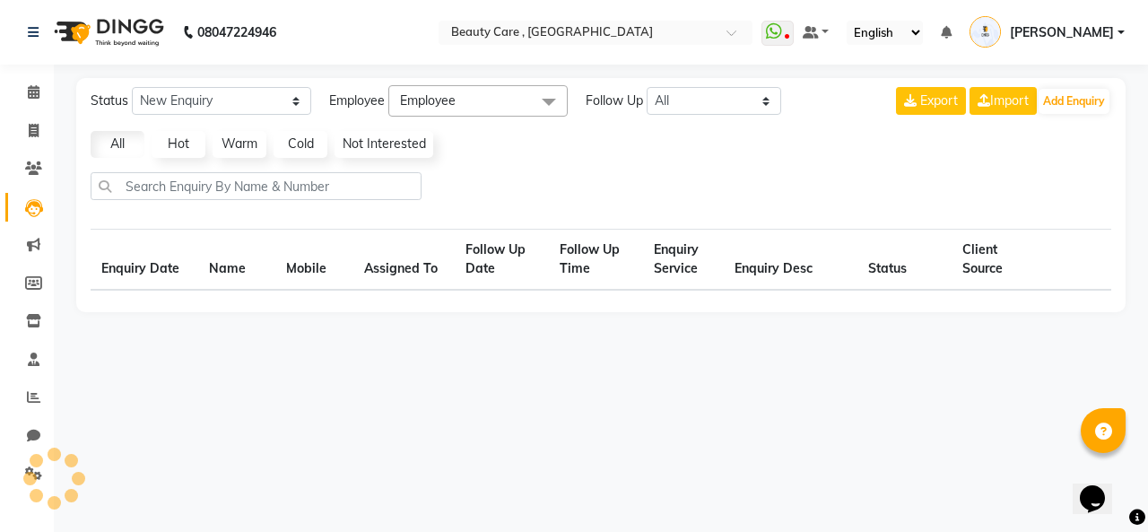
select select "10"
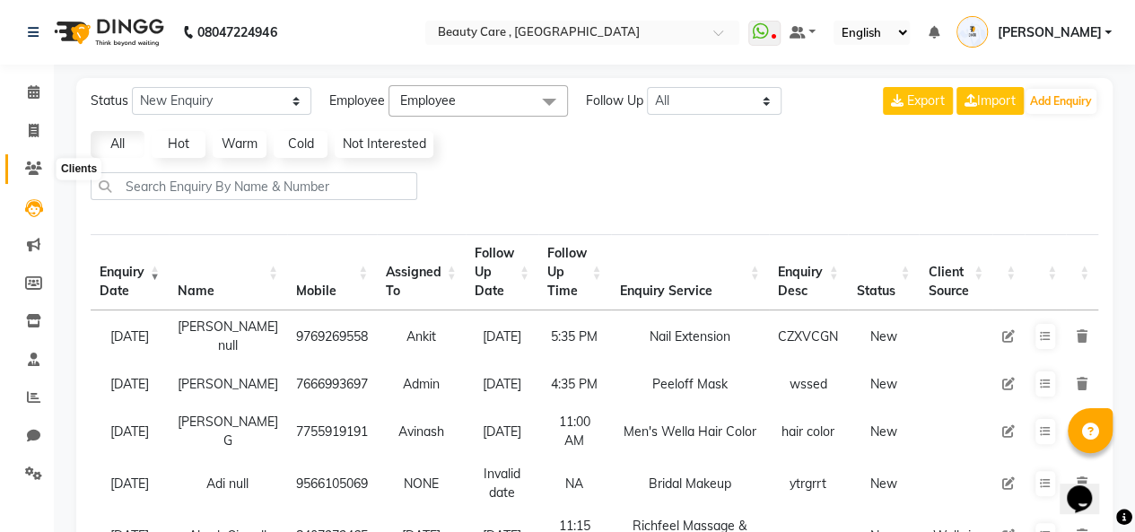
click at [34, 171] on icon at bounding box center [33, 167] width 17 height 13
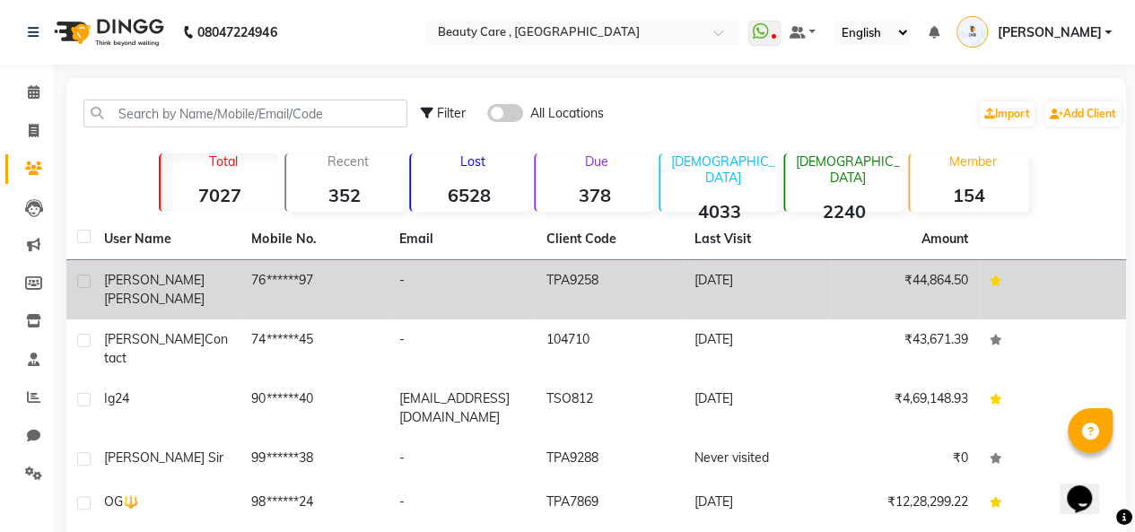
click at [111, 295] on td "[PERSON_NAME]" at bounding box center [166, 289] width 147 height 59
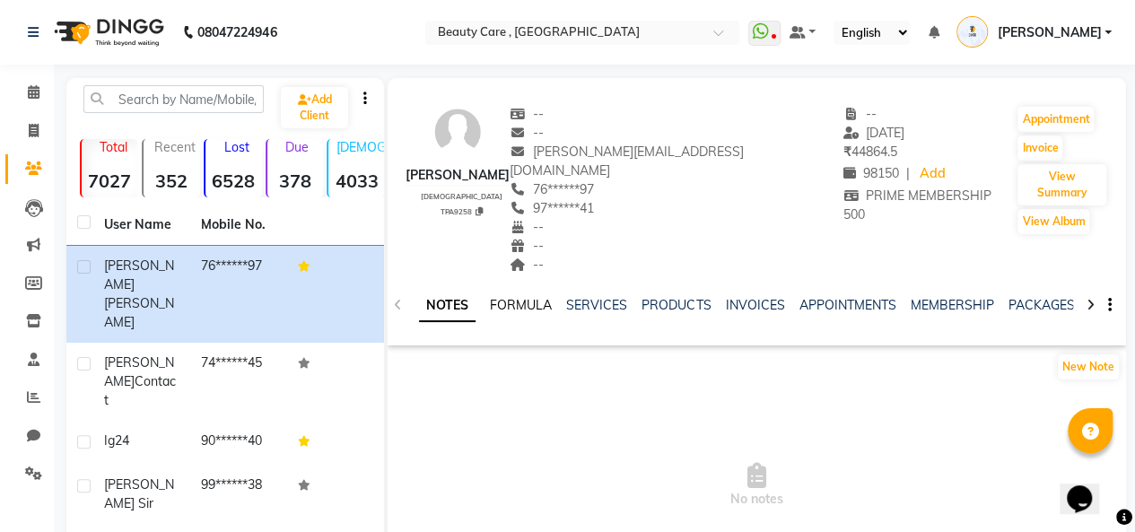
click at [499, 297] on link "FORMULA" at bounding box center [521, 305] width 62 height 16
click at [636, 296] on ul "NOTES FORMULA SERVICES PRODUCTS INVOICES APPOINTMENTS MEMBERSHIP PACKAGES VOUCH…" at bounding box center [987, 305] width 1137 height 19
click at [607, 296] on div "SERVICES" at bounding box center [594, 305] width 61 height 19
click at [607, 297] on link "SERVICES" at bounding box center [594, 305] width 61 height 16
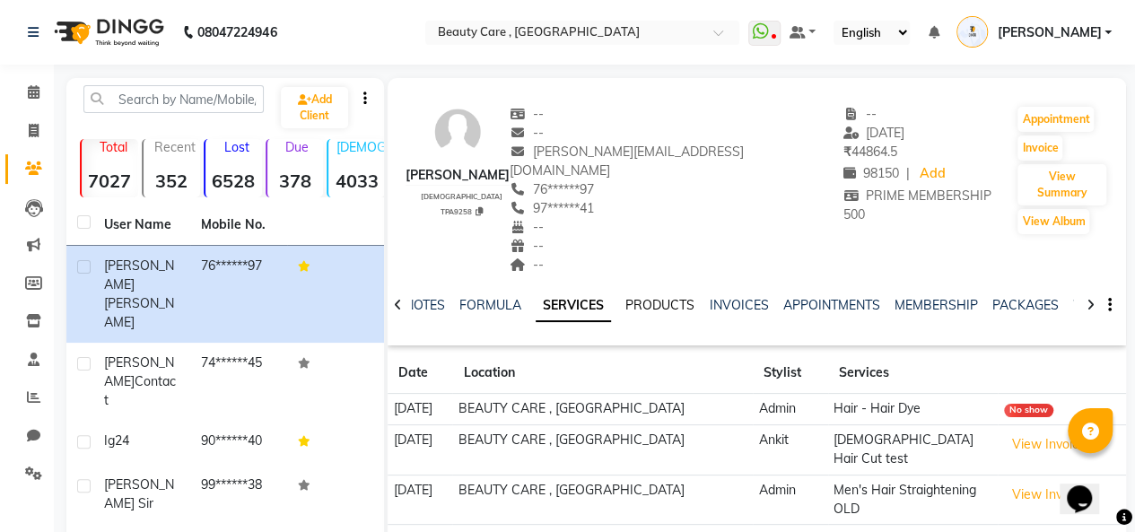
click at [652, 297] on link "PRODUCTS" at bounding box center [659, 305] width 69 height 16
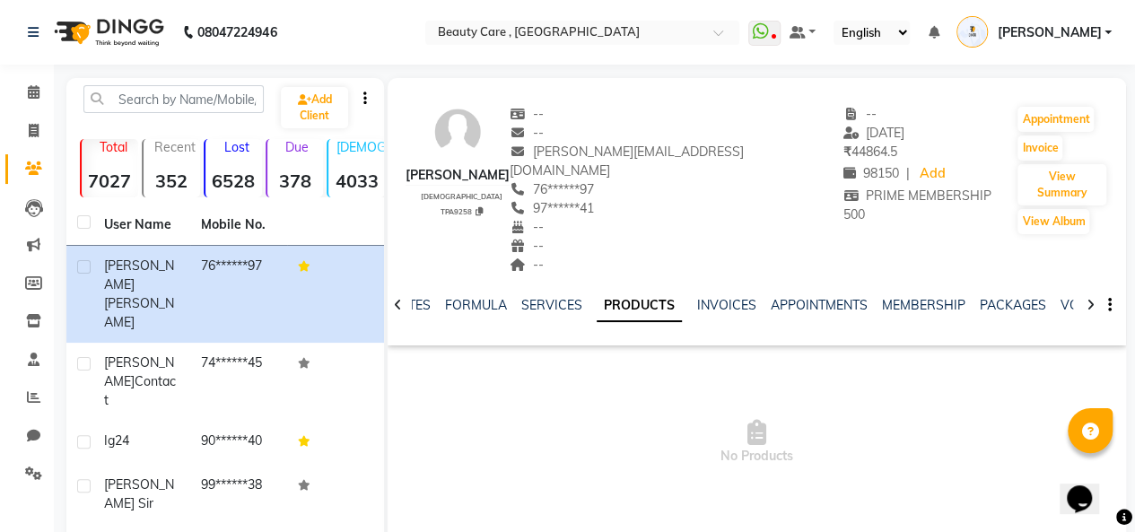
click at [536, 274] on div "NOTES FORMULA SERVICES PRODUCTS INVOICES APPOINTMENTS MEMBERSHIP PACKAGES VOUCH…" at bounding box center [757, 305] width 738 height 62
drag, startPoint x: 721, startPoint y: 270, endPoint x: 719, endPoint y: 282, distance: 12.0
click at [719, 282] on div "NOTES FORMULA SERVICES PRODUCTS INVOICES APPOINTMENTS MEMBERSHIP PACKAGES VOUCH…" at bounding box center [757, 305] width 738 height 62
click at [719, 297] on link "INVOICES" at bounding box center [725, 305] width 59 height 16
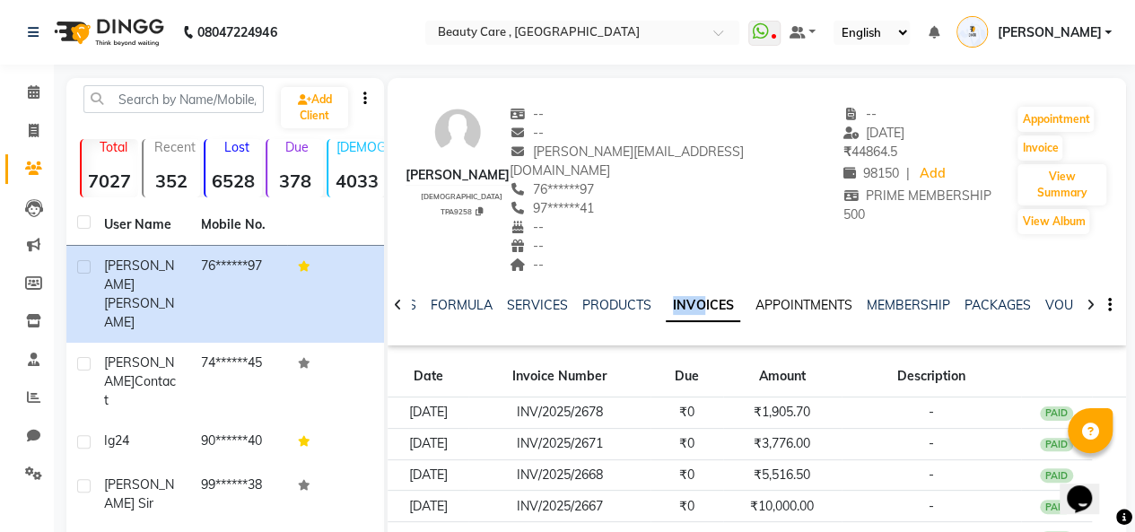
click at [771, 297] on link "APPOINTMENTS" at bounding box center [802, 305] width 97 height 16
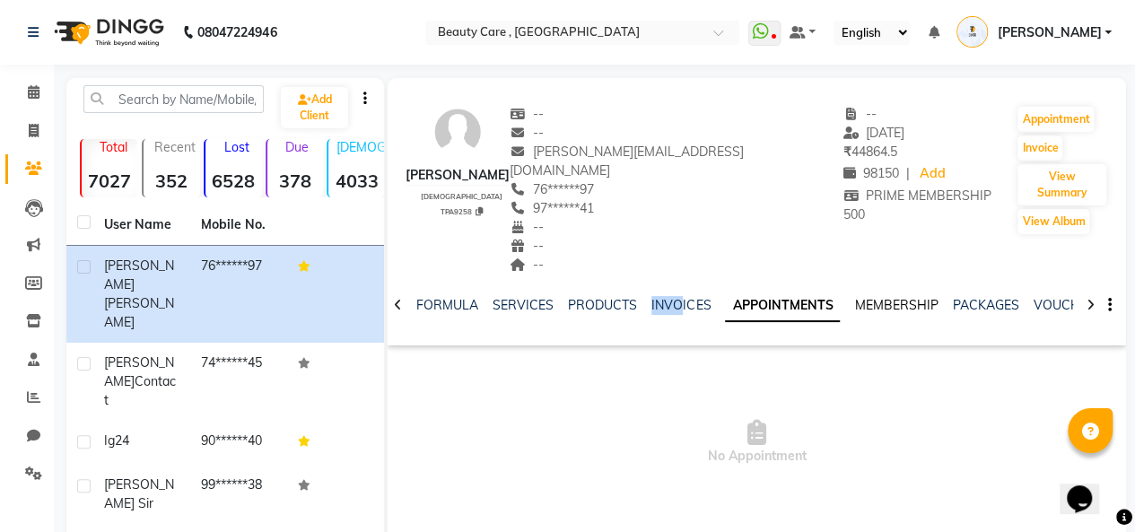
click at [865, 297] on link "MEMBERSHIP" at bounding box center [895, 305] width 83 height 16
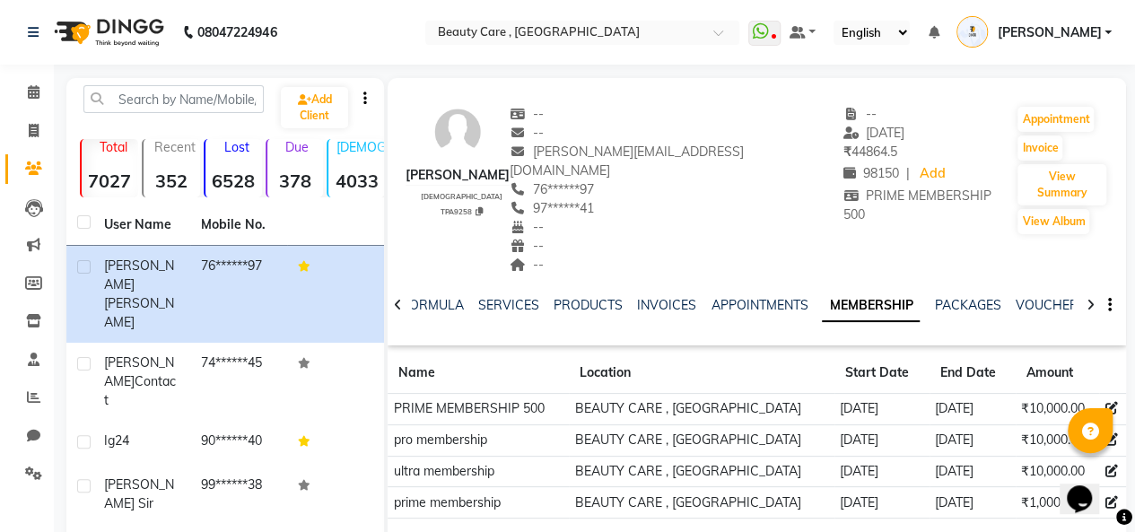
click at [926, 296] on ul "NOTES FORMULA SERVICES PRODUCTS INVOICES APPOINTMENTS MEMBERSHIP PACKAGES VOUCH…" at bounding box center [915, 305] width 1137 height 19
click at [936, 297] on link "PACKAGES" at bounding box center [967, 305] width 66 height 16
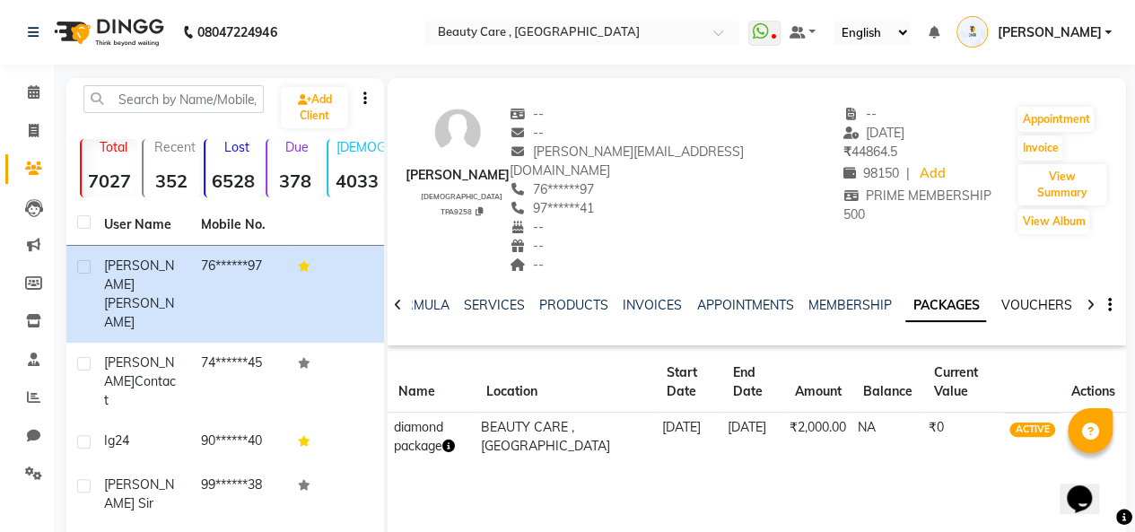
click at [1035, 297] on link "VOUCHERS" at bounding box center [1035, 305] width 71 height 16
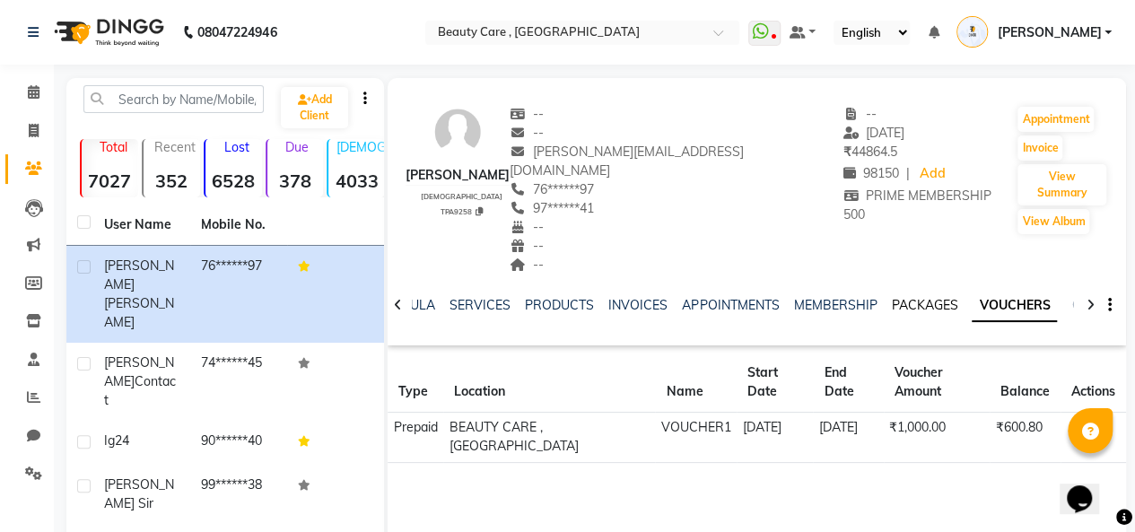
click at [924, 297] on link "PACKAGES" at bounding box center [924, 305] width 66 height 16
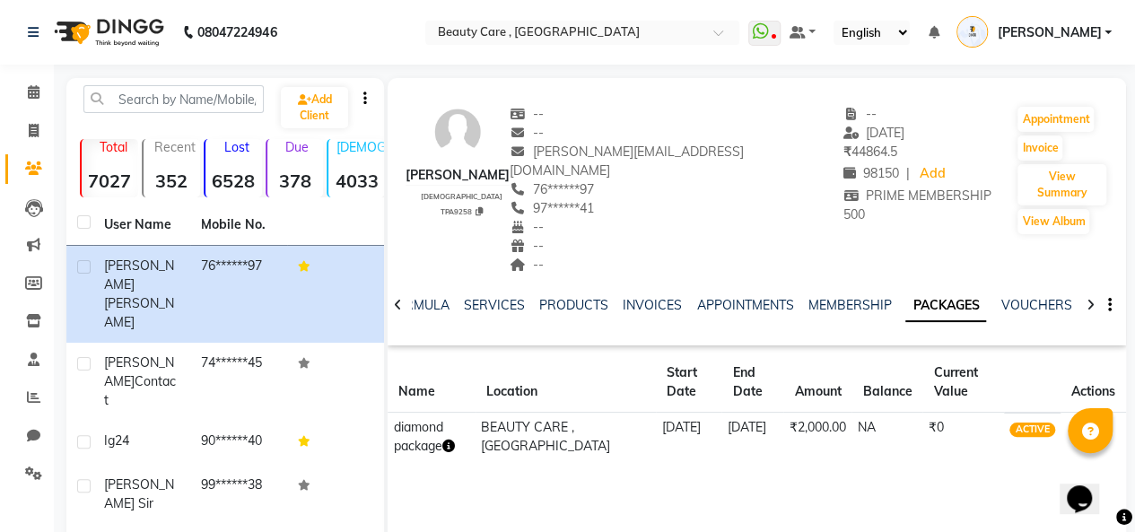
click at [1073, 428] on icon "button" at bounding box center [1075, 428] width 4 height 1
click at [945, 401] on div "Edit" at bounding box center [987, 408] width 118 height 22
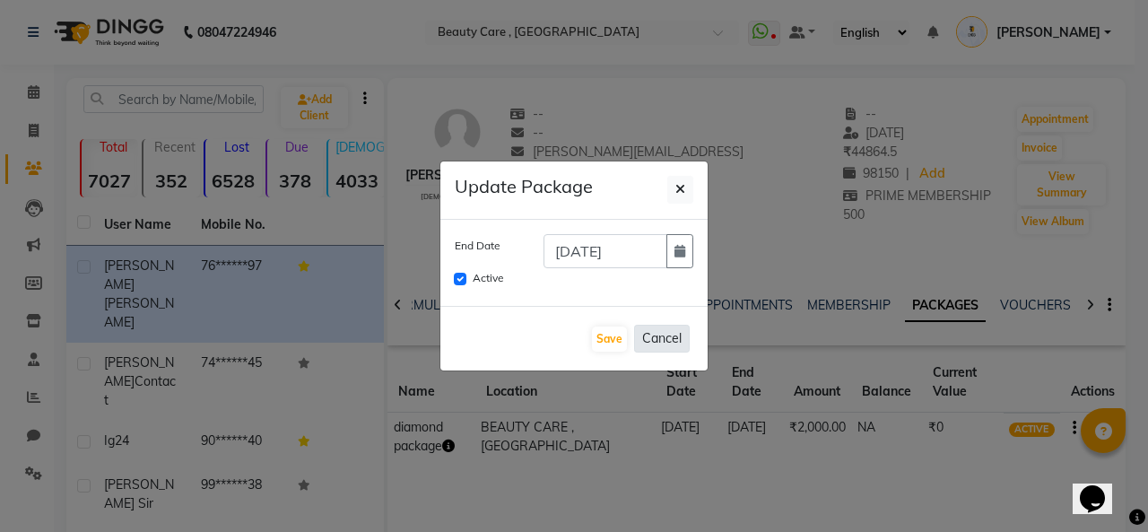
click at [657, 348] on button "Cancel" at bounding box center [662, 339] width 56 height 28
checkbox input "false"
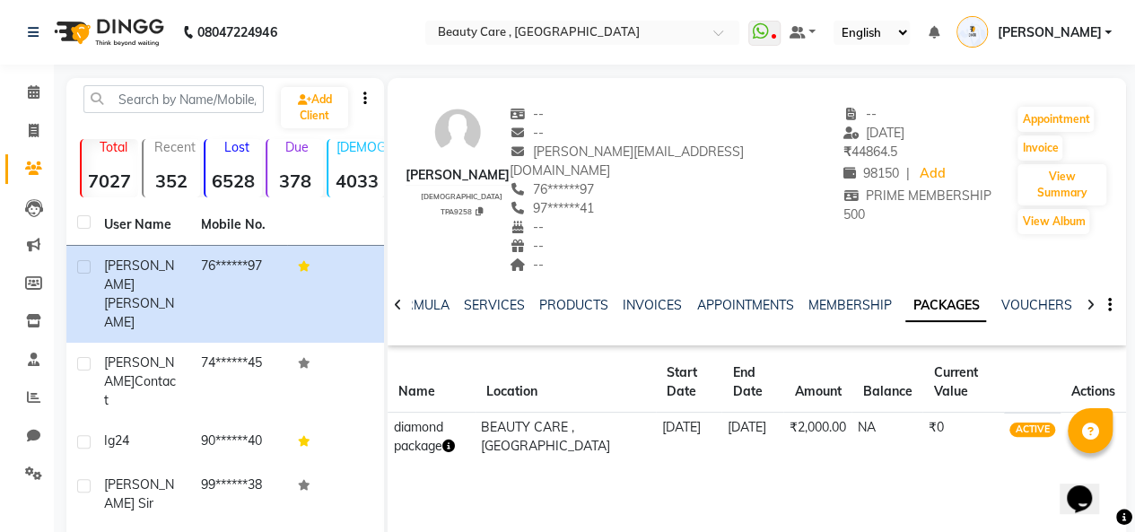
click at [1091, 299] on icon at bounding box center [1090, 305] width 8 height 13
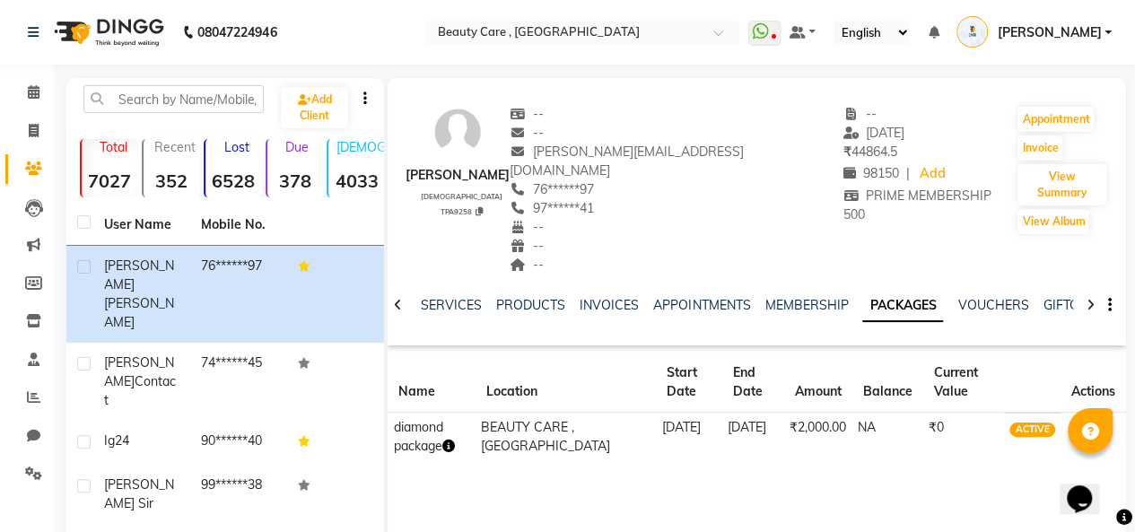
click at [1091, 299] on icon at bounding box center [1090, 305] width 8 height 13
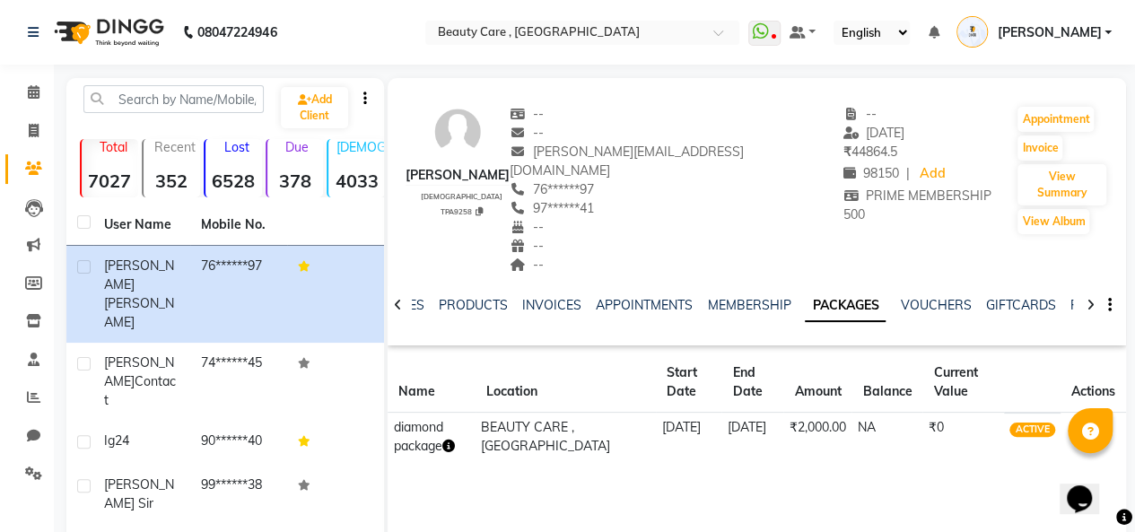
click at [1091, 299] on icon at bounding box center [1090, 305] width 8 height 13
click at [1091, 280] on div "NOTES FORMULA SERVICES PRODUCTS INVOICES APPOINTMENTS MEMBERSHIP PACKAGES VOUCH…" at bounding box center [757, 305] width 738 height 62
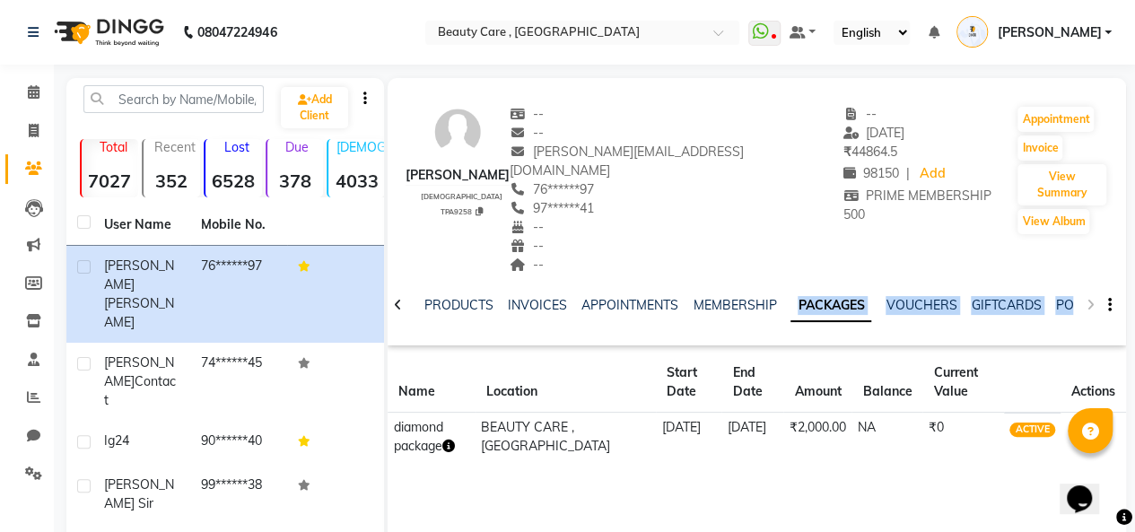
drag, startPoint x: 1091, startPoint y: 280, endPoint x: 972, endPoint y: 275, distance: 118.5
click at [972, 275] on div "NOTES FORMULA SERVICES PRODUCTS INVOICES APPOINTMENTS MEMBERSHIP PACKAGES VOUCH…" at bounding box center [757, 305] width 738 height 62
click at [838, 308] on div "NOTES FORMULA SERVICES PRODUCTS INVOICES APPOINTMENTS MEMBERSHIP PACKAGES VOUCH…" at bounding box center [735, 312] width 632 height 33
click at [904, 297] on link "VOUCHERS" at bounding box center [920, 305] width 71 height 16
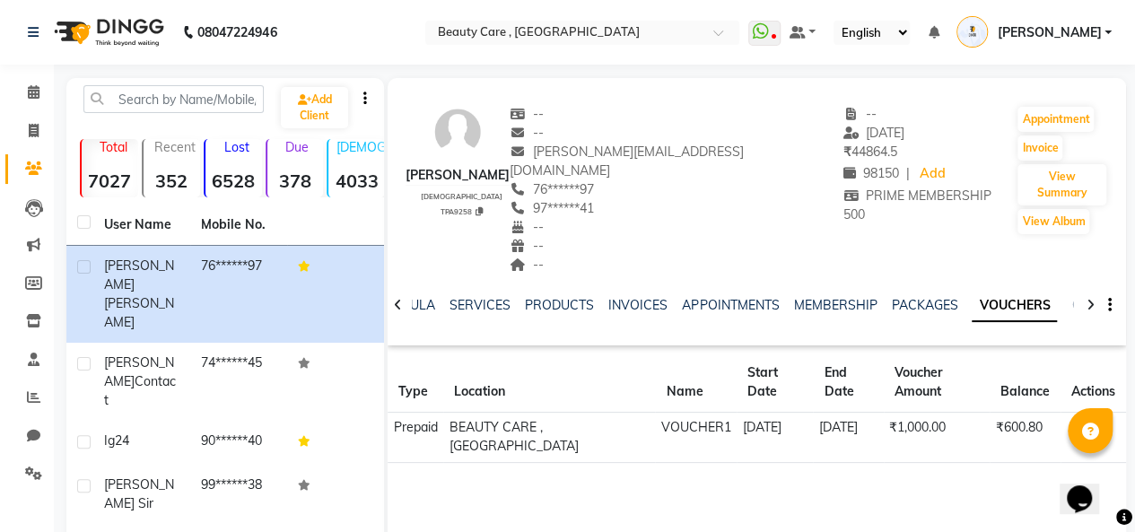
click at [1108, 305] on icon "button" at bounding box center [1110, 305] width 4 height 1
click at [1048, 293] on div "Manage Tabs" at bounding box center [1040, 298] width 83 height 22
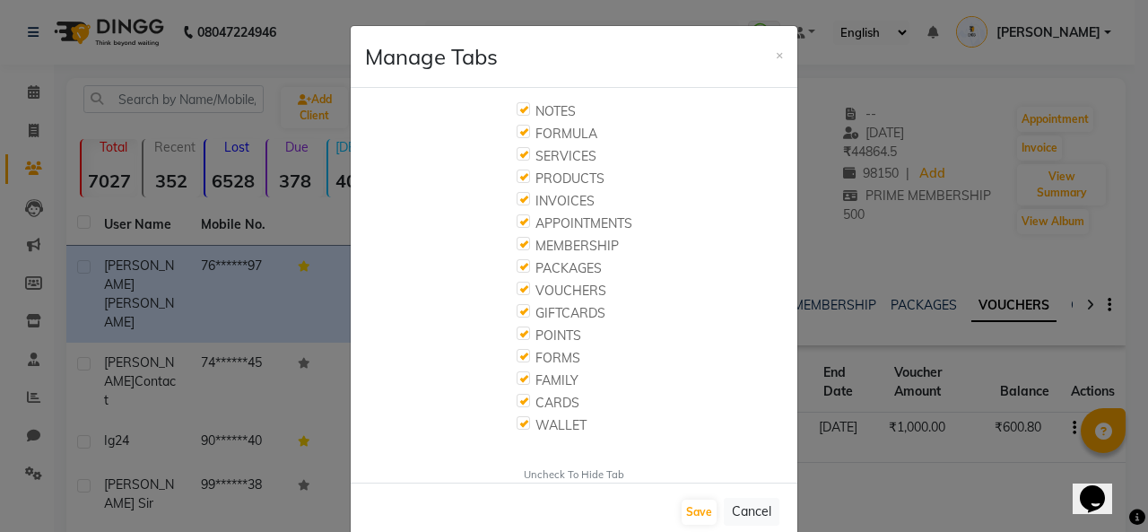
click at [526, 373] on div "FAMILY" at bounding box center [575, 380] width 116 height 19
click at [517, 379] on label at bounding box center [523, 377] width 13 height 13
click at [517, 379] on input "checkbox" at bounding box center [523, 379] width 12 height 12
click at [517, 379] on label at bounding box center [523, 377] width 13 height 13
click at [517, 379] on input "checkbox" at bounding box center [523, 379] width 12 height 12
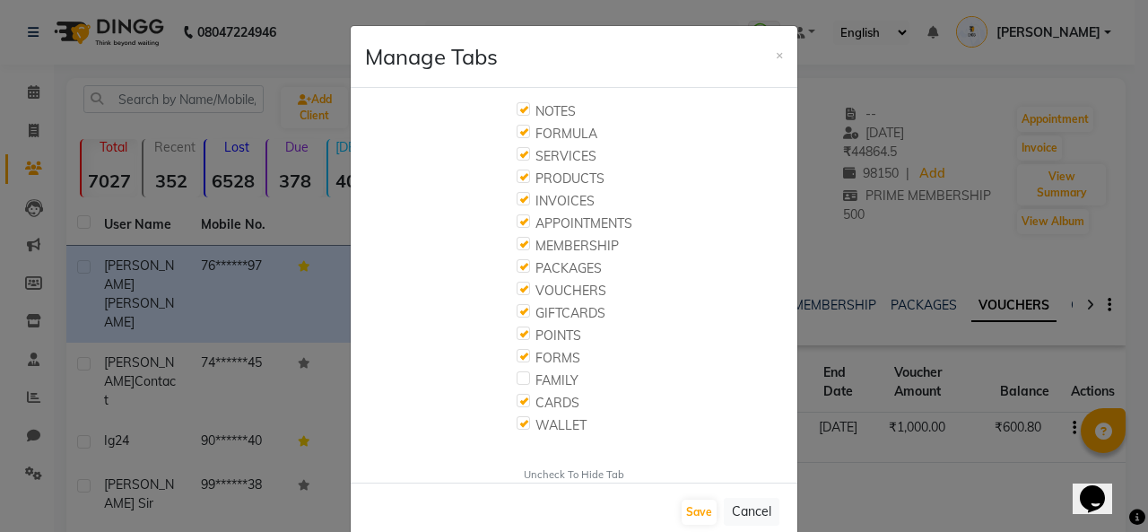
checkbox input "true"
click at [687, 509] on button "Save" at bounding box center [699, 512] width 35 height 25
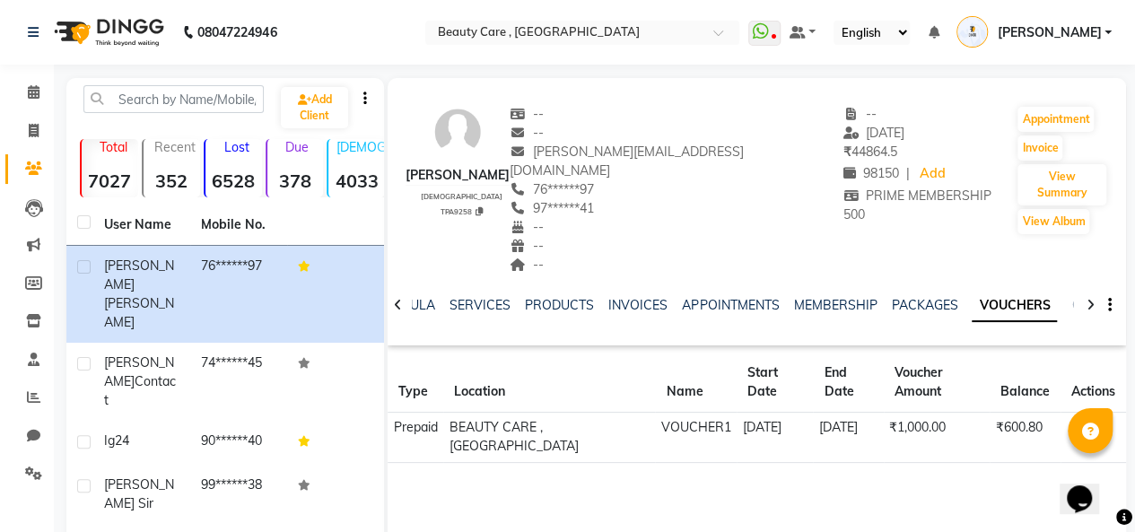
click at [396, 299] on icon at bounding box center [398, 305] width 8 height 13
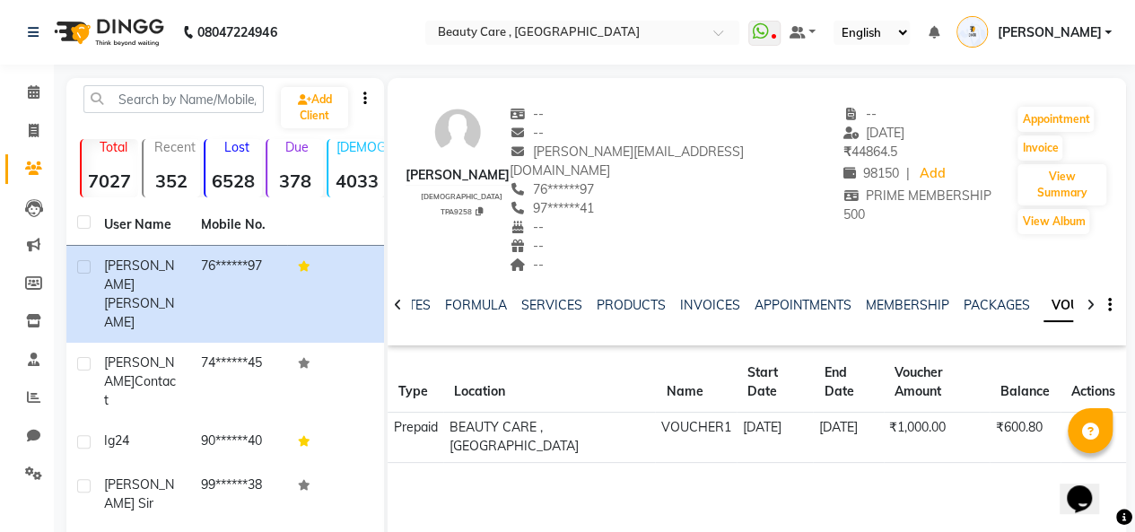
click at [396, 299] on icon at bounding box center [398, 305] width 8 height 13
click at [396, 286] on div "NOTES FORMULA SERVICES PRODUCTS INVOICES APPOINTMENTS MEMBERSHIP PACKAGES VOUCH…" at bounding box center [757, 305] width 738 height 62
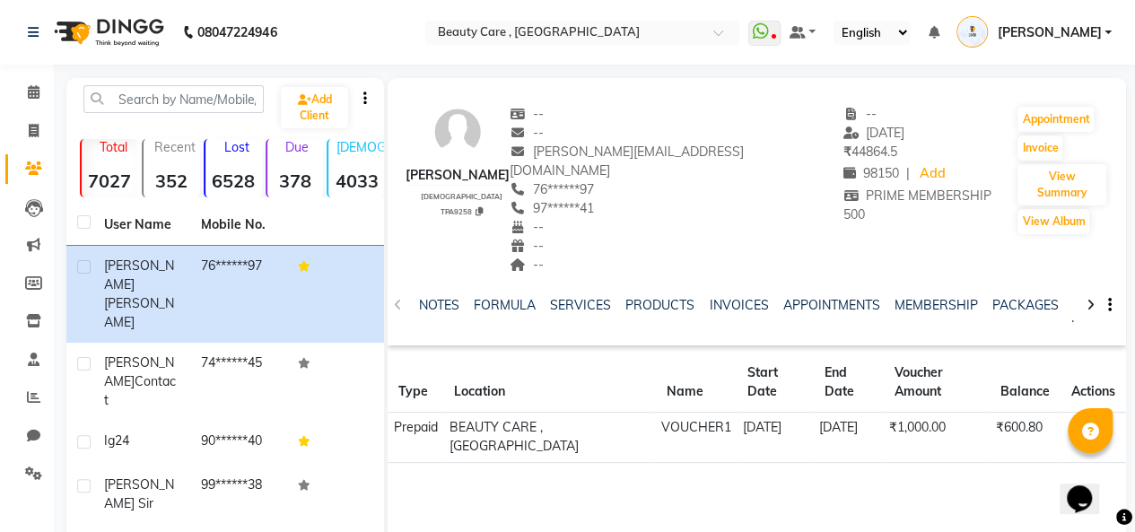
click at [396, 286] on div "NOTES FORMULA SERVICES PRODUCTS INVOICES APPOINTMENTS MEMBERSHIP PACKAGES VOUCH…" at bounding box center [757, 305] width 738 height 62
click at [434, 297] on link "NOTES" at bounding box center [439, 305] width 40 height 16
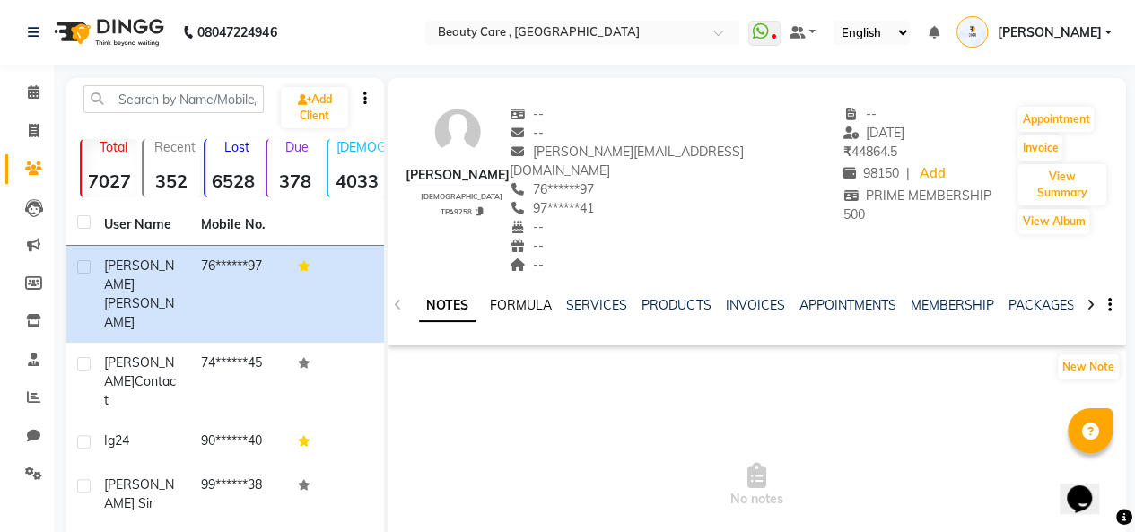
click at [540, 297] on link "FORMULA" at bounding box center [521, 305] width 62 height 16
click at [571, 297] on link "SERVICES" at bounding box center [594, 305] width 61 height 16
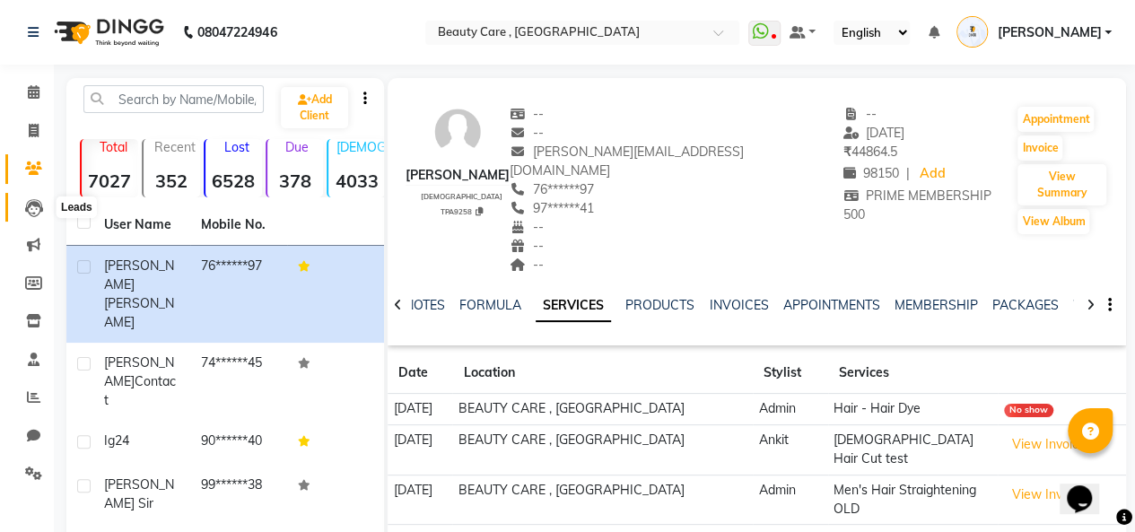
click at [42, 200] on span at bounding box center [33, 207] width 31 height 21
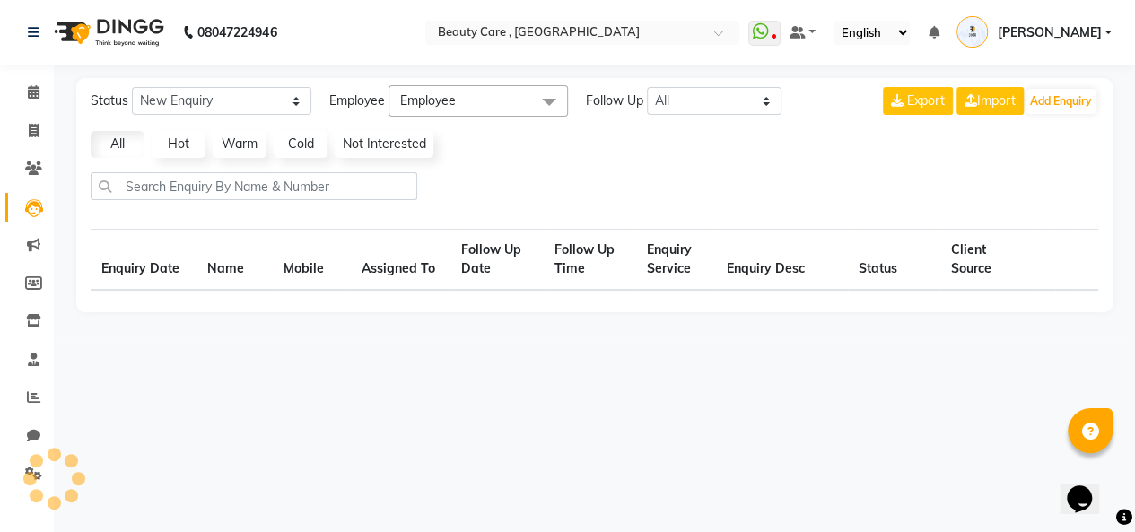
select select "10"
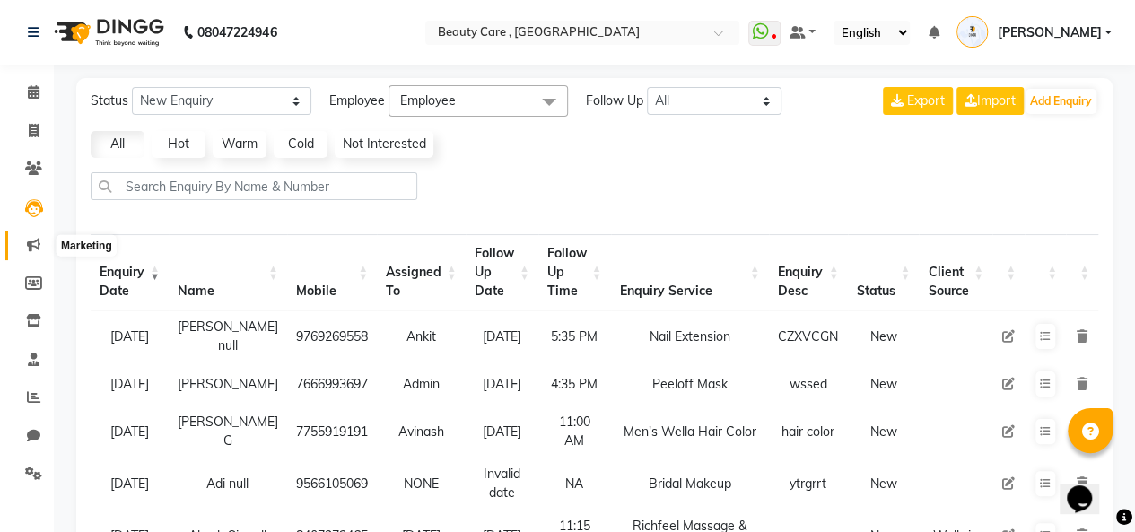
click at [28, 251] on icon at bounding box center [33, 244] width 13 height 13
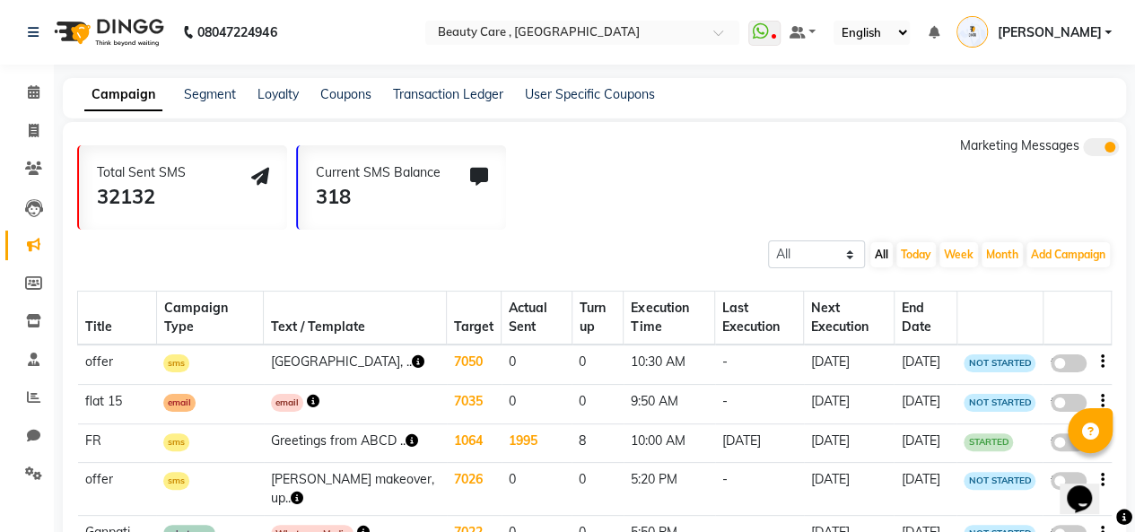
click at [499, 257] on div "All Scheduled Completed All [DATE] Week Month Add Campaign SMS Campaign Email C…" at bounding box center [594, 253] width 1063 height 32
click at [22, 112] on li "Invoice" at bounding box center [27, 131] width 54 height 39
click at [231, 98] on link "Segment" at bounding box center [210, 94] width 52 height 16
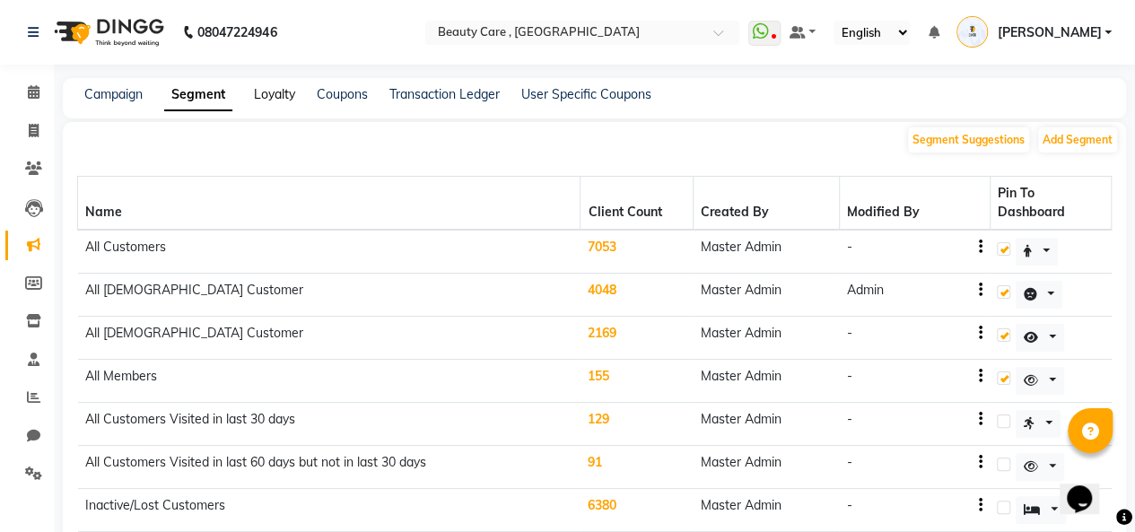
click at [287, 88] on link "Loyalty" at bounding box center [274, 94] width 41 height 16
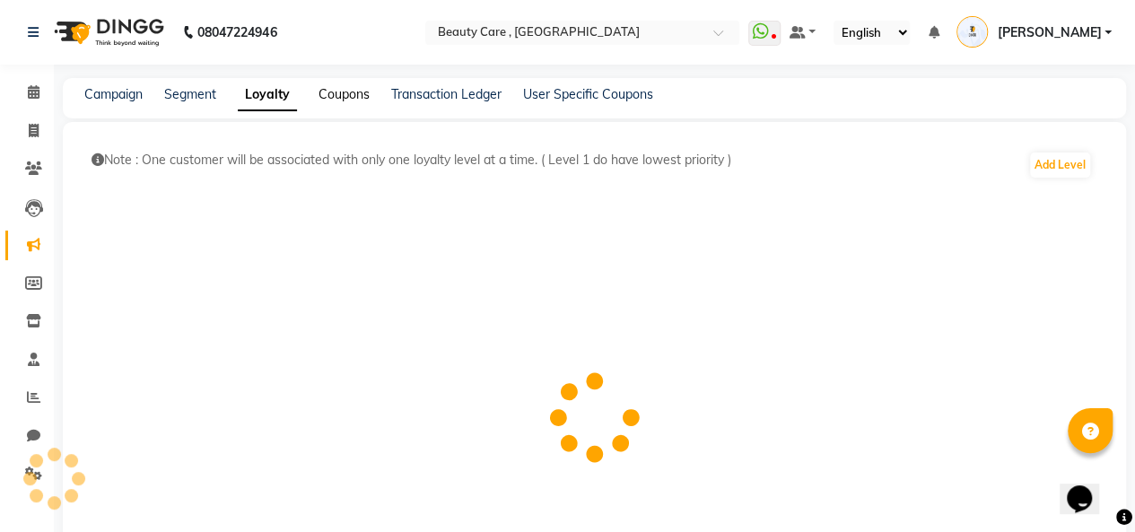
click at [356, 92] on link "Coupons" at bounding box center [343, 94] width 51 height 16
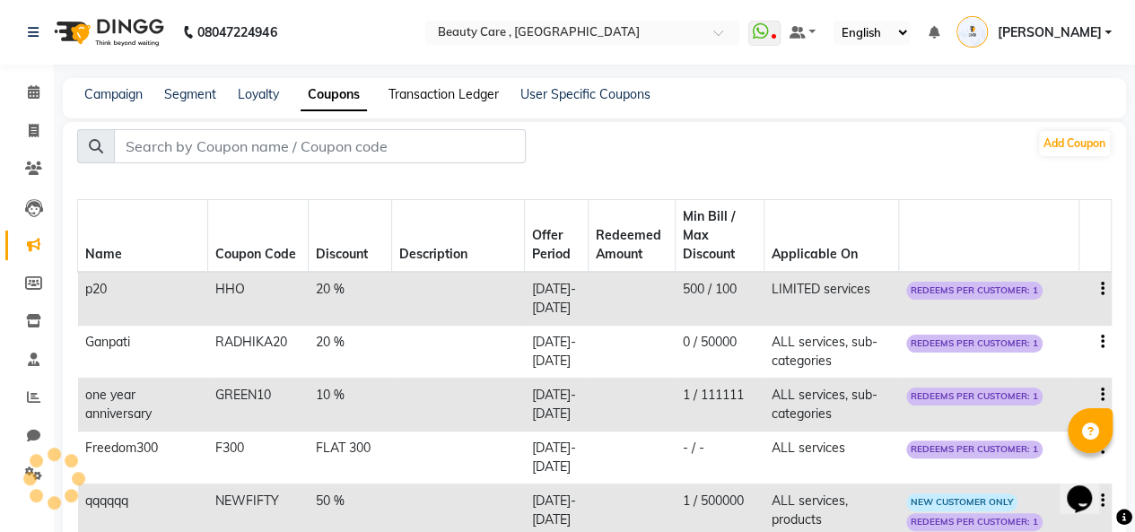
click at [410, 95] on link "Transaction Ledger" at bounding box center [443, 94] width 110 height 16
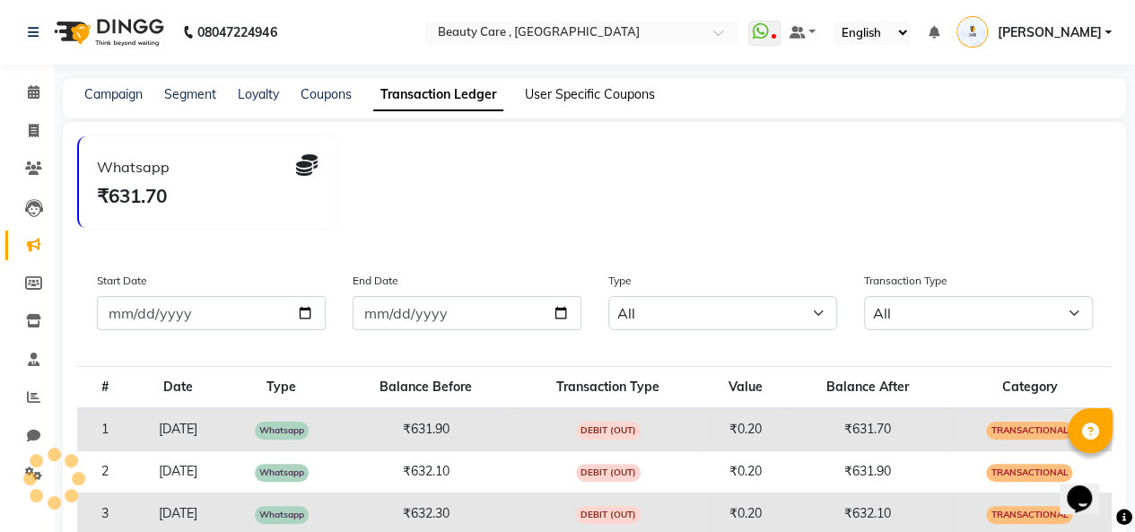
click at [560, 91] on link "User Specific Coupons" at bounding box center [590, 94] width 130 height 16
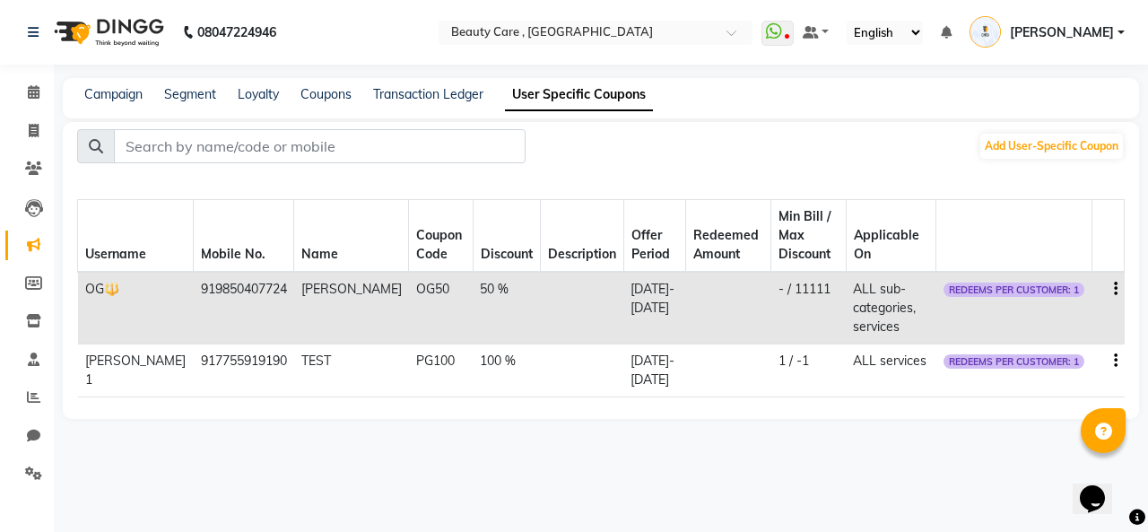
click at [196, 209] on th "Mobile No." at bounding box center [244, 236] width 100 height 73
click at [429, 92] on link "Transaction Ledger" at bounding box center [428, 94] width 110 height 16
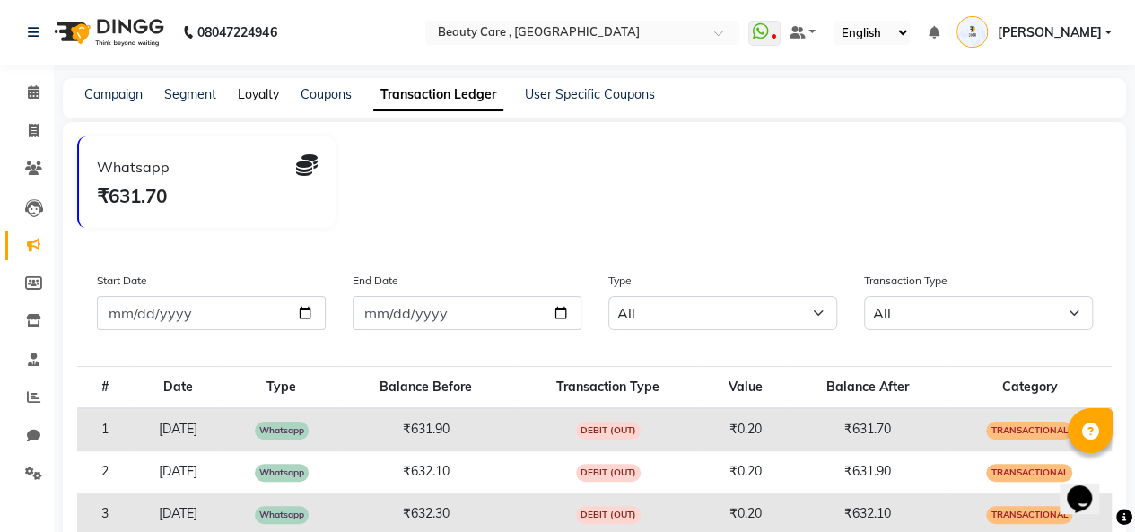
click at [245, 96] on link "Loyalty" at bounding box center [258, 94] width 41 height 16
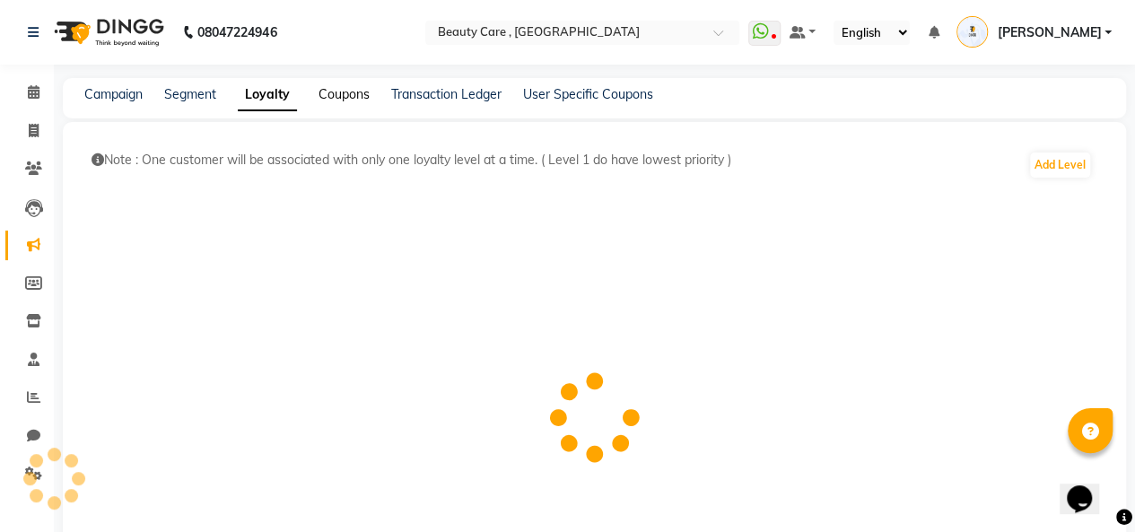
click at [350, 92] on link "Coupons" at bounding box center [343, 94] width 51 height 16
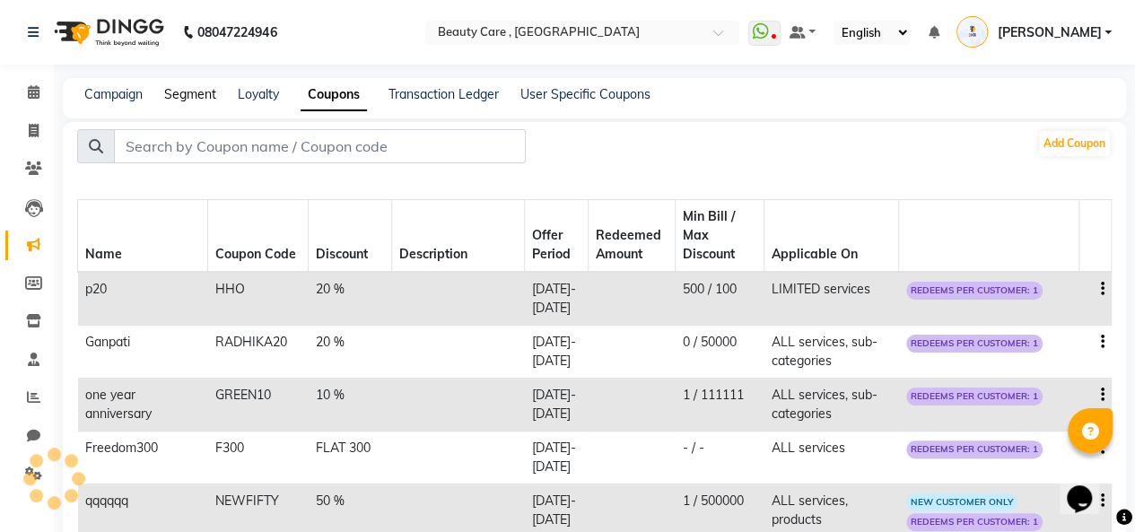
click at [199, 101] on link "Segment" at bounding box center [190, 94] width 52 height 16
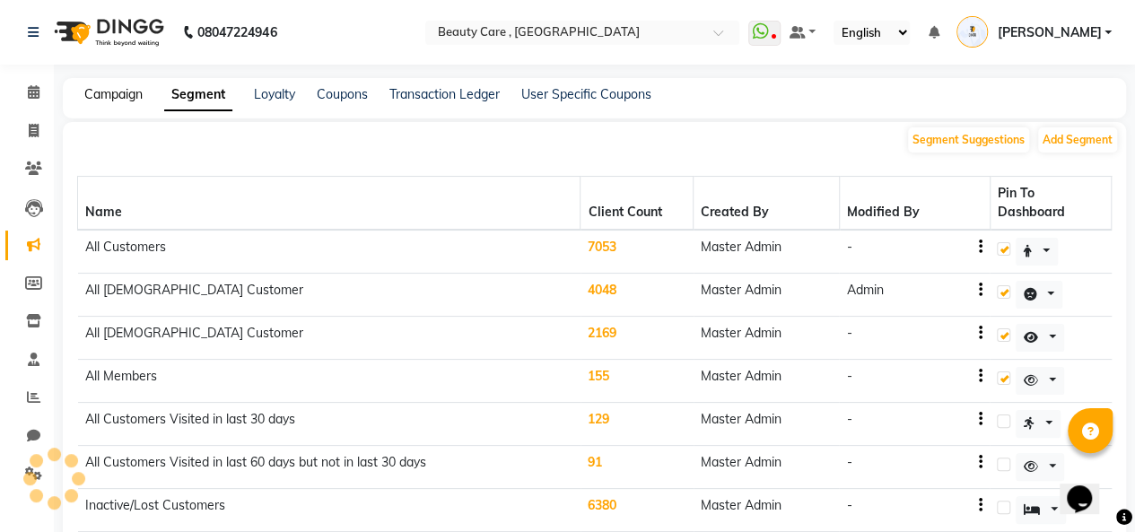
click at [107, 90] on link "Campaign" at bounding box center [113, 94] width 58 height 16
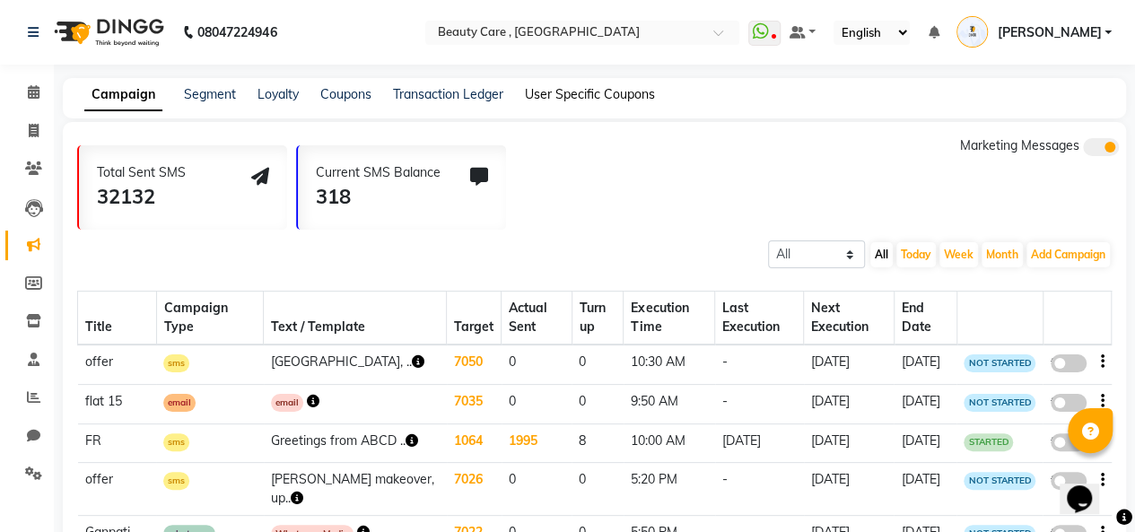
click at [579, 91] on link "User Specific Coupons" at bounding box center [590, 94] width 130 height 16
